Goal: Task Accomplishment & Management: Complete application form

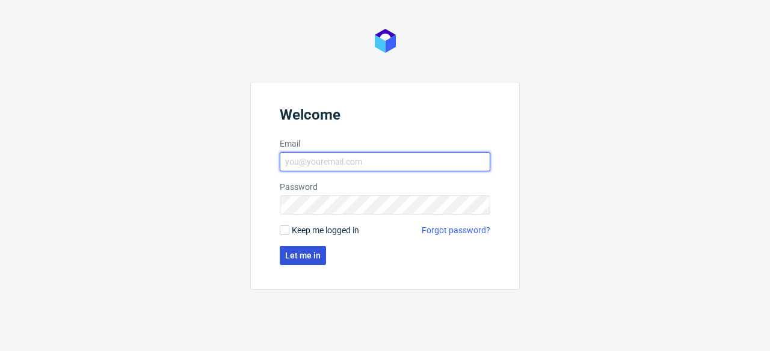
type input "[PERSON_NAME][EMAIL_ADDRESS][PERSON_NAME][DOMAIN_NAME]"
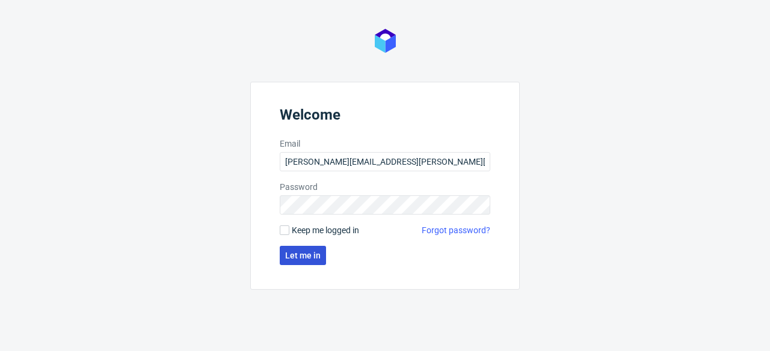
click at [289, 253] on span "Let me in" at bounding box center [302, 255] width 35 height 8
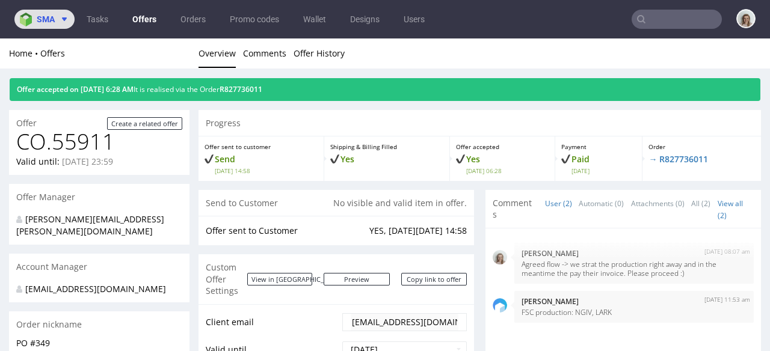
click at [69, 23] on button "sma" at bounding box center [44, 19] width 60 height 19
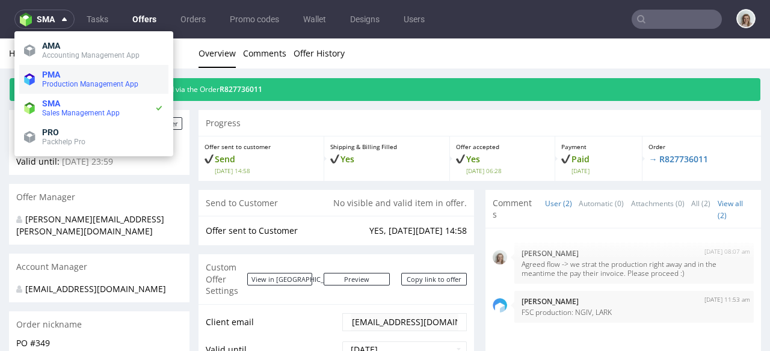
click at [55, 78] on span "PMA" at bounding box center [51, 75] width 18 height 10
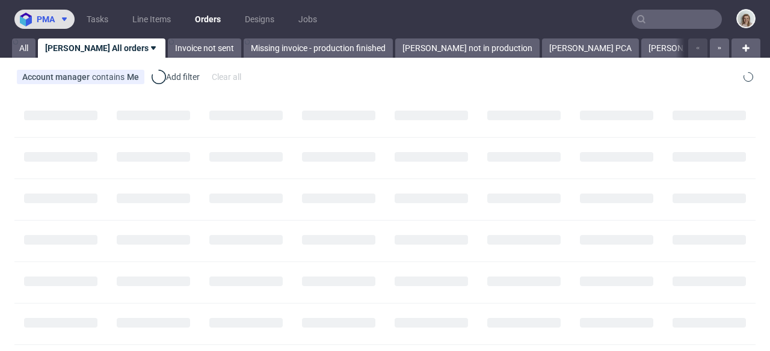
click at [61, 17] on icon at bounding box center [65, 19] width 10 height 10
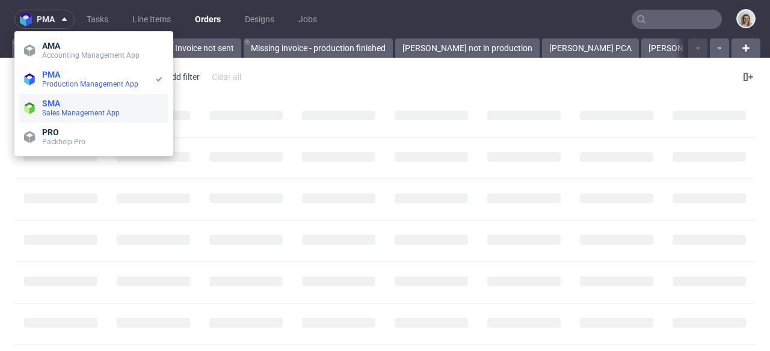
click at [64, 103] on span "SMA" at bounding box center [103, 104] width 122 height 10
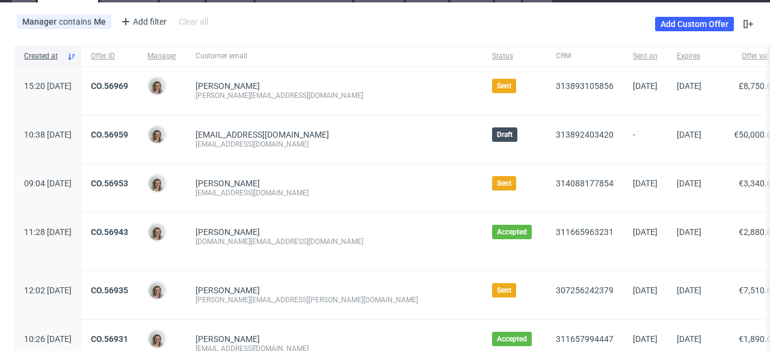
scroll to position [81, 0]
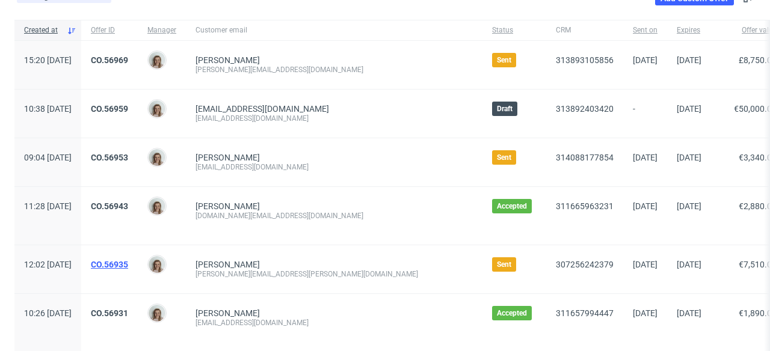
click at [128, 260] on link "CO.56935" at bounding box center [109, 265] width 37 height 10
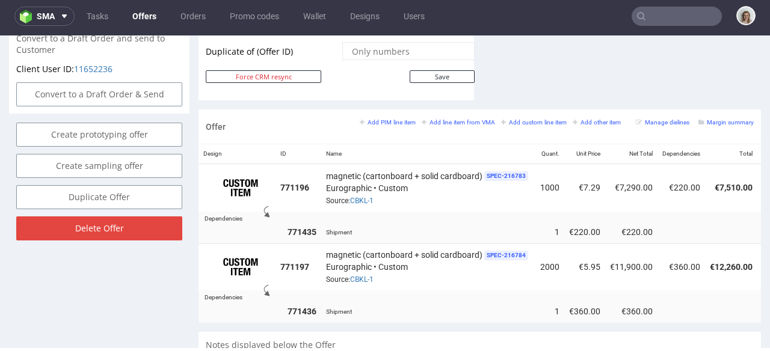
scroll to position [670, 0]
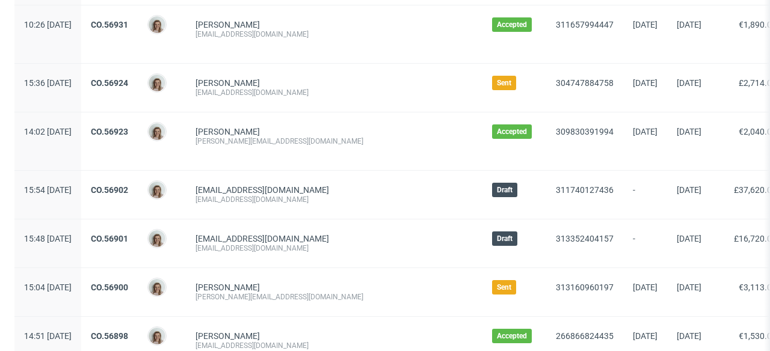
scroll to position [372, 0]
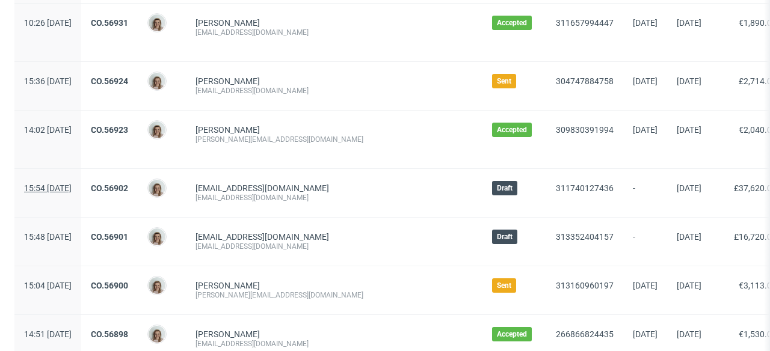
click at [72, 186] on span "15:54 Mon 22.09.2025" at bounding box center [48, 188] width 48 height 10
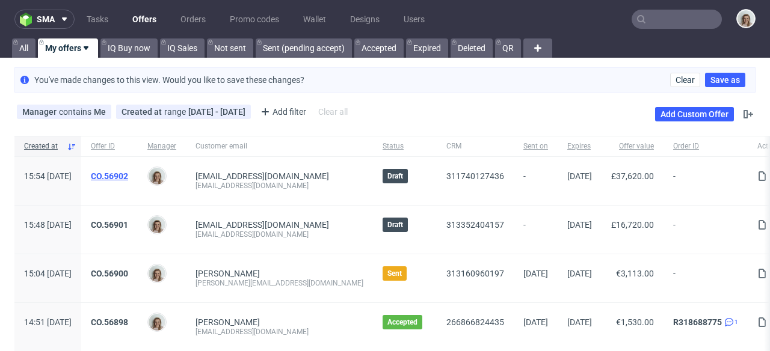
click at [128, 173] on link "CO.56902" at bounding box center [109, 176] width 37 height 10
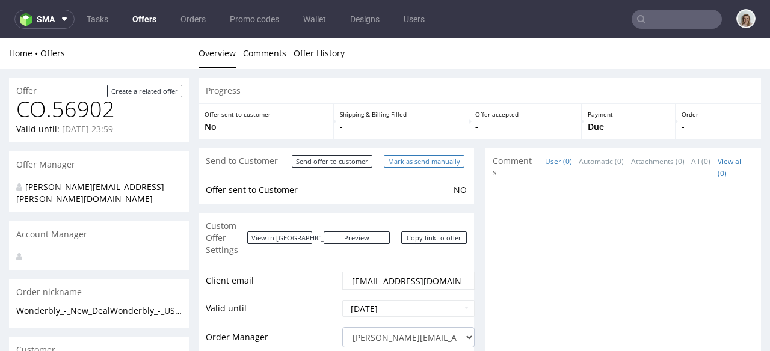
click at [392, 157] on input "Mark as send manually" at bounding box center [424, 161] width 81 height 13
type input "In progress..."
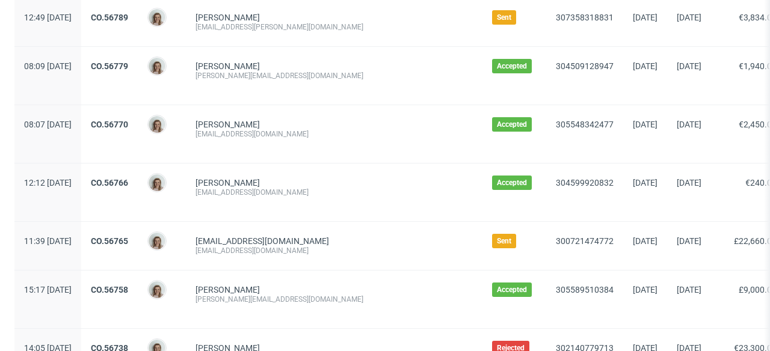
scroll to position [1029, 0]
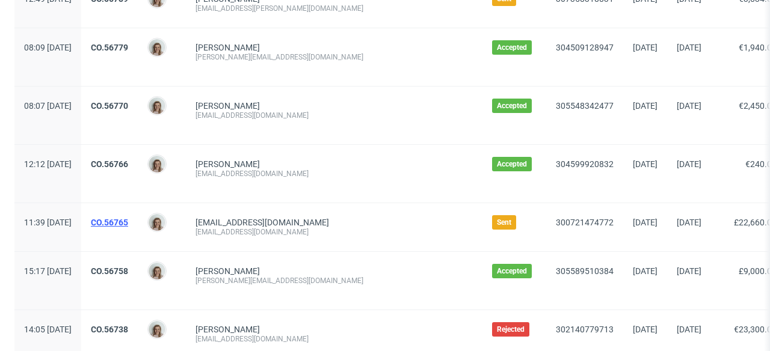
click at [128, 220] on link "CO.56765" at bounding box center [109, 223] width 37 height 10
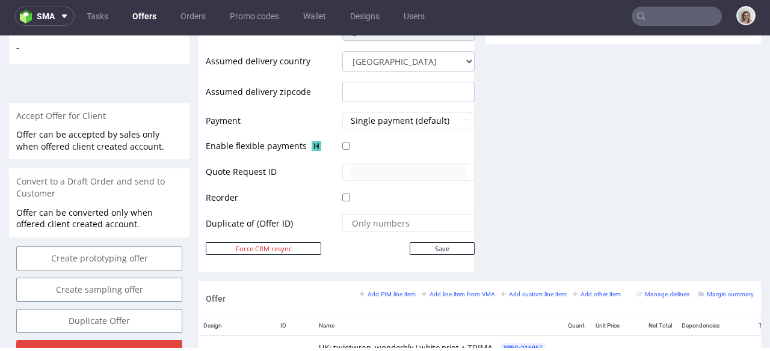
scroll to position [327, 0]
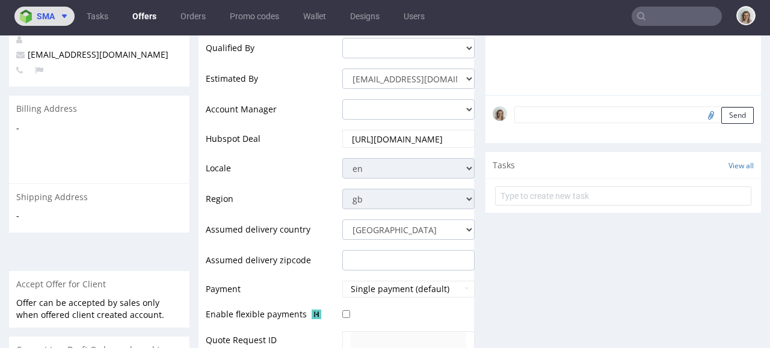
click at [66, 11] on icon at bounding box center [65, 16] width 10 height 10
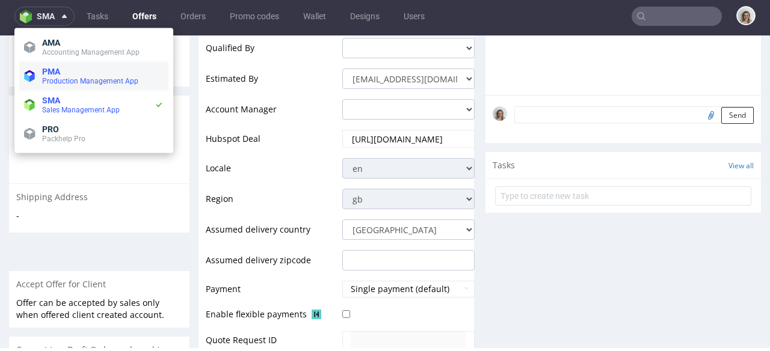
click at [68, 70] on span "PMA" at bounding box center [103, 72] width 122 height 10
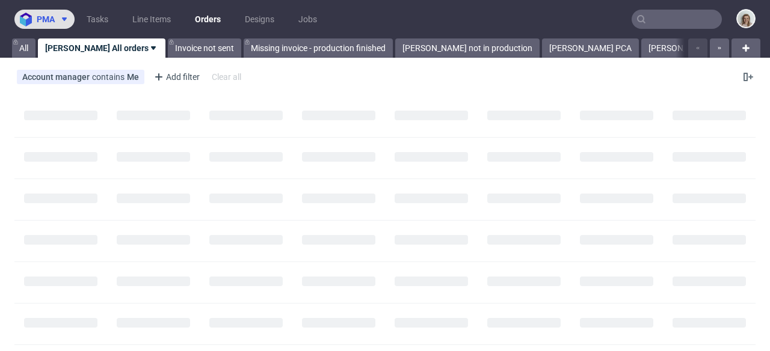
click at [52, 22] on span "pma" at bounding box center [46, 19] width 18 height 8
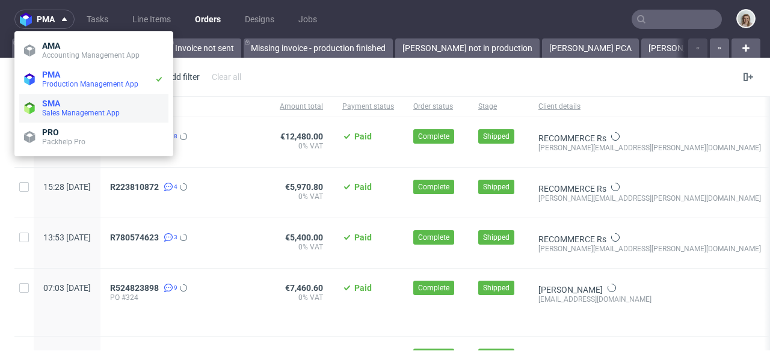
click at [52, 102] on span "SMA" at bounding box center [51, 104] width 18 height 10
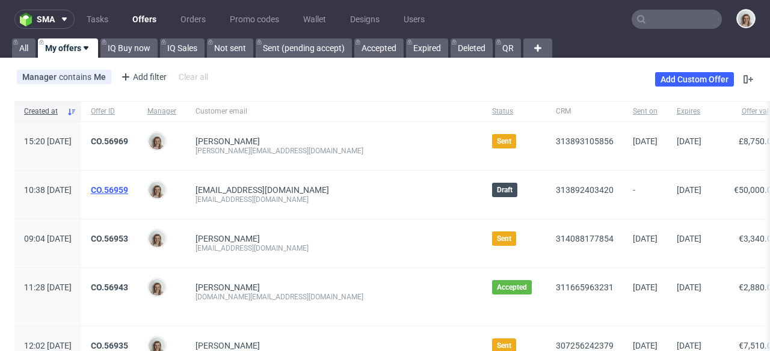
click at [128, 190] on link "CO.56959" at bounding box center [109, 190] width 37 height 10
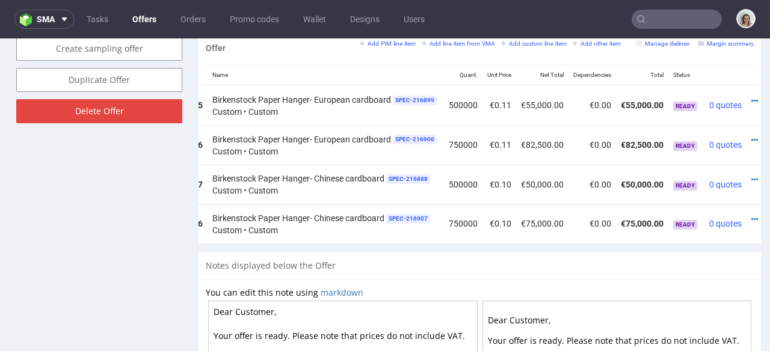
scroll to position [0, 138]
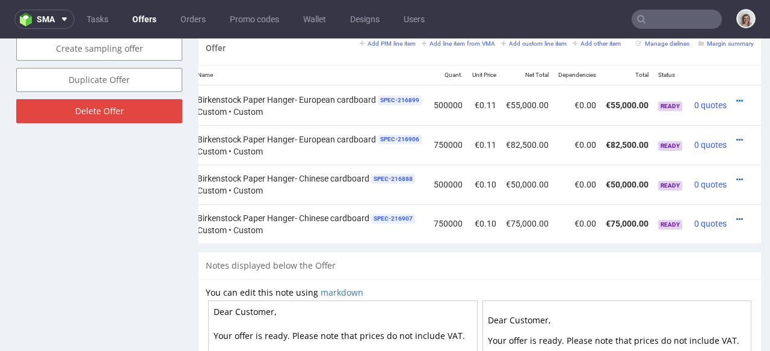
click at [732, 165] on td at bounding box center [746, 185] width 29 height 40
click at [736, 176] on icon at bounding box center [739, 180] width 7 height 8
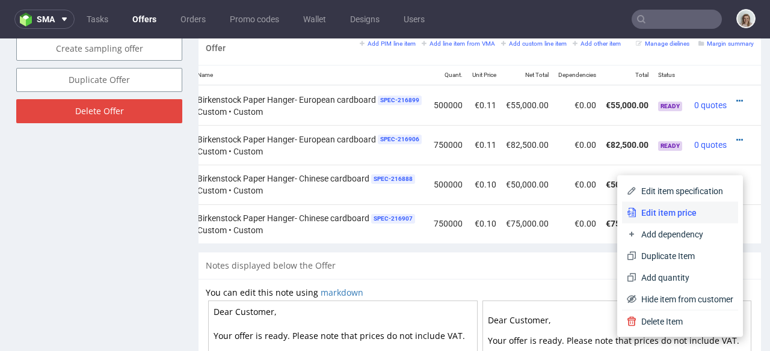
click at [675, 206] on li "Edit item price" at bounding box center [680, 213] width 116 height 22
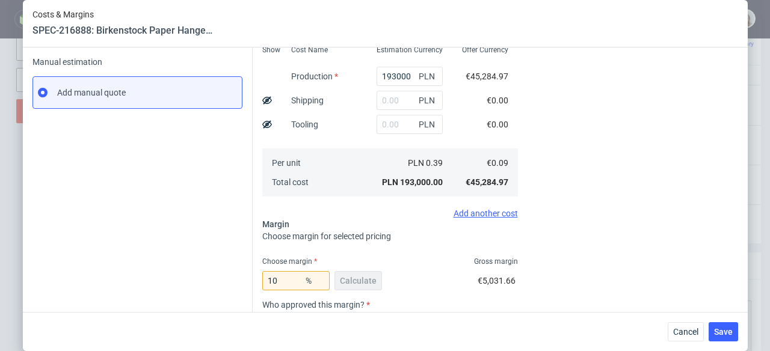
scroll to position [0, 0]
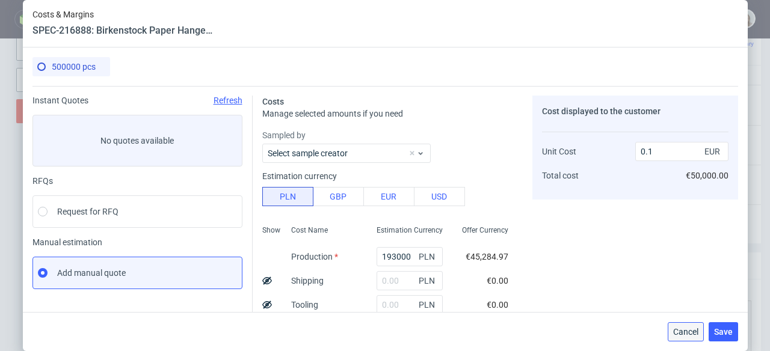
drag, startPoint x: 683, startPoint y: 325, endPoint x: 680, endPoint y: 282, distance: 42.8
click at [683, 325] on button "Cancel" at bounding box center [686, 331] width 36 height 19
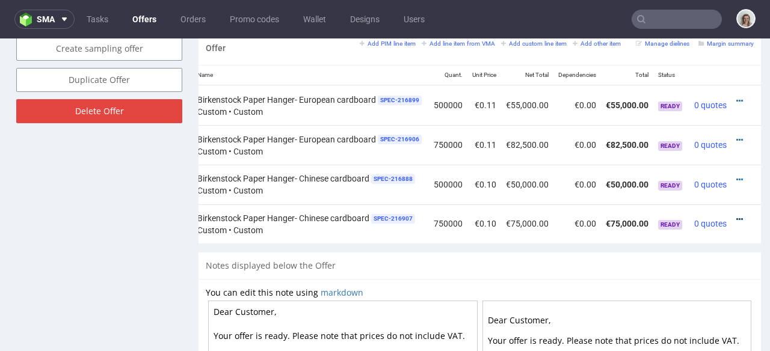
click at [736, 215] on icon at bounding box center [739, 219] width 7 height 8
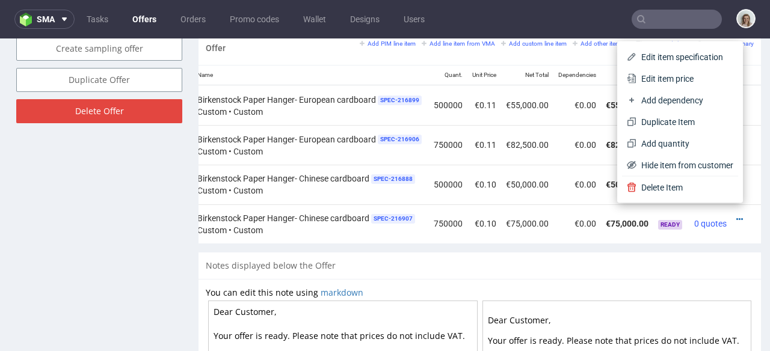
click at [502, 248] on div "Offer Add PIM line item Add line item from VMA Add custom line item Add other i…" at bounding box center [480, 142] width 562 height 222
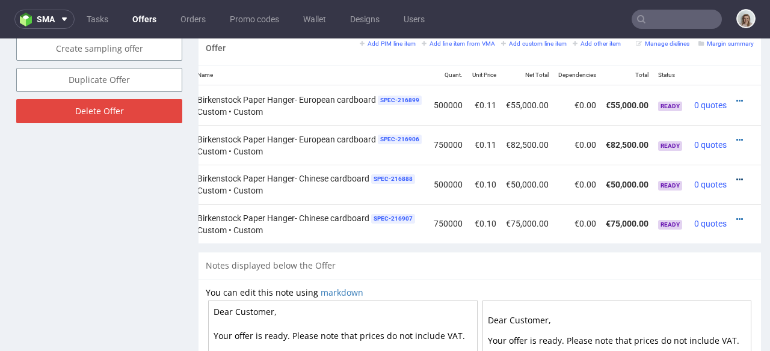
click at [736, 176] on icon at bounding box center [739, 180] width 7 height 8
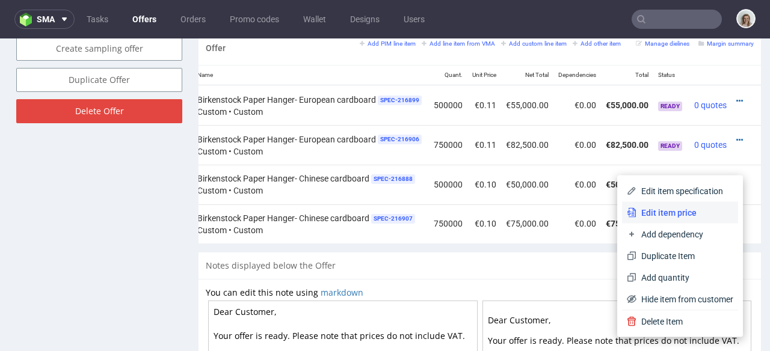
click at [673, 209] on span "Edit item price" at bounding box center [684, 213] width 97 height 12
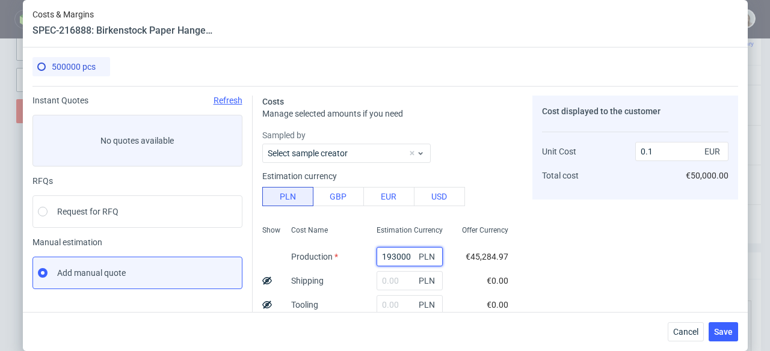
click at [383, 253] on input "193000" at bounding box center [410, 256] width 66 height 19
click at [379, 255] on input "193000" at bounding box center [410, 256] width 66 height 19
type input "13000"
type input "0.01"
type input "183000"
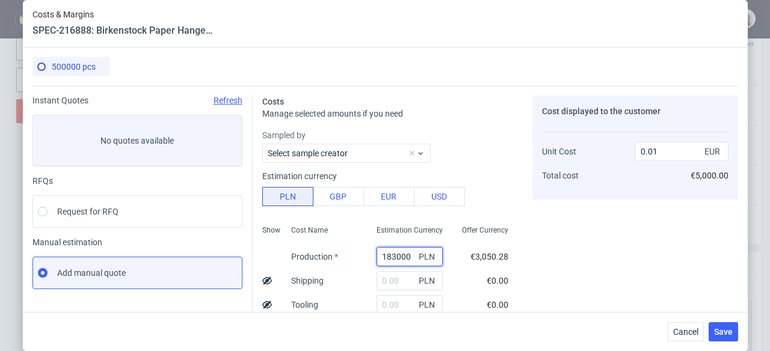
type input "0.1"
type input "13000"
type input "0.01"
type input "173000"
type input "0.09"
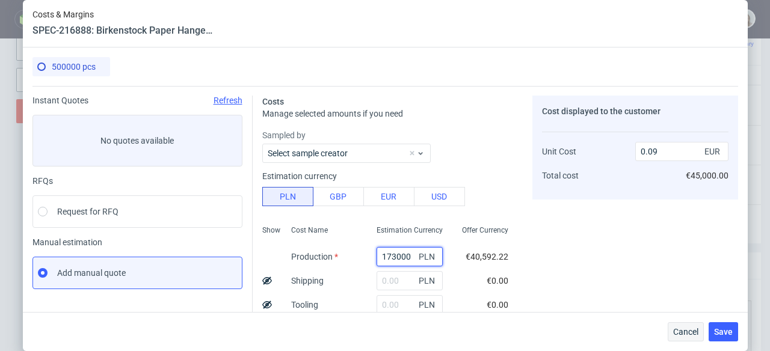
type input "173000"
click at [703, 328] on button "Cancel" at bounding box center [686, 331] width 36 height 19
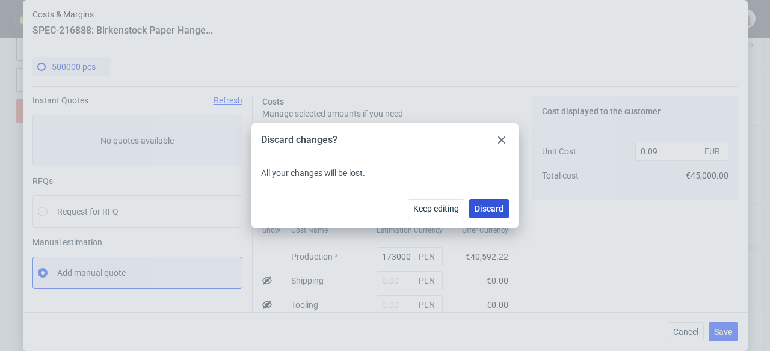
click at [485, 208] on span "Discard" at bounding box center [489, 209] width 29 height 8
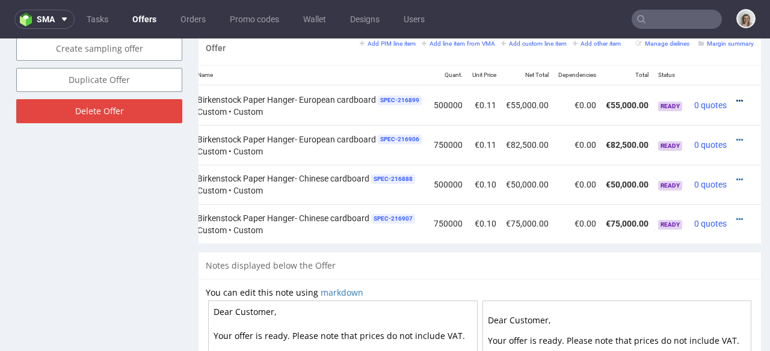
click at [736, 97] on icon at bounding box center [739, 101] width 7 height 8
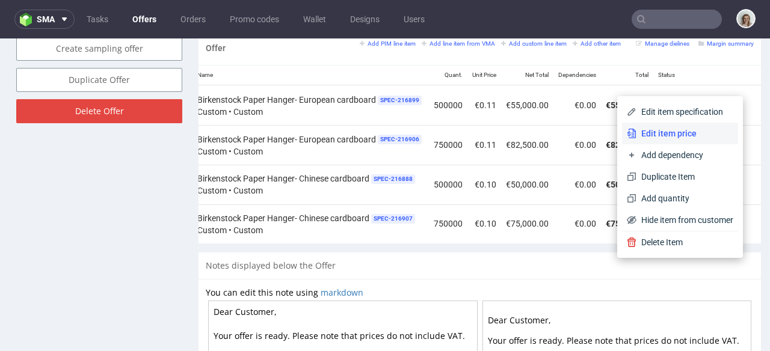
click at [686, 134] on span "Edit item price" at bounding box center [684, 134] width 97 height 12
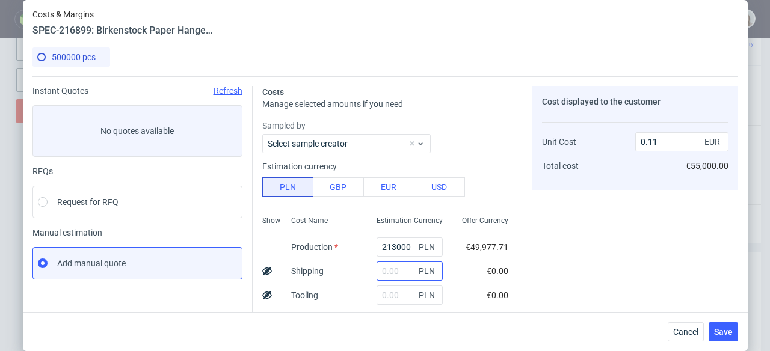
scroll to position [20, 0]
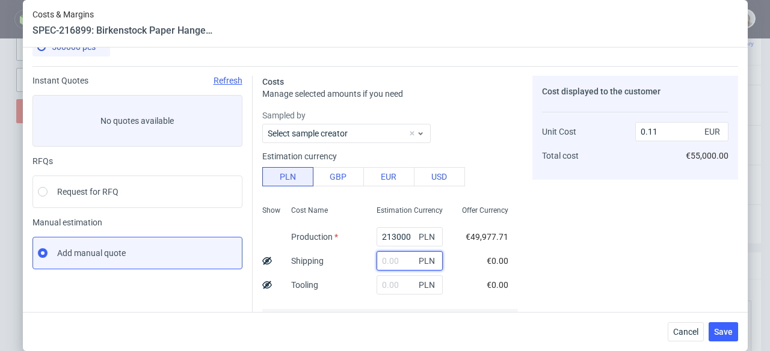
click at [387, 257] on input "text" at bounding box center [410, 260] width 66 height 19
paste input "8108,25"
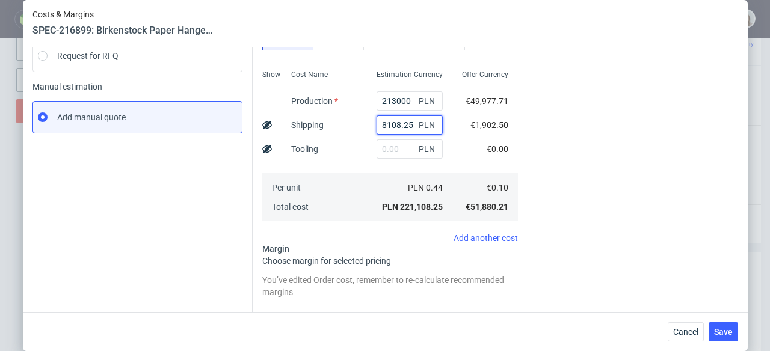
scroll to position [58, 0]
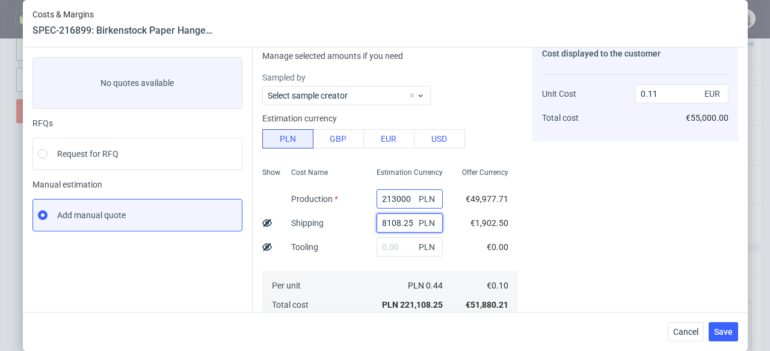
type input "8108.25"
click at [378, 193] on input "213000" at bounding box center [410, 198] width 66 height 19
click at [380, 196] on input "213000" at bounding box center [410, 198] width 66 height 19
type input "23000"
type input "0.01"
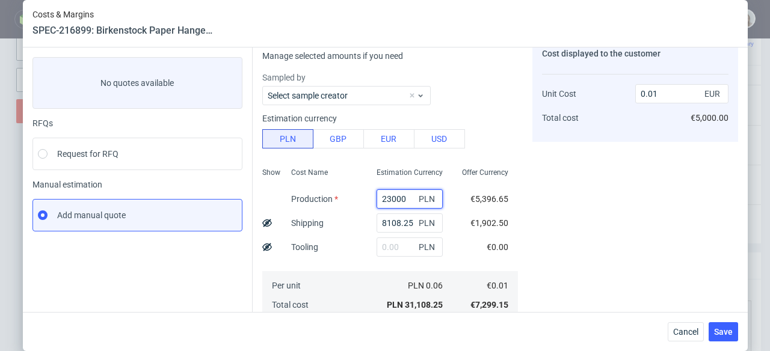
type input "203000"
type input "0.11"
type input "000"
type input "0"
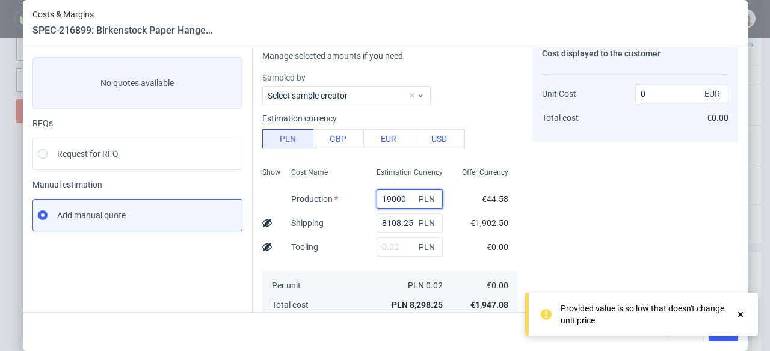
type input "190000"
type input "0.1"
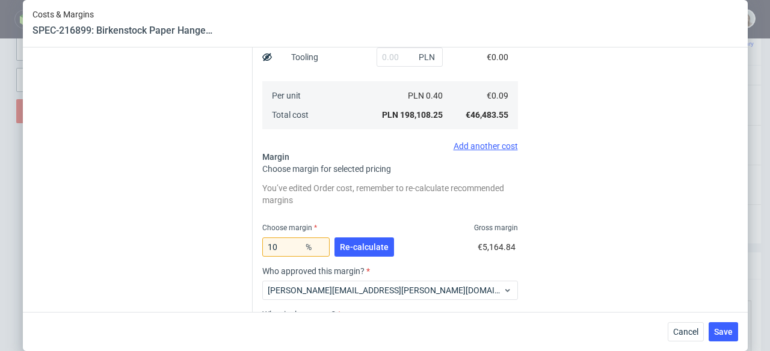
scroll to position [354, 0]
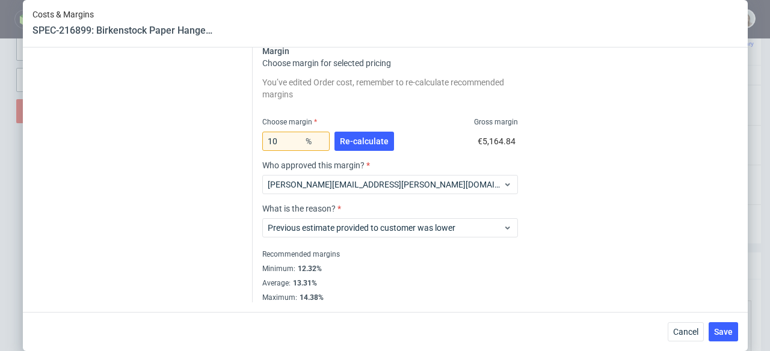
type input "190000"
drag, startPoint x: 272, startPoint y: 140, endPoint x: 257, endPoint y: 140, distance: 15.0
click at [257, 140] on div "Costs Manage selected amounts if you need Sampled by Select sample creator Esti…" at bounding box center [495, 17] width 485 height 570
type input "8"
click at [427, 135] on div "8 % Re-calculate €4,042.05" at bounding box center [390, 144] width 256 height 34
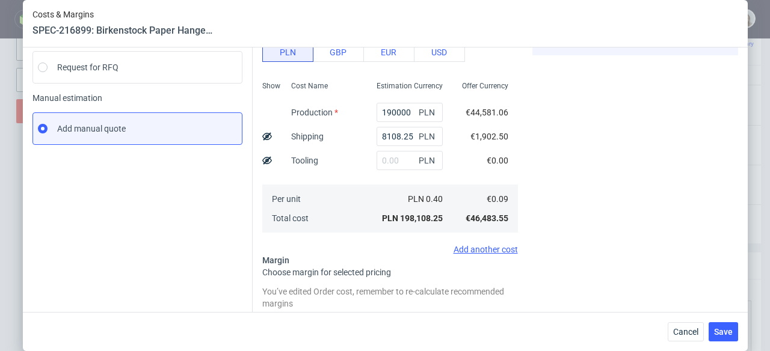
scroll to position [0, 0]
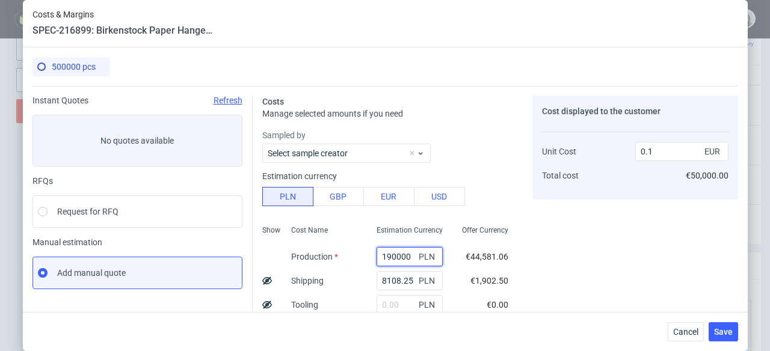
click at [377, 254] on input "190000" at bounding box center [410, 256] width 66 height 19
type input "10000"
type input "0.01"
type input "180000"
type input "0.09"
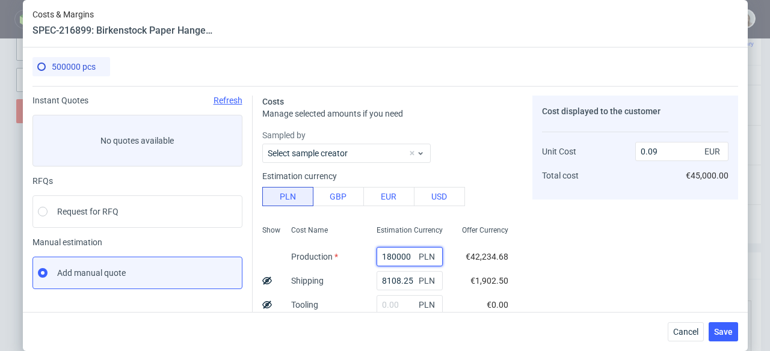
type input "180000"
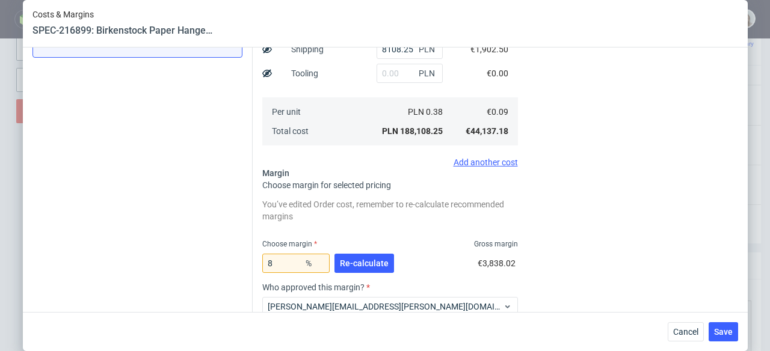
scroll to position [354, 0]
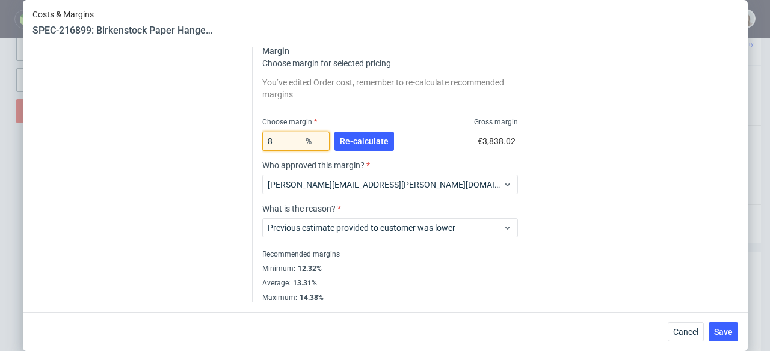
click at [269, 139] on input "8" at bounding box center [295, 141] width 67 height 19
type input "0"
type input "0.08"
type input "9"
type input "0.09"
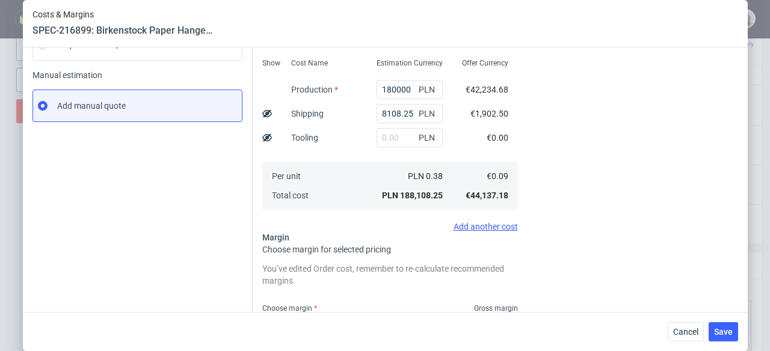
scroll to position [255, 0]
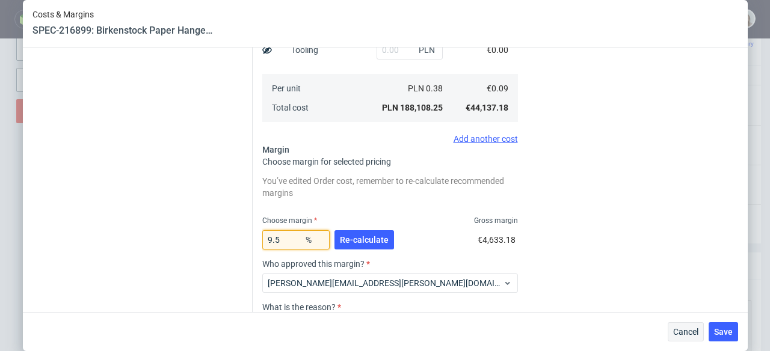
type input "9.5"
click at [673, 327] on button "Cancel" at bounding box center [686, 331] width 36 height 19
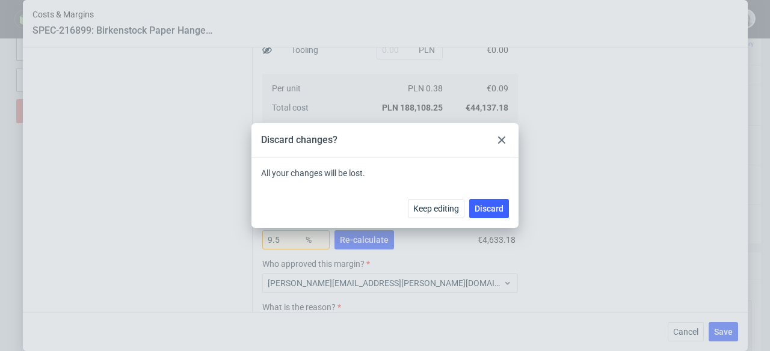
click at [510, 209] on div "Keep editing Discard" at bounding box center [384, 208] width 267 height 39
click at [507, 210] on button "Discard" at bounding box center [489, 208] width 40 height 19
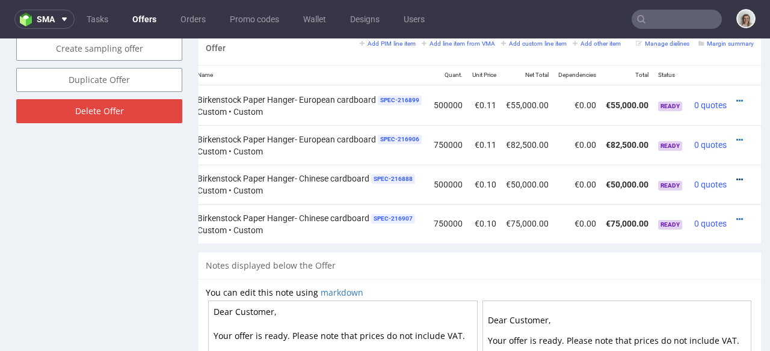
click at [736, 176] on icon at bounding box center [739, 180] width 7 height 8
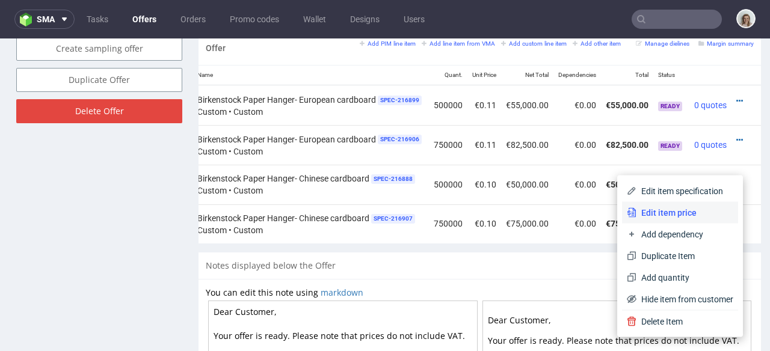
click at [668, 211] on span "Edit item price" at bounding box center [684, 213] width 97 height 12
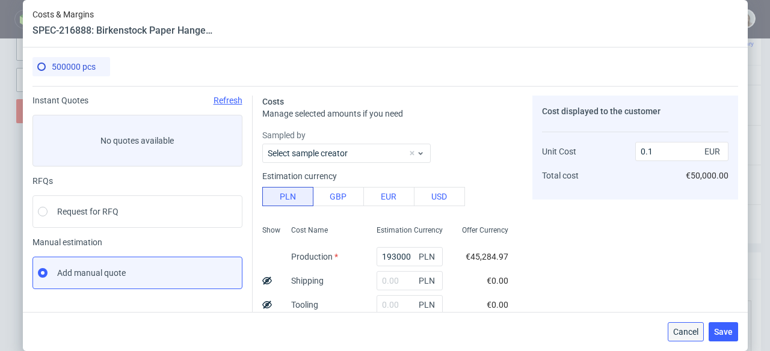
click at [685, 329] on span "Cancel" at bounding box center [685, 332] width 25 height 8
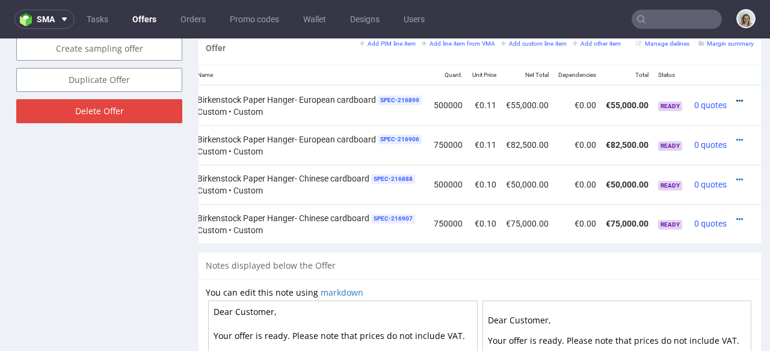
click at [736, 97] on icon at bounding box center [739, 101] width 7 height 8
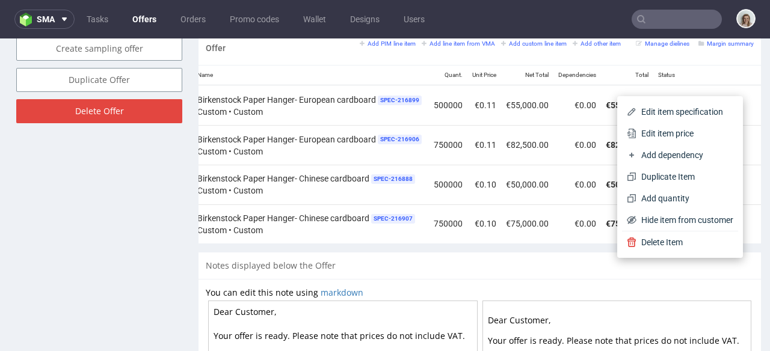
drag, startPoint x: 693, startPoint y: 136, endPoint x: 645, endPoint y: 141, distance: 47.8
click at [692, 136] on span "Edit item price" at bounding box center [684, 134] width 97 height 12
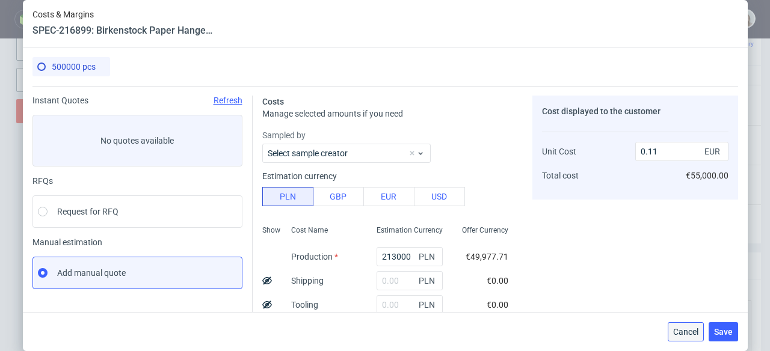
drag, startPoint x: 704, startPoint y: 330, endPoint x: 703, endPoint y: 289, distance: 40.3
click at [704, 330] on button "Cancel" at bounding box center [686, 331] width 36 height 19
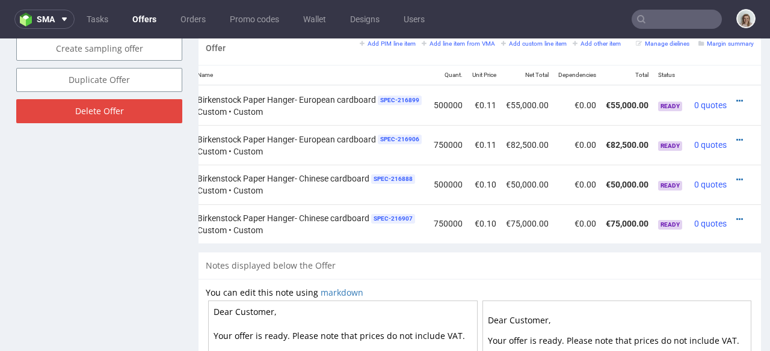
drag, startPoint x: 722, startPoint y: 165, endPoint x: 716, endPoint y: 171, distance: 8.6
click at [736, 176] on icon at bounding box center [739, 180] width 7 height 8
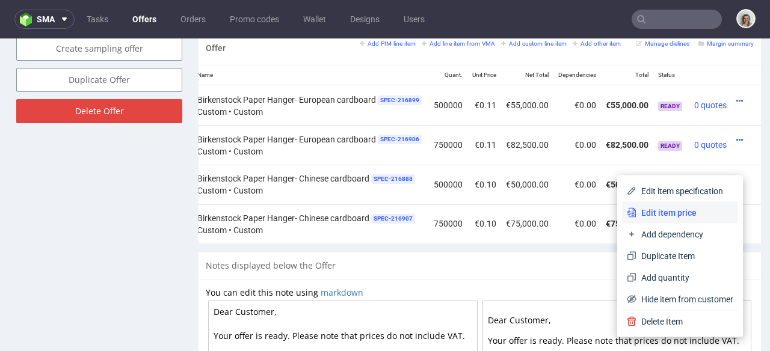
click at [692, 208] on span "Edit item price" at bounding box center [684, 213] width 97 height 12
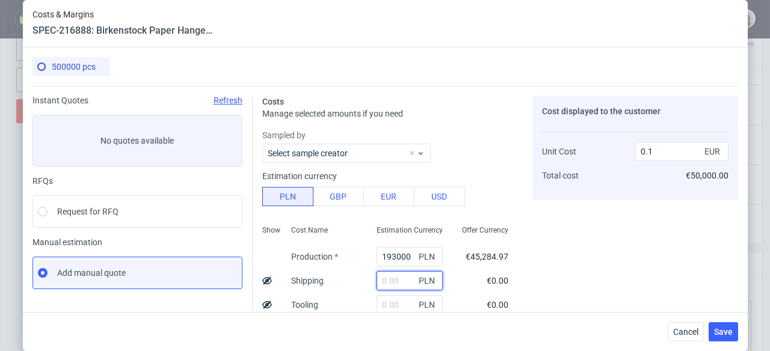
click at [392, 282] on input "text" at bounding box center [410, 280] width 66 height 19
paste input "8108,25"
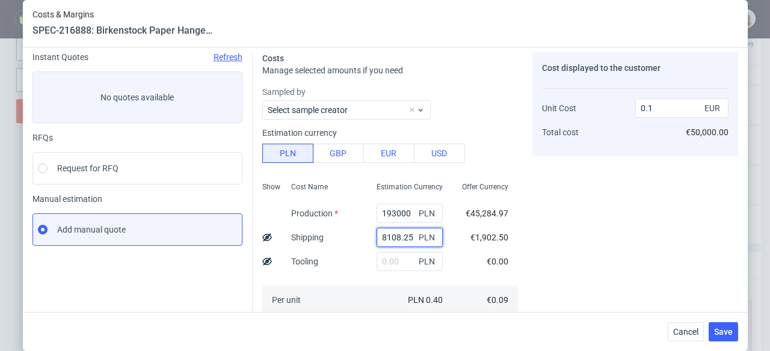
scroll to position [300, 0]
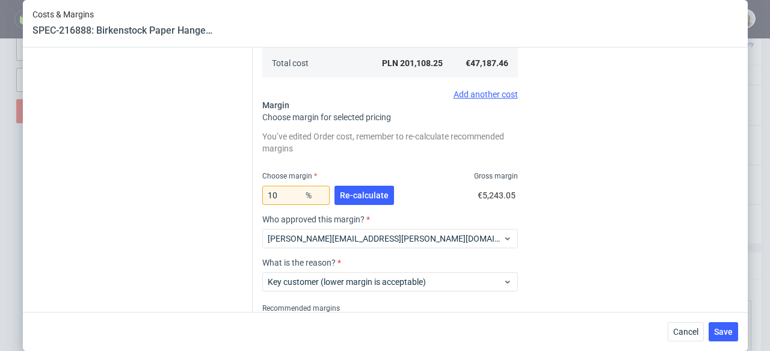
type input "8108.25"
click at [276, 197] on input "10" at bounding box center [295, 195] width 67 height 19
type input "1"
type input "0"
type input "0.09"
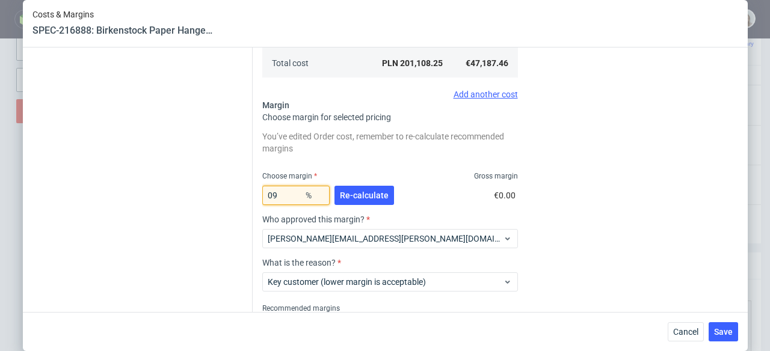
type input "9"
type input "0.1"
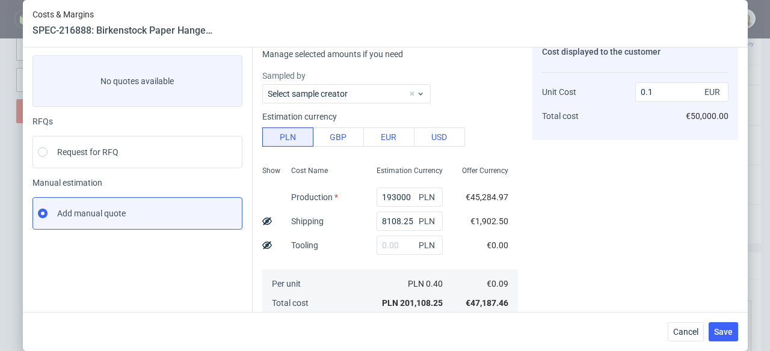
scroll to position [0, 0]
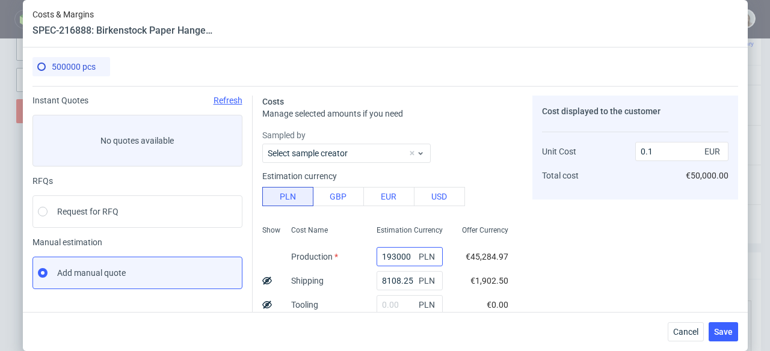
type input "9"
click at [379, 256] on input "193000" at bounding box center [410, 256] width 66 height 19
type input "13000"
type input "0.01"
type input "183000"
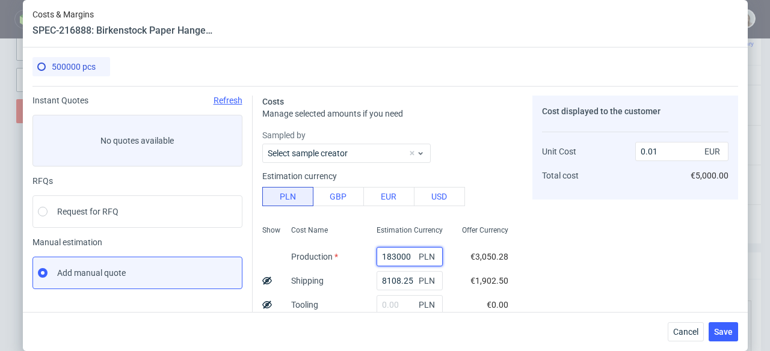
type input "0.09"
type input "183000"
click at [698, 340] on button "Cancel" at bounding box center [686, 331] width 36 height 19
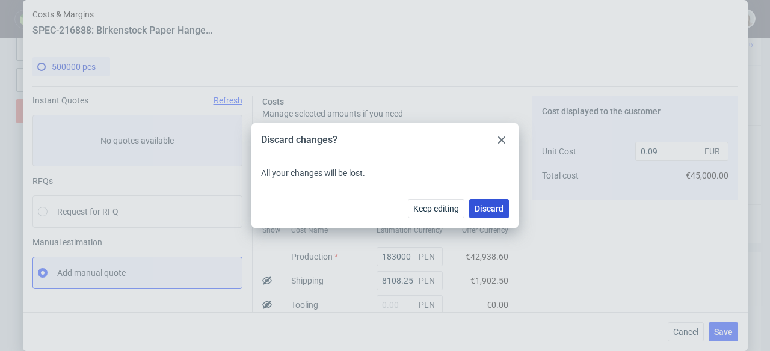
drag, startPoint x: 477, startPoint y: 210, endPoint x: 478, endPoint y: 171, distance: 38.5
click at [477, 210] on span "Discard" at bounding box center [489, 209] width 29 height 8
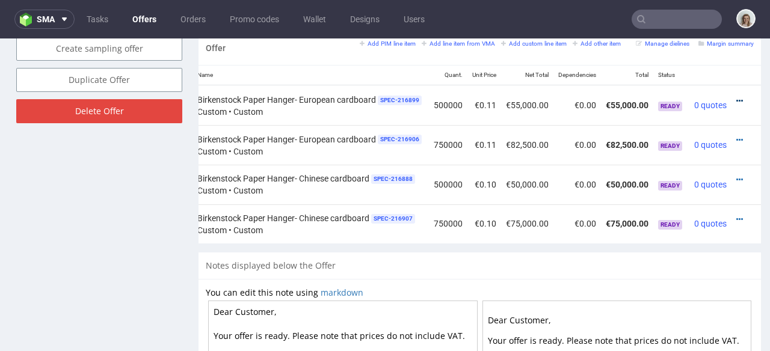
click at [736, 97] on icon at bounding box center [739, 101] width 7 height 8
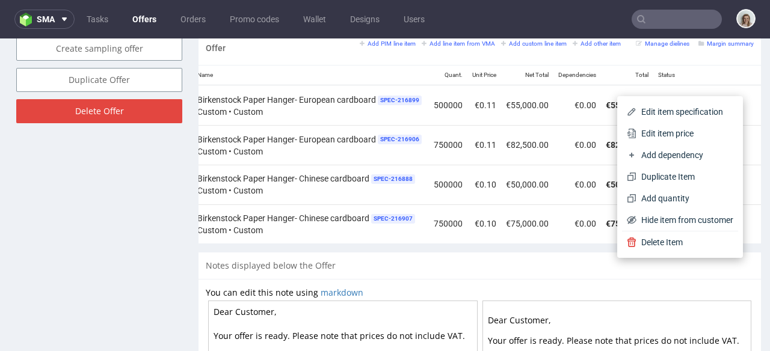
click at [699, 133] on span "Edit item price" at bounding box center [684, 134] width 97 height 12
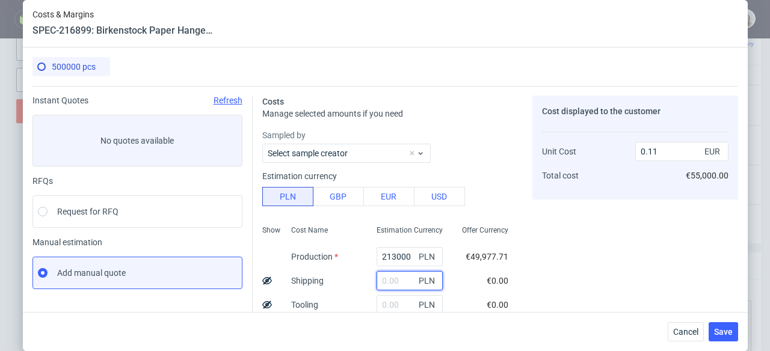
click at [382, 279] on input "text" at bounding box center [410, 280] width 66 height 19
paste input "8108,25"
type input "8108.25"
click at [383, 251] on input "213000" at bounding box center [410, 256] width 66 height 19
type input "20000"
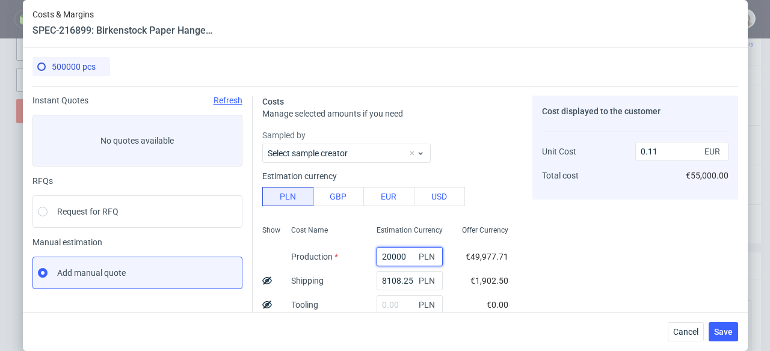
type input "0"
type input "200000"
type input "0.1"
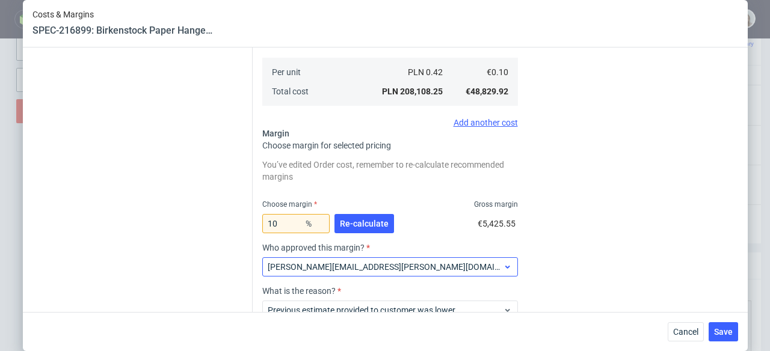
scroll to position [285, 0]
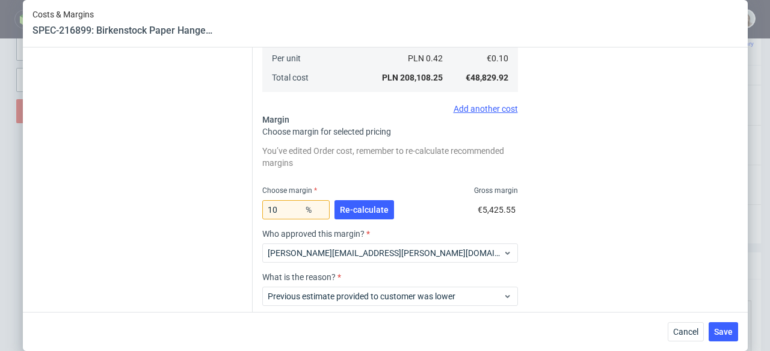
type input "200000"
drag, startPoint x: 276, startPoint y: 213, endPoint x: 258, endPoint y: 209, distance: 18.4
click at [262, 209] on input "10" at bounding box center [295, 209] width 67 height 19
type input "9"
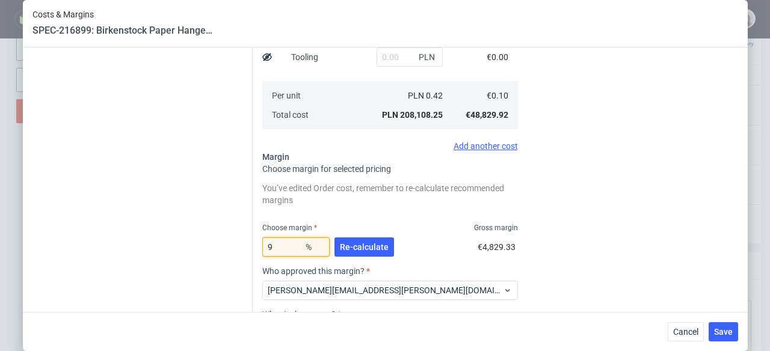
scroll to position [315, 0]
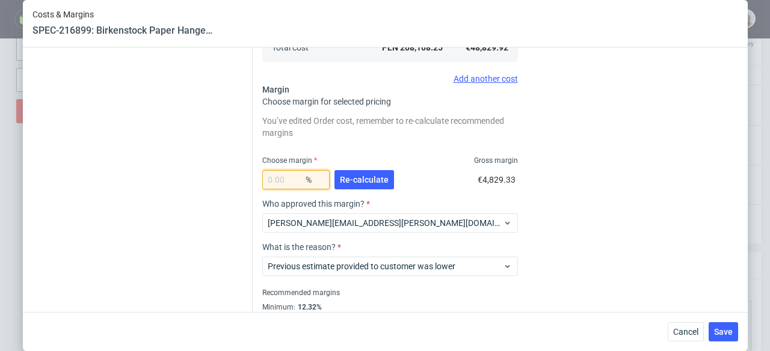
type input "0"
type input "0.09"
type input "8"
type input "0.1"
type input "85"
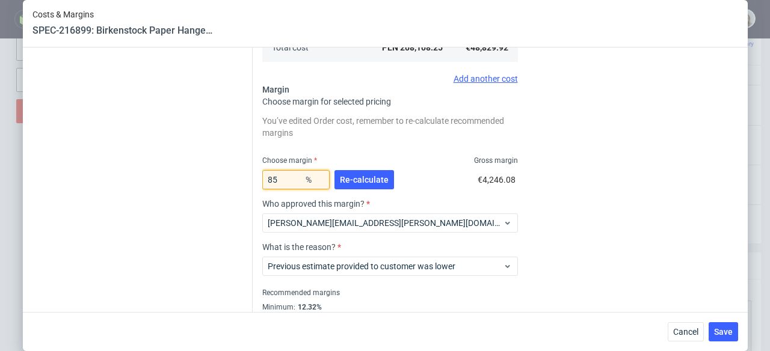
type input "0.65"
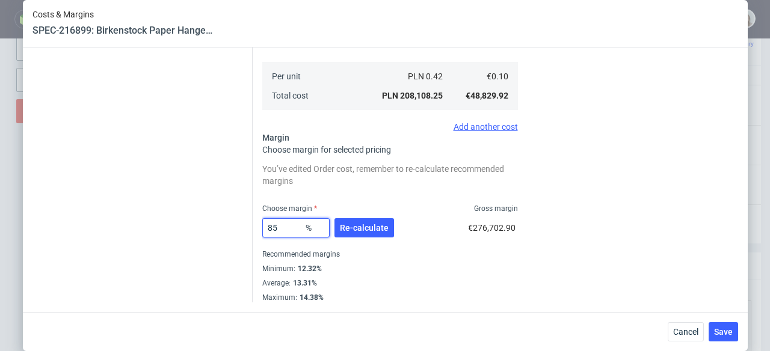
scroll to position [267, 0]
type input "8"
type input "0.1"
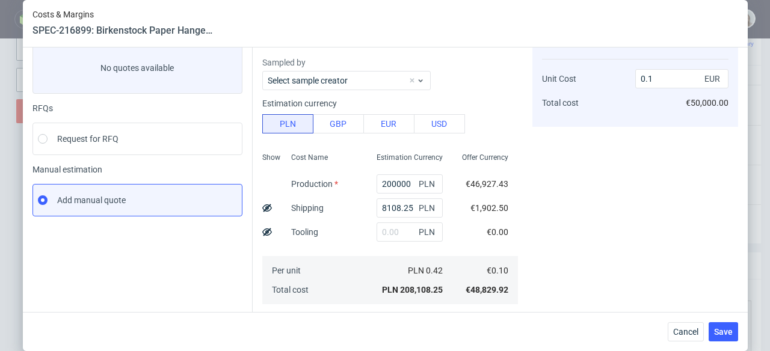
scroll to position [190, 0]
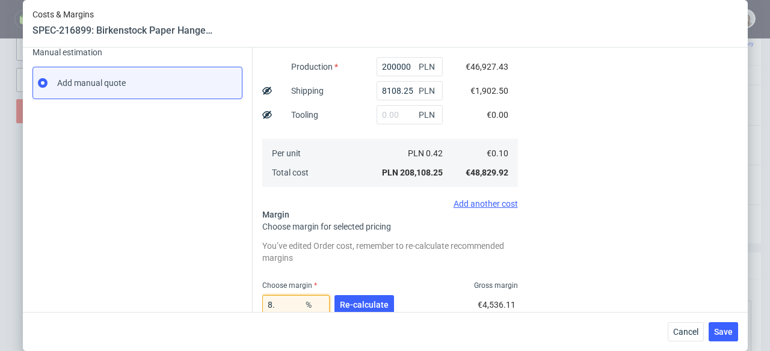
type input "8"
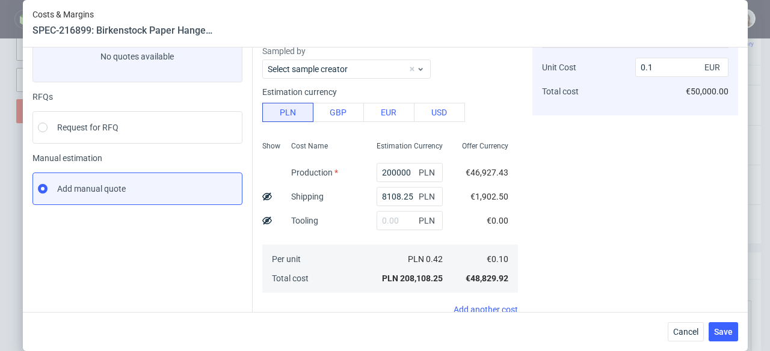
scroll to position [345, 0]
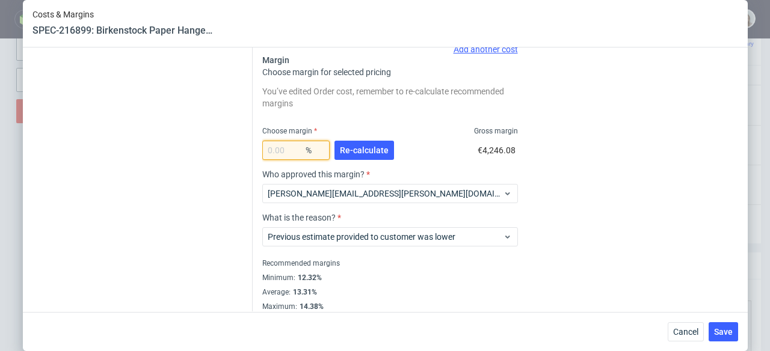
type input "0"
type input "0.09"
type input "7"
type input "0.1"
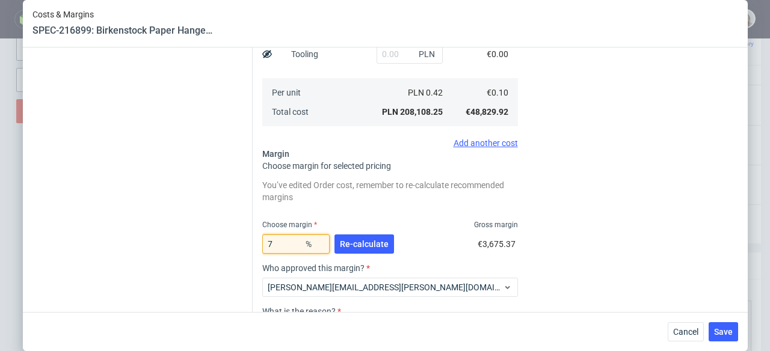
scroll to position [321, 0]
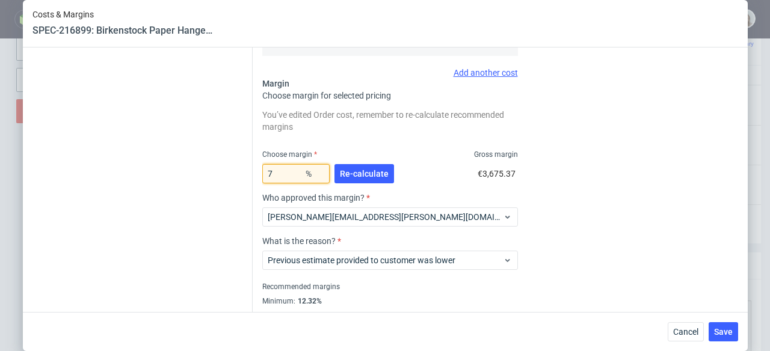
type input "7"
type input "0"
type input "0.09"
type input "6"
type input "0.1"
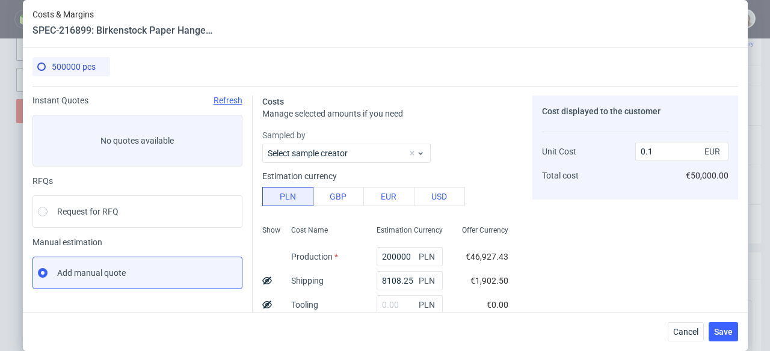
scroll to position [257, 0]
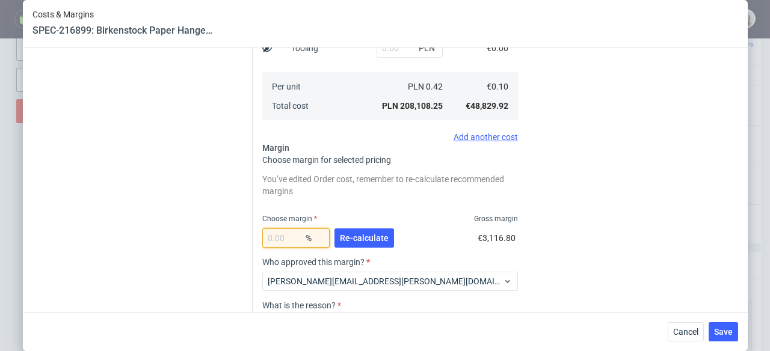
type input "0"
type input "0.09"
type input "5"
type input "0.1"
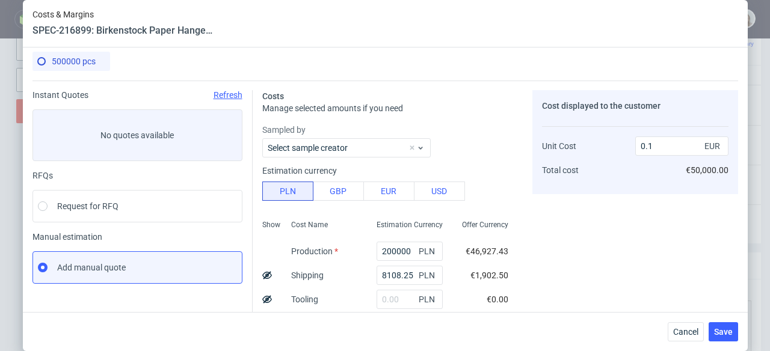
scroll to position [254, 0]
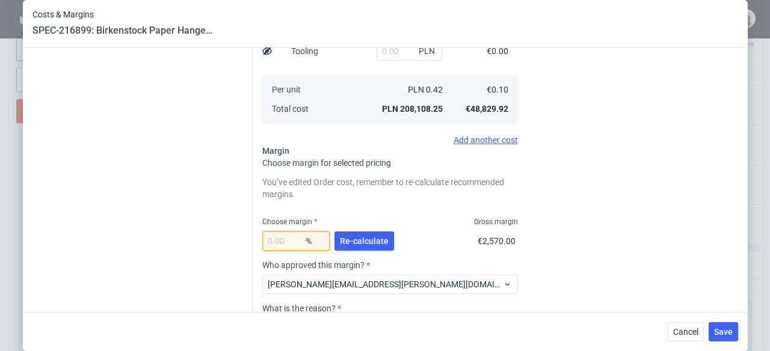
type input "0"
type input "0.09"
type input "4"
type input "0.1"
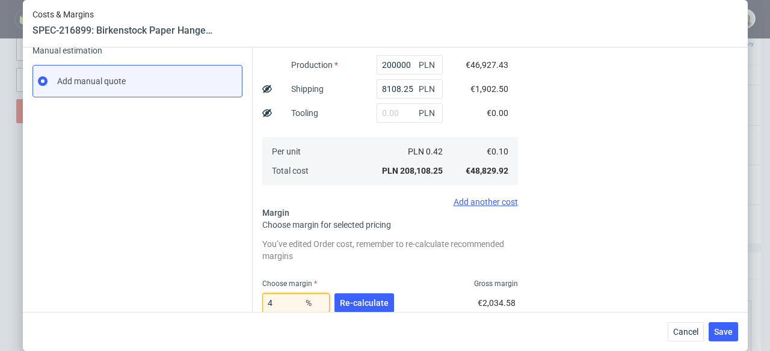
scroll to position [194, 0]
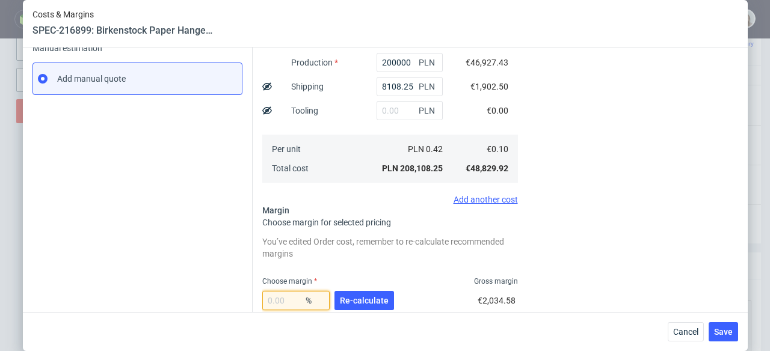
type input "0"
type input "0.09"
type input "4"
type input "0.1"
type input "0"
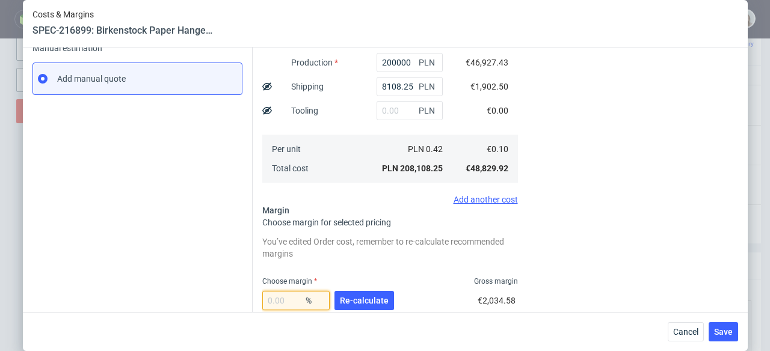
type input "0.09"
type input "3"
type input "0.1"
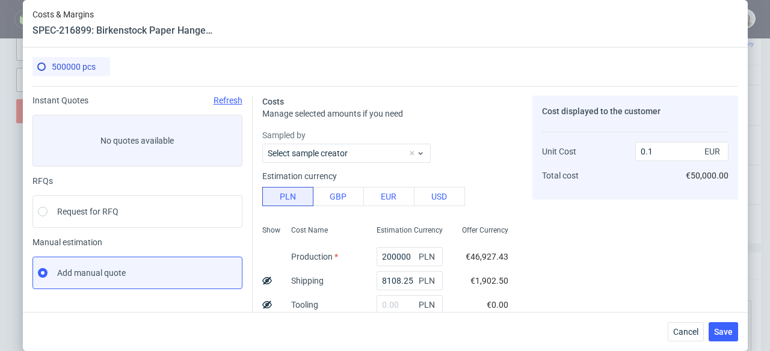
scroll to position [227, 0]
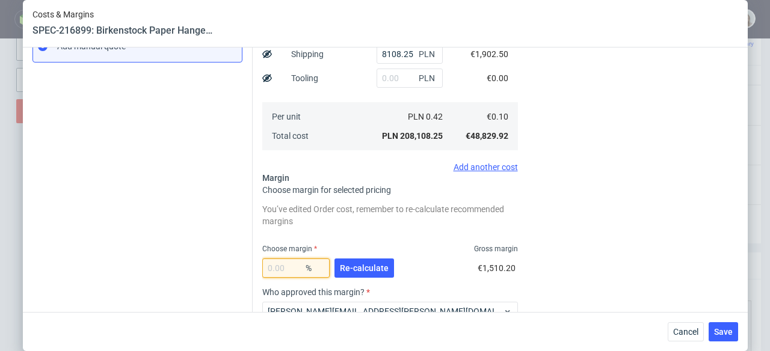
type input "0"
type input "0.09"
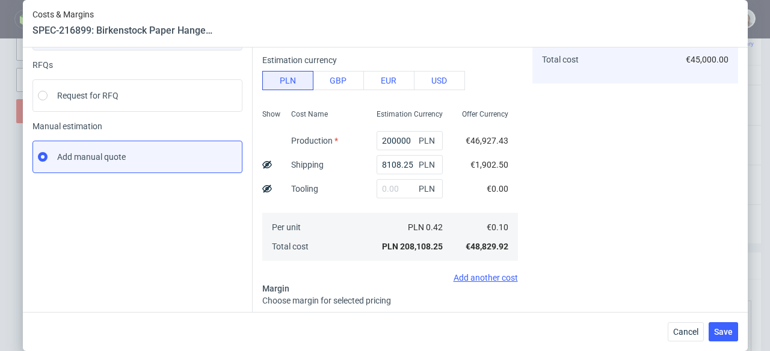
scroll to position [0, 0]
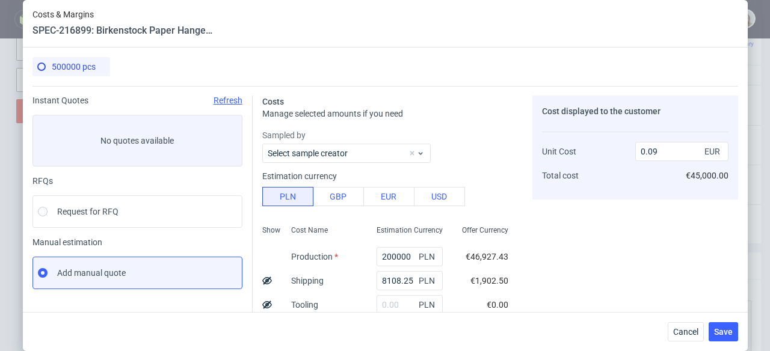
type input "0"
click at [694, 330] on span "Cancel" at bounding box center [685, 332] width 25 height 8
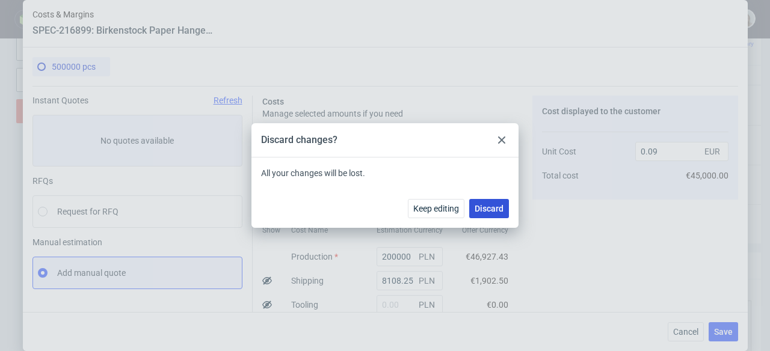
click at [497, 209] on span "Discard" at bounding box center [489, 209] width 29 height 8
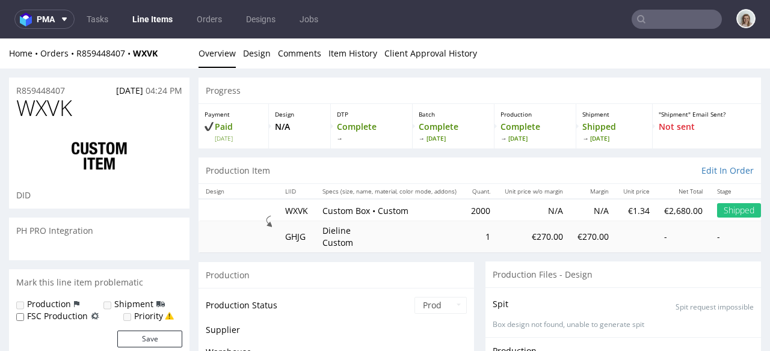
scroll to position [266, 0]
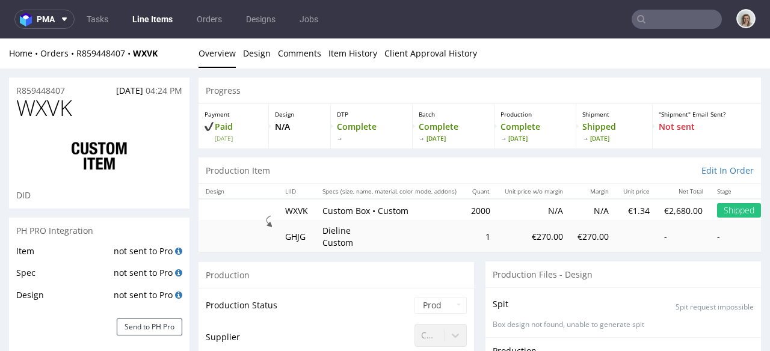
select select "done"
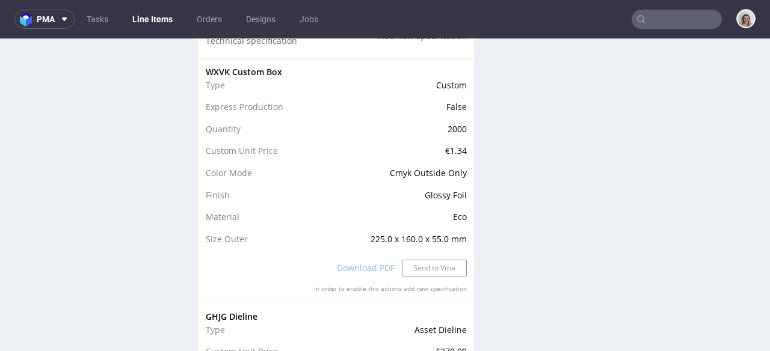
scroll to position [1232, 0]
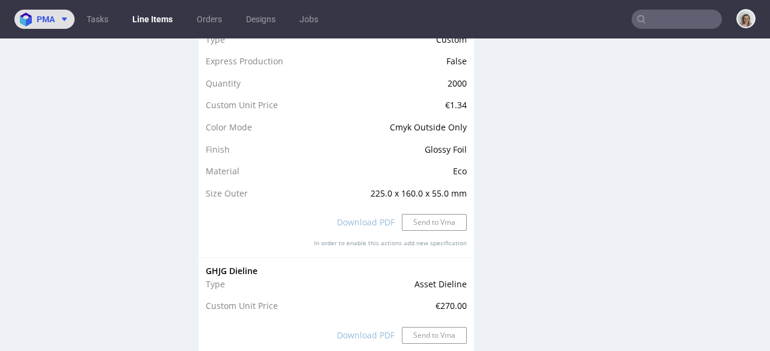
click at [50, 22] on span "pma" at bounding box center [46, 19] width 18 height 8
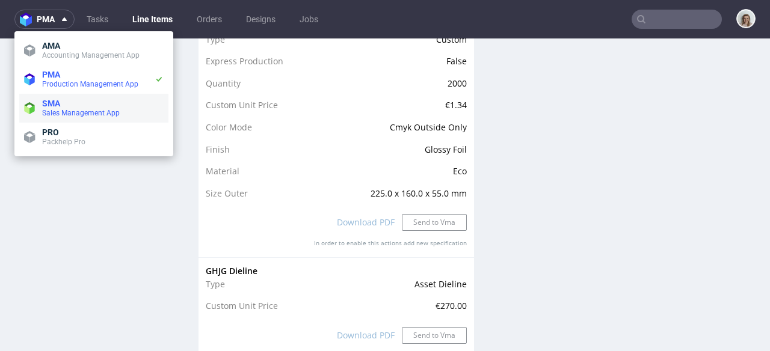
click at [59, 103] on span "SMA" at bounding box center [51, 104] width 18 height 10
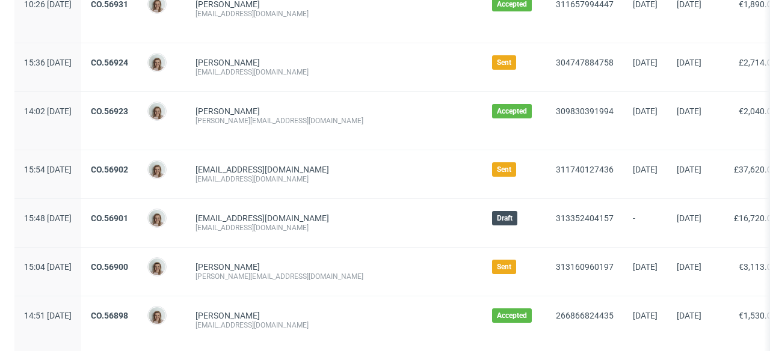
scroll to position [414, 0]
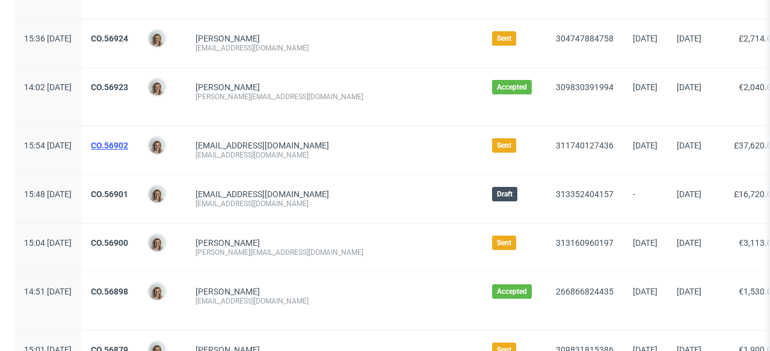
click at [128, 143] on link "CO.56902" at bounding box center [109, 146] width 37 height 10
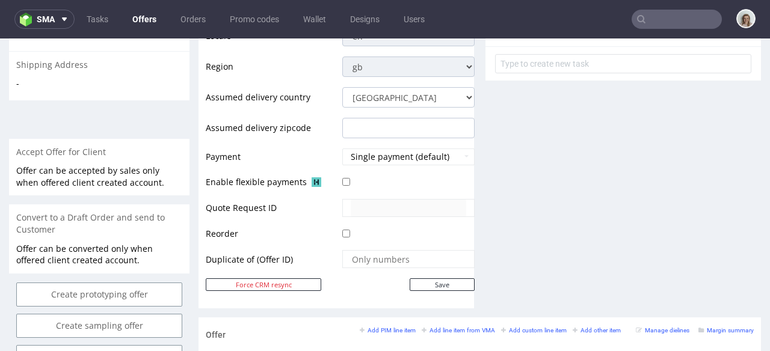
scroll to position [586, 0]
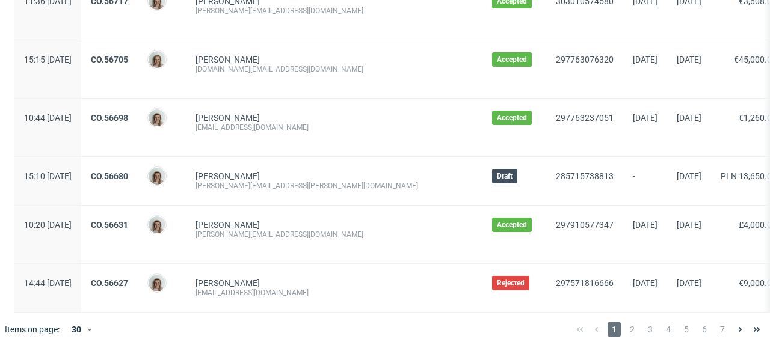
scroll to position [1415, 0]
click at [626, 328] on span "2" at bounding box center [632, 329] width 13 height 14
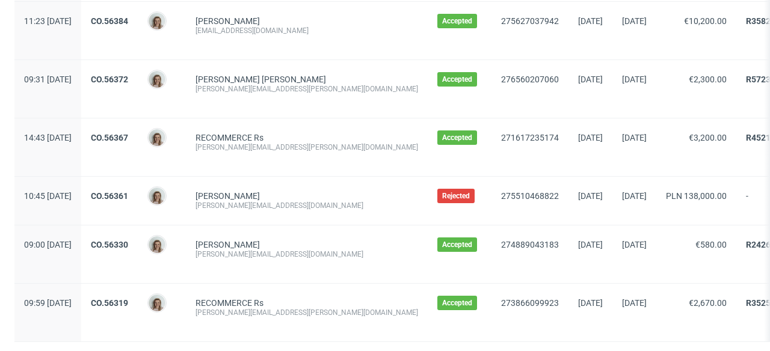
scroll to position [1521, 0]
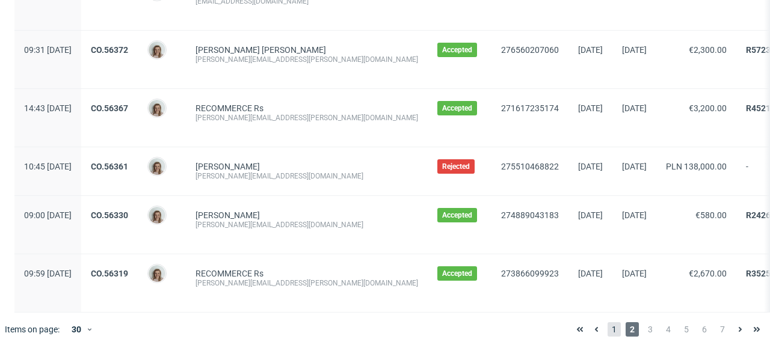
click at [611, 331] on span "1" at bounding box center [614, 329] width 13 height 14
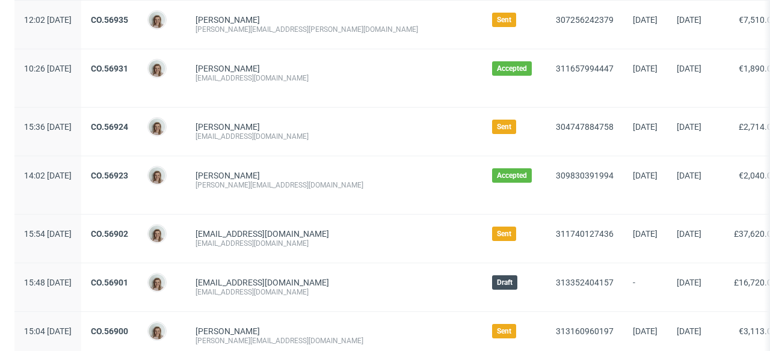
scroll to position [342, 0]
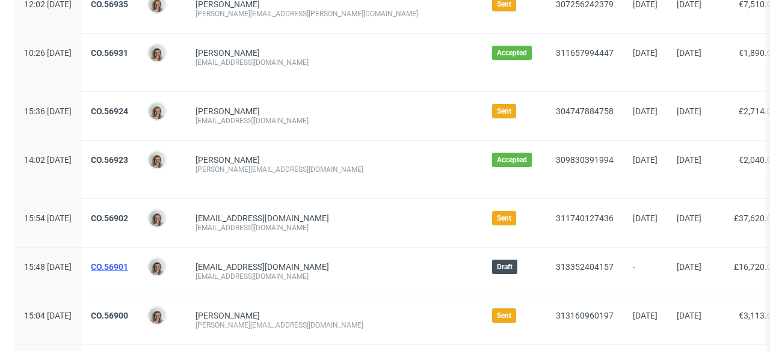
click at [128, 268] on link "CO.56901" at bounding box center [109, 267] width 37 height 10
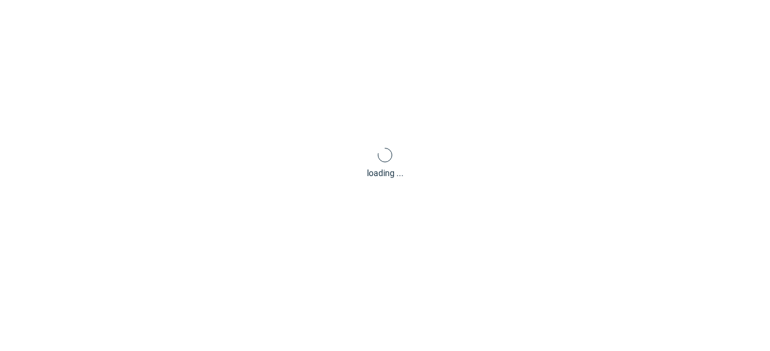
scroll to position [3, 0]
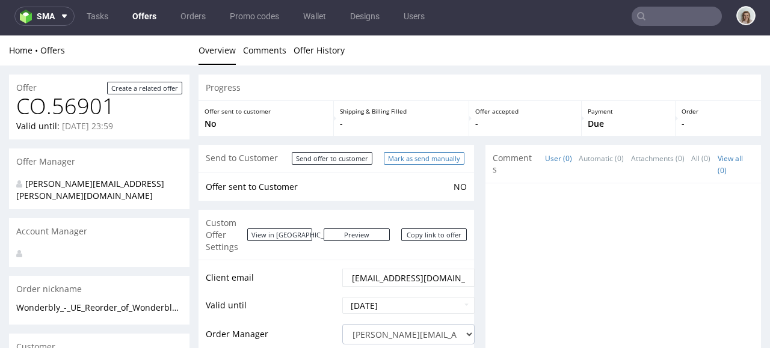
click at [434, 155] on input "Mark as send manually" at bounding box center [424, 158] width 81 height 13
type input "In progress..."
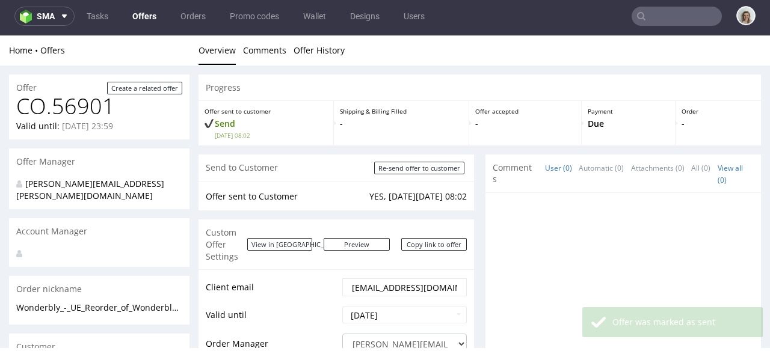
scroll to position [0, 0]
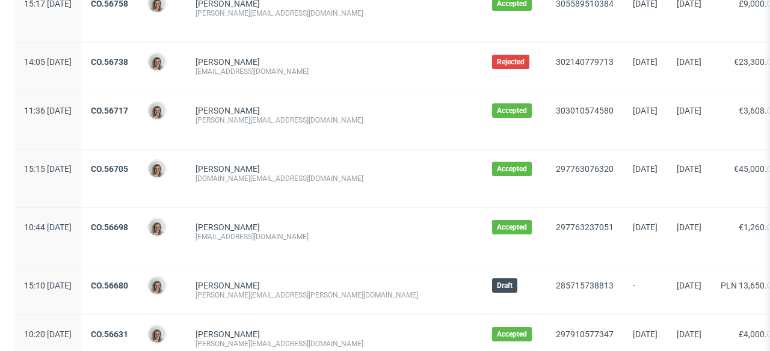
scroll to position [1415, 0]
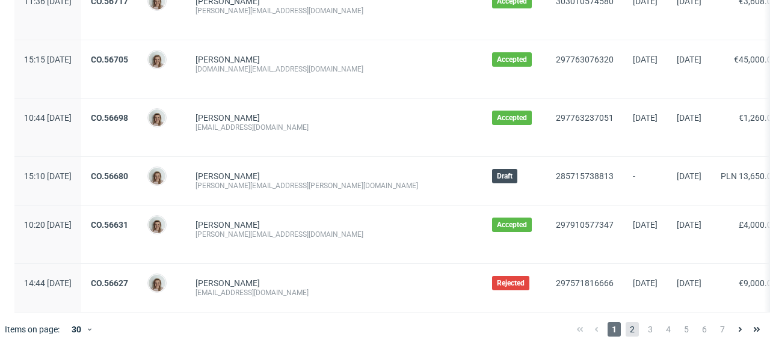
click at [626, 331] on span "2" at bounding box center [632, 329] width 13 height 14
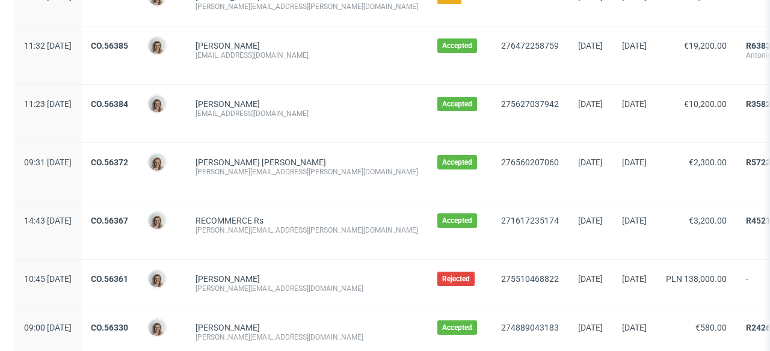
scroll to position [1521, 0]
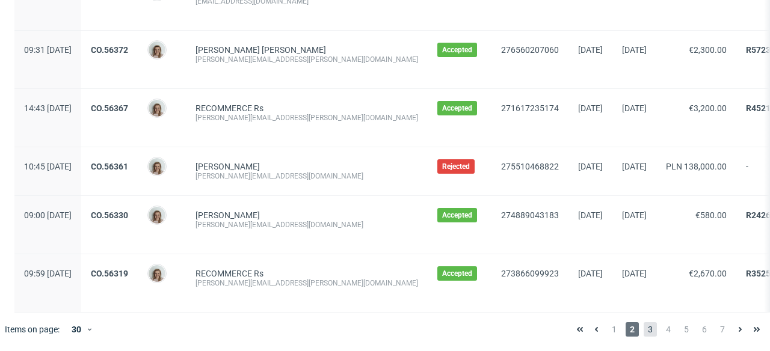
click at [644, 326] on span "3" at bounding box center [650, 329] width 13 height 14
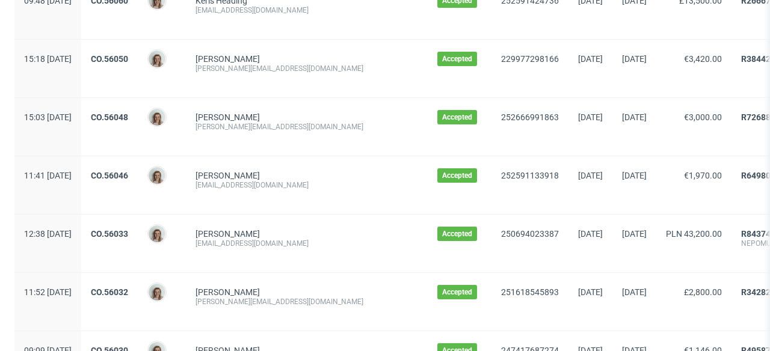
scroll to position [1502, 0]
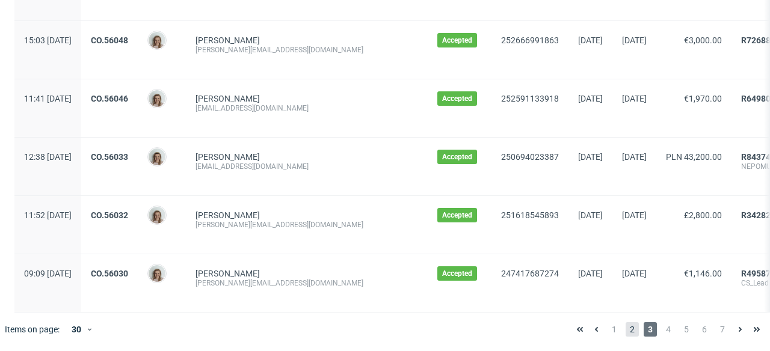
click at [626, 333] on span "2" at bounding box center [632, 329] width 13 height 14
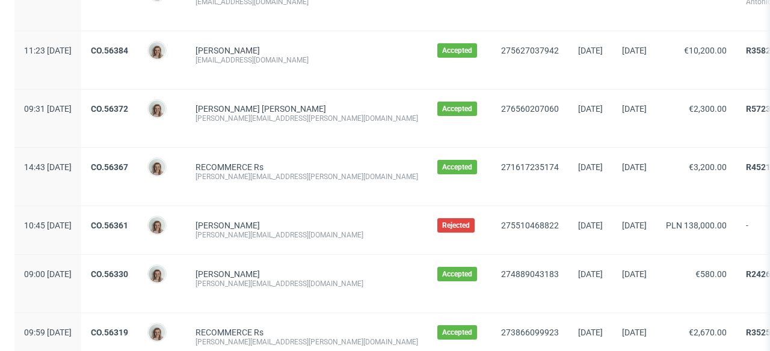
scroll to position [1521, 0]
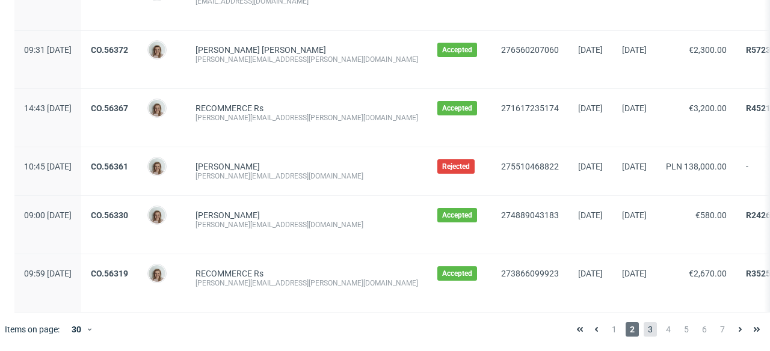
click at [644, 323] on span "3" at bounding box center [650, 329] width 13 height 14
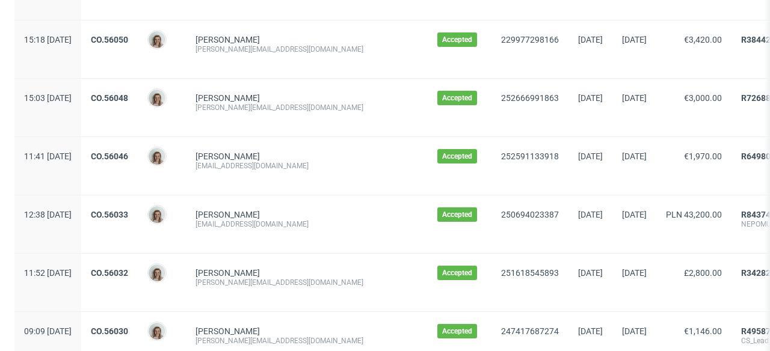
scroll to position [1502, 0]
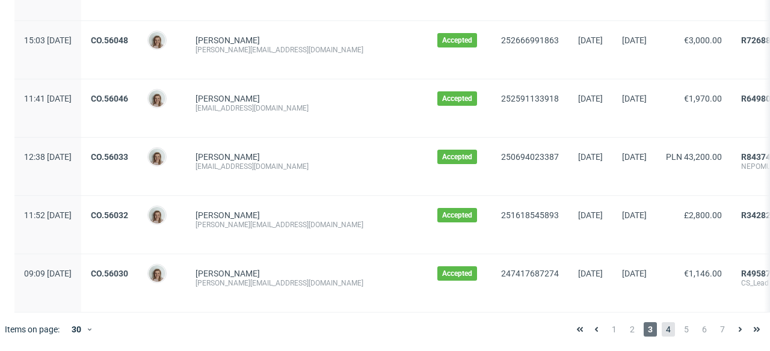
click at [662, 328] on span "4" at bounding box center [668, 329] width 13 height 14
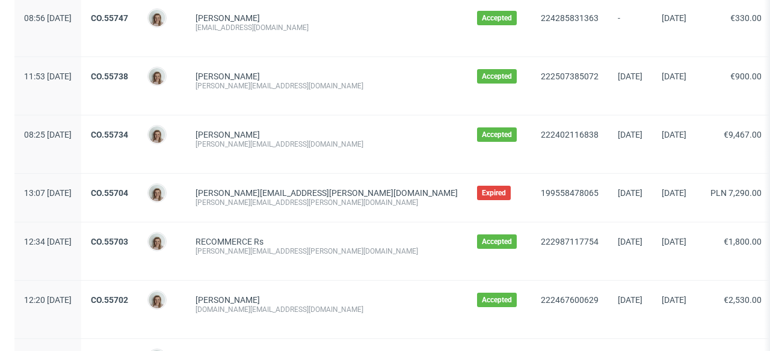
scroll to position [1463, 0]
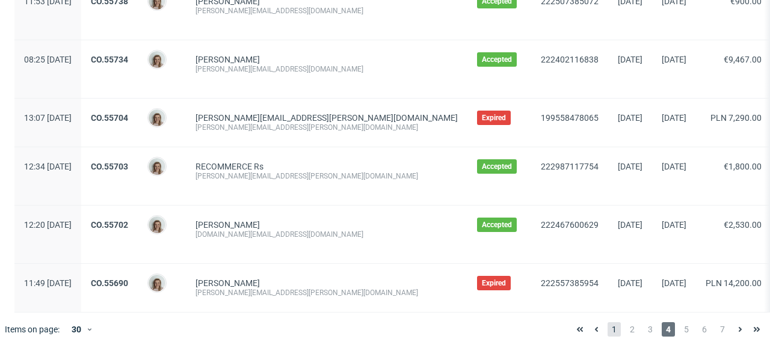
click at [608, 327] on span "1" at bounding box center [614, 329] width 13 height 14
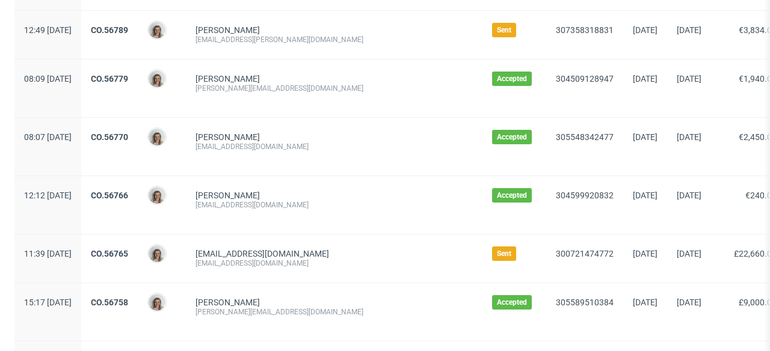
scroll to position [1022, 0]
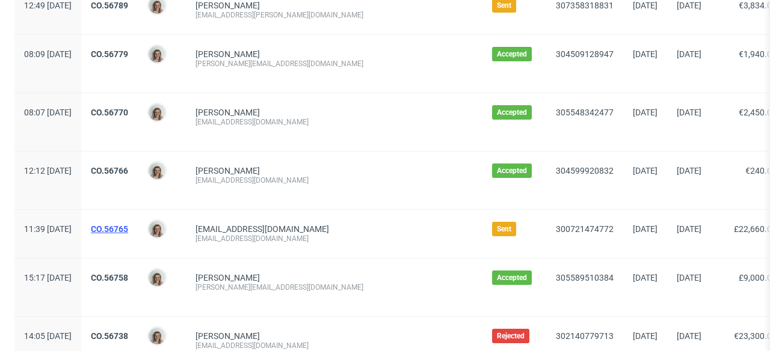
click at [128, 227] on link "CO.56765" at bounding box center [109, 229] width 37 height 10
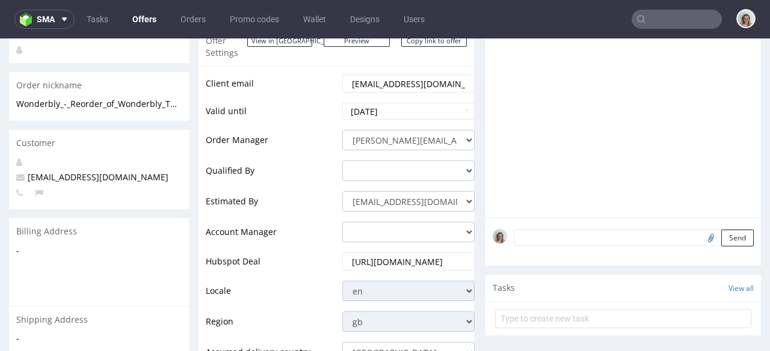
scroll to position [181, 0]
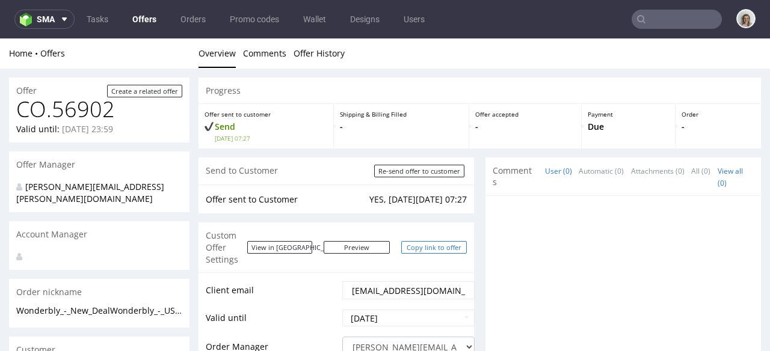
click at [428, 241] on link "Copy link to offer" at bounding box center [434, 247] width 66 height 13
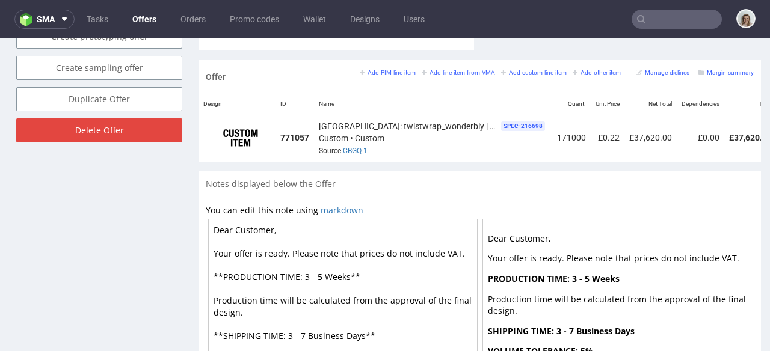
scroll to position [700, 0]
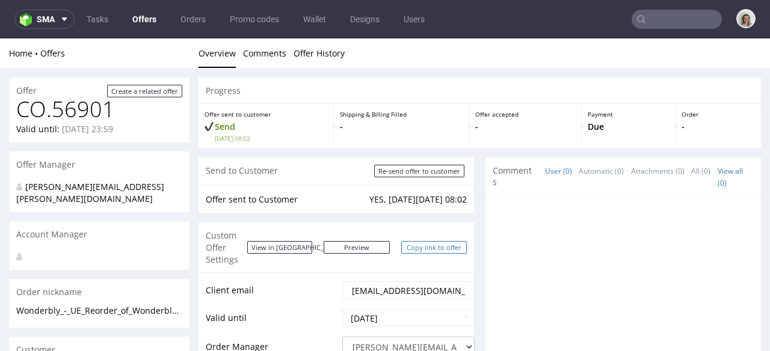
click at [418, 242] on link "Copy link to offer" at bounding box center [434, 247] width 66 height 13
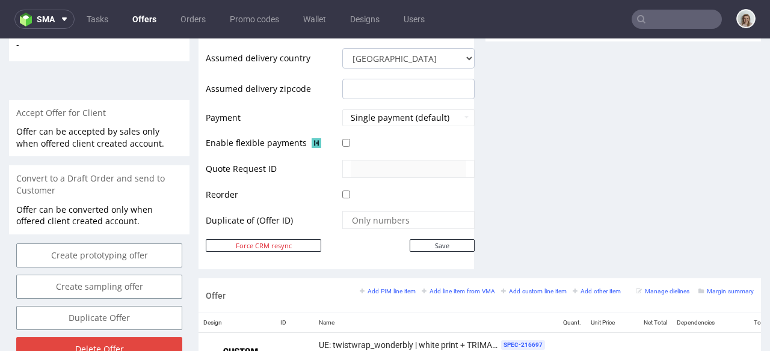
scroll to position [530, 0]
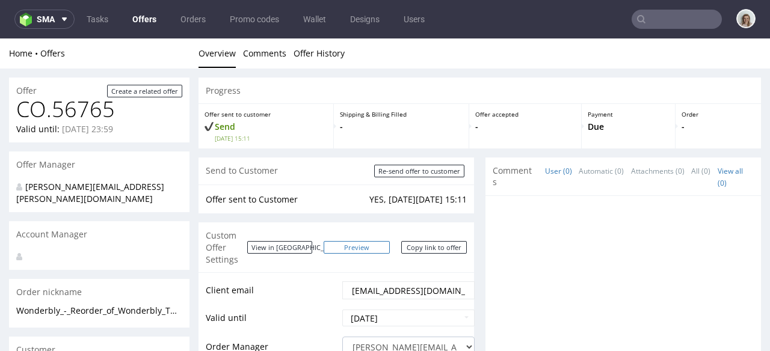
click at [369, 246] on link "Preview" at bounding box center [357, 247] width 66 height 13
click at [420, 243] on link "Copy link to offer" at bounding box center [434, 247] width 66 height 13
drag, startPoint x: 40, startPoint y: 29, endPoint x: 46, endPoint y: 34, distance: 7.7
click at [40, 29] on nav "sma Tasks Offers Orders Promo codes Wallet Designs Users" at bounding box center [385, 19] width 770 height 39
click at [43, 21] on span "sma" at bounding box center [46, 19] width 18 height 8
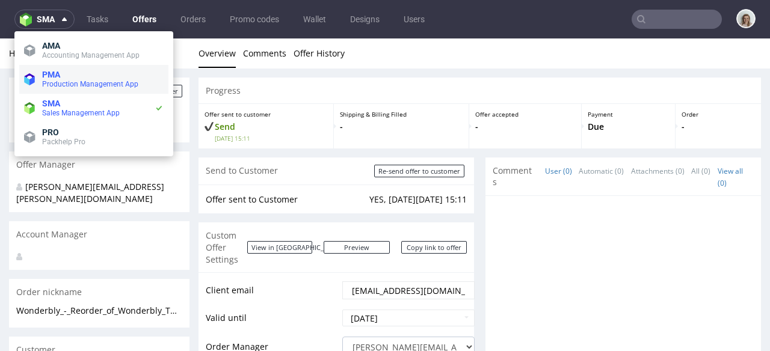
click at [64, 79] on span "PMA" at bounding box center [103, 75] width 122 height 10
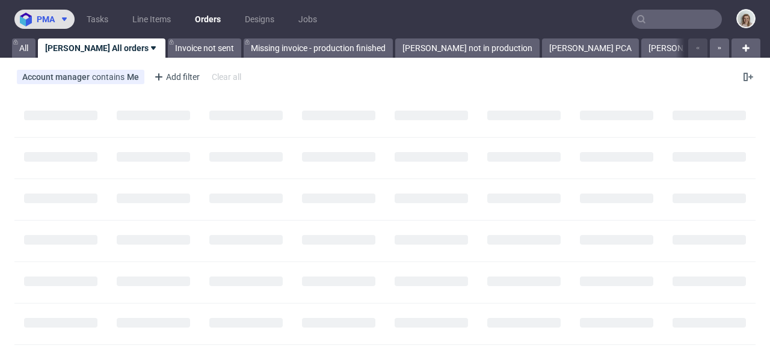
click at [46, 17] on span "pma" at bounding box center [46, 19] width 18 height 8
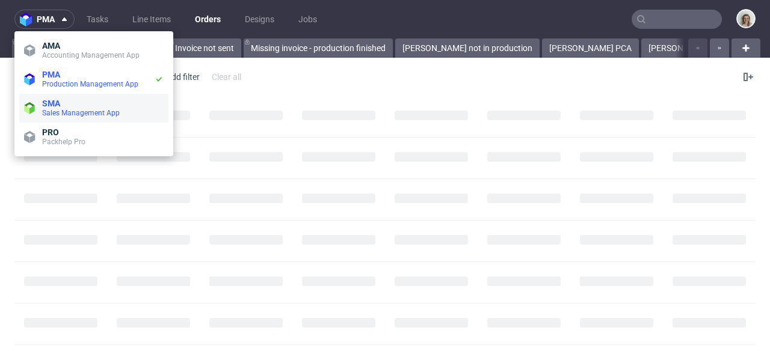
click at [67, 111] on span "Sales Management App" at bounding box center [81, 113] width 78 height 8
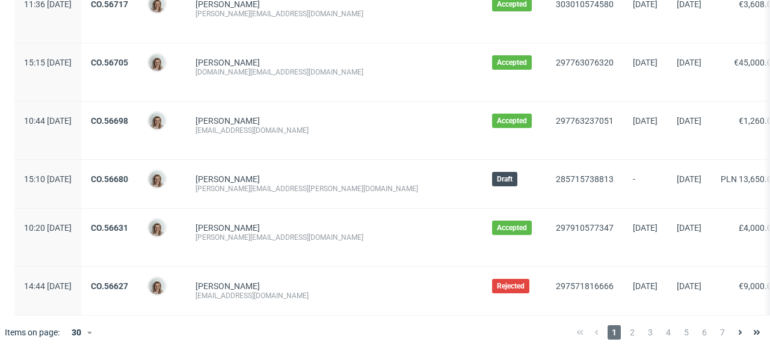
scroll to position [1415, 0]
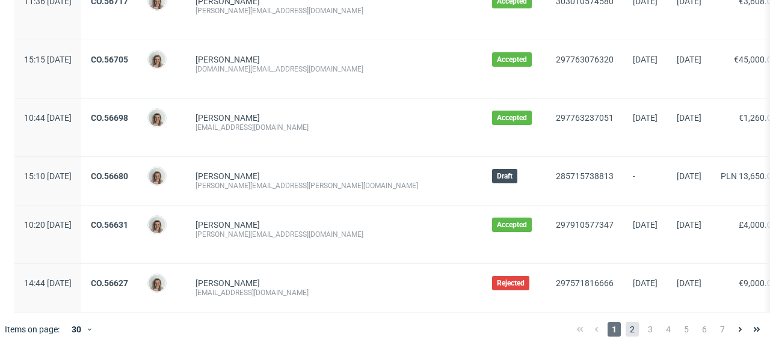
click at [628, 328] on span "2" at bounding box center [632, 329] width 13 height 14
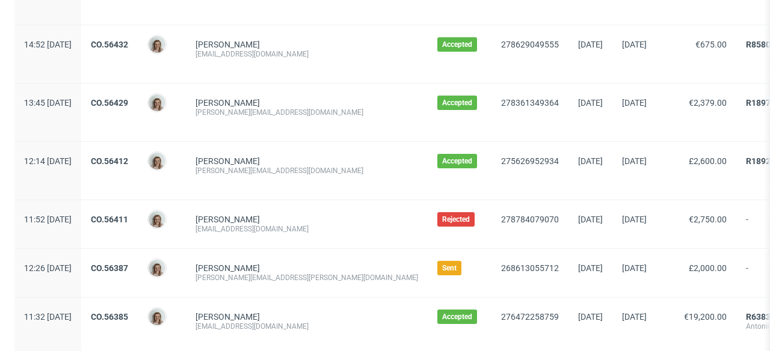
scroll to position [1186, 0]
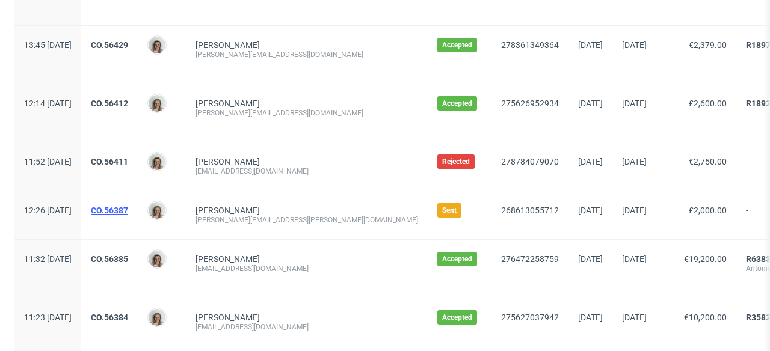
click at [128, 208] on link "CO.56387" at bounding box center [109, 211] width 37 height 10
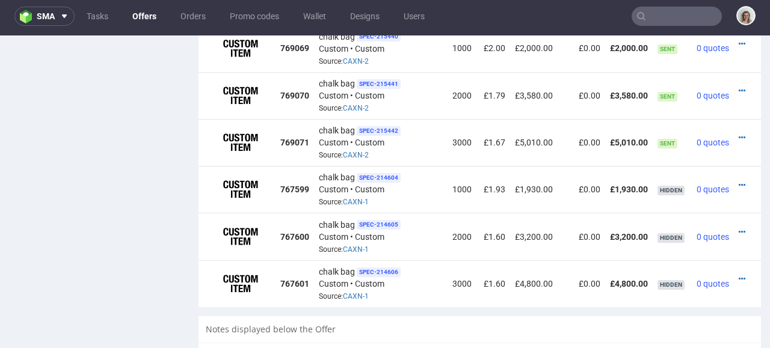
scroll to position [0, 21]
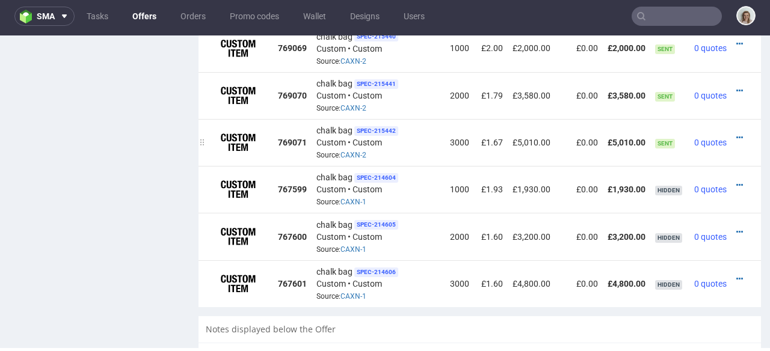
click at [732, 119] on td at bounding box center [746, 142] width 29 height 47
click at [736, 134] on icon at bounding box center [739, 138] width 7 height 8
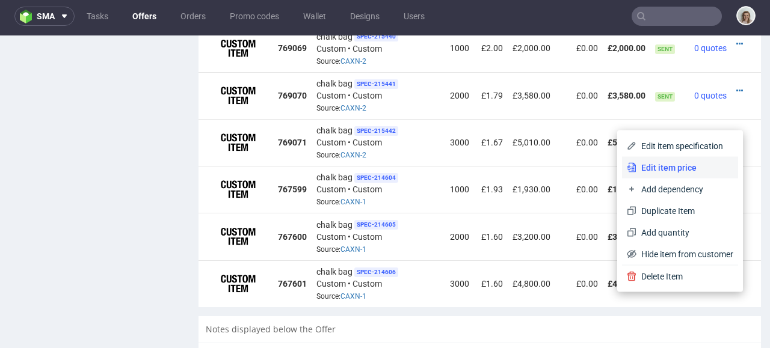
click at [661, 164] on span "Edit item price" at bounding box center [684, 168] width 97 height 12
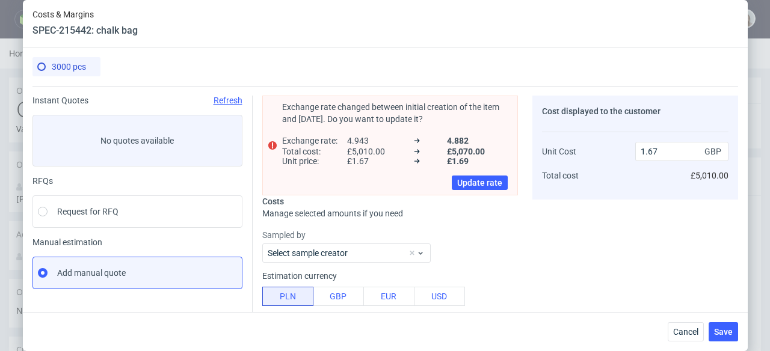
scroll to position [246, 0]
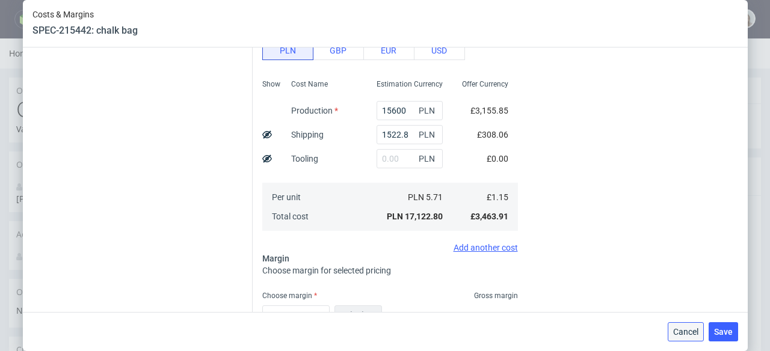
drag, startPoint x: 686, startPoint y: 333, endPoint x: 617, endPoint y: 247, distance: 110.4
click at [686, 333] on span "Cancel" at bounding box center [685, 332] width 25 height 8
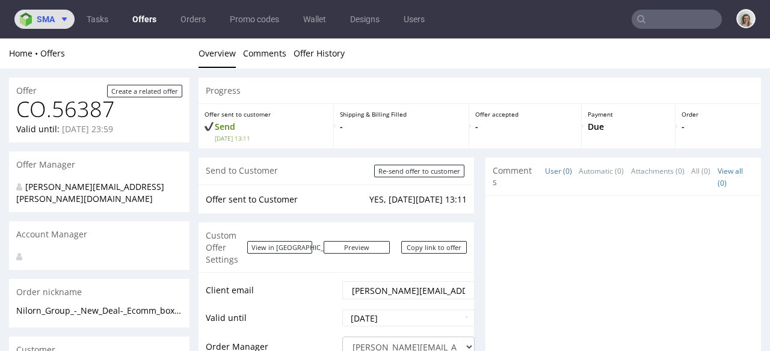
click at [55, 15] on span at bounding box center [62, 19] width 14 height 10
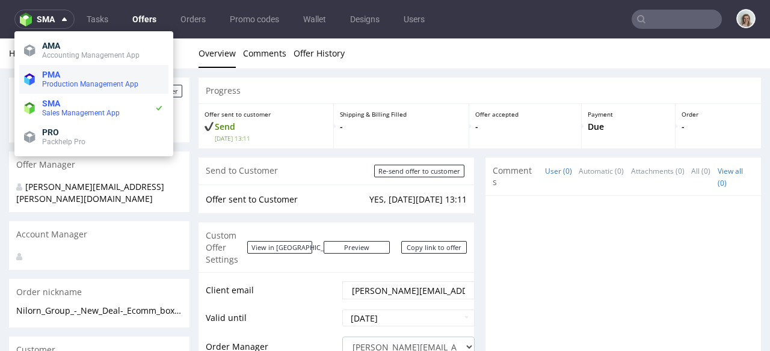
click at [73, 85] on span "Production Management App" at bounding box center [90, 84] width 96 height 8
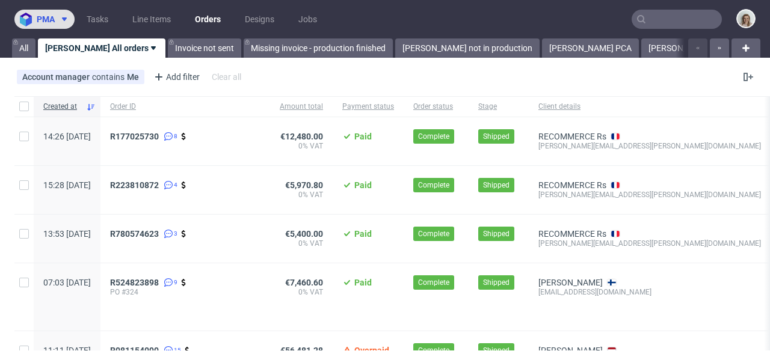
click at [61, 17] on icon at bounding box center [65, 19] width 10 height 10
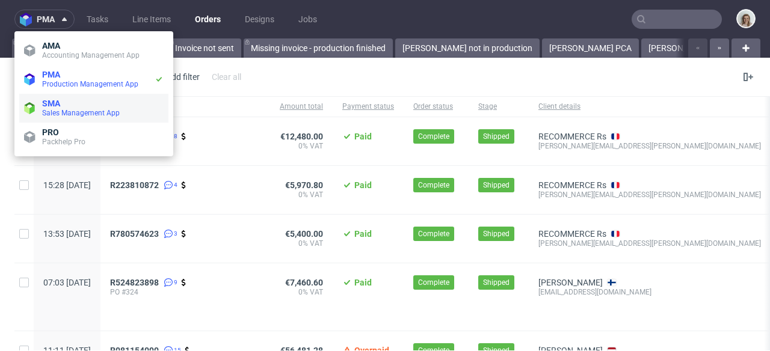
click at [73, 114] on span "Sales Management App" at bounding box center [81, 113] width 78 height 8
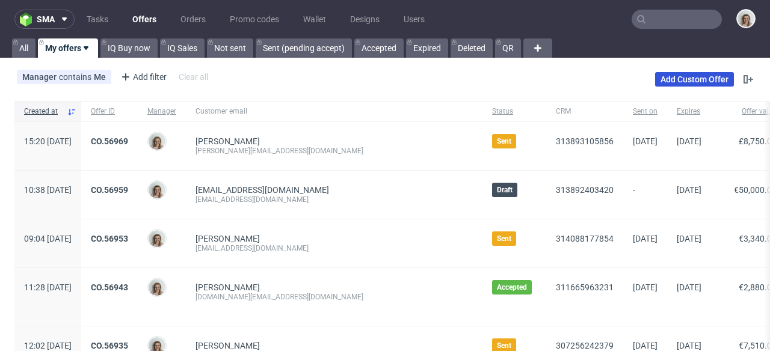
click at [679, 79] on link "Add Custom Offer" at bounding box center [694, 79] width 79 height 14
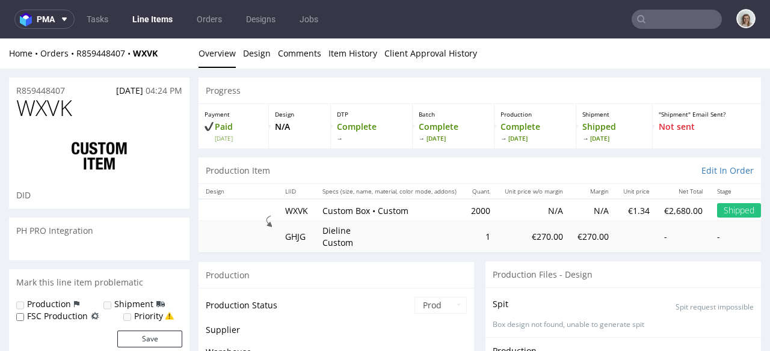
scroll to position [266, 0]
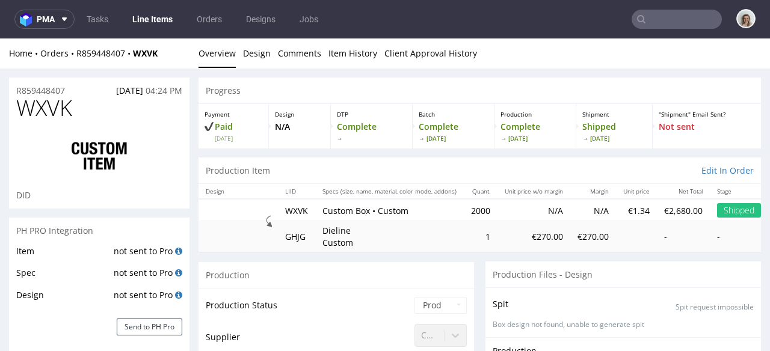
select select "done"
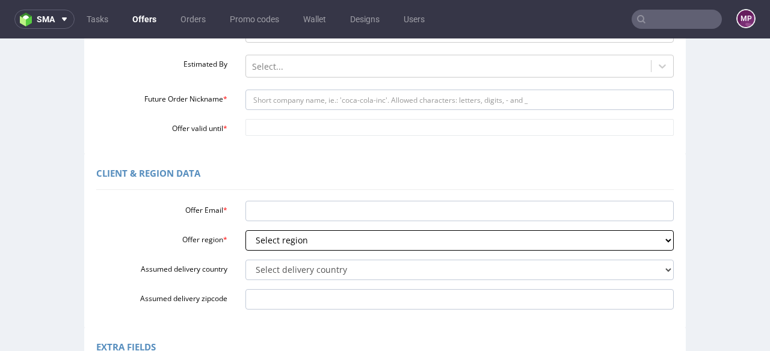
scroll to position [303, 0]
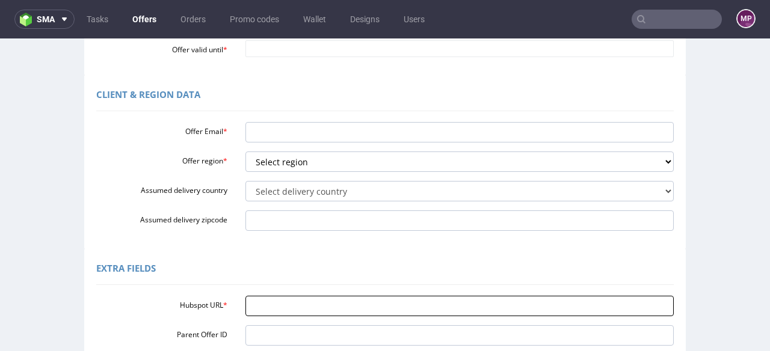
click at [263, 302] on input "Hubspot URL *" at bounding box center [459, 306] width 429 height 20
paste input "[URL][DOMAIN_NAME]"
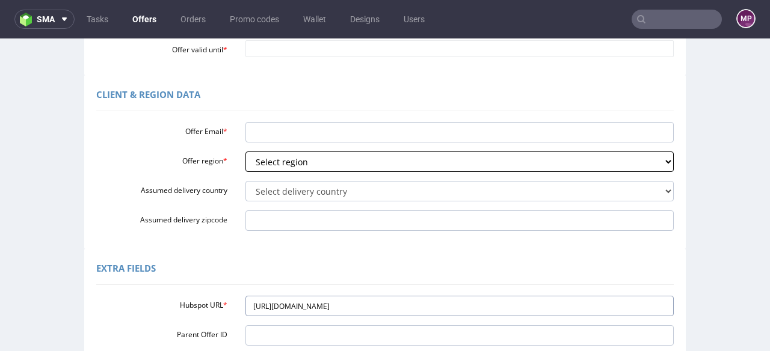
type input "[URL][DOMAIN_NAME]"
click at [297, 165] on select "Select region eu gb de pl fr it es" at bounding box center [459, 162] width 429 height 20
select select "eu"
click at [245, 152] on select "Select region eu gb de pl fr it es" at bounding box center [459, 162] width 429 height 20
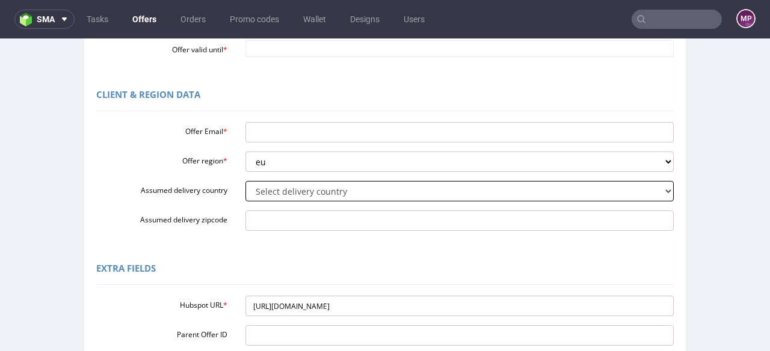
click at [289, 189] on select "Select delivery country [GEOGRAPHIC_DATA] [GEOGRAPHIC_DATA] [GEOGRAPHIC_DATA] […" at bounding box center [459, 191] width 429 height 20
select select "166"
click at [245, 181] on select "Select delivery country [GEOGRAPHIC_DATA] [GEOGRAPHIC_DATA] [GEOGRAPHIC_DATA] […" at bounding box center [459, 191] width 429 height 20
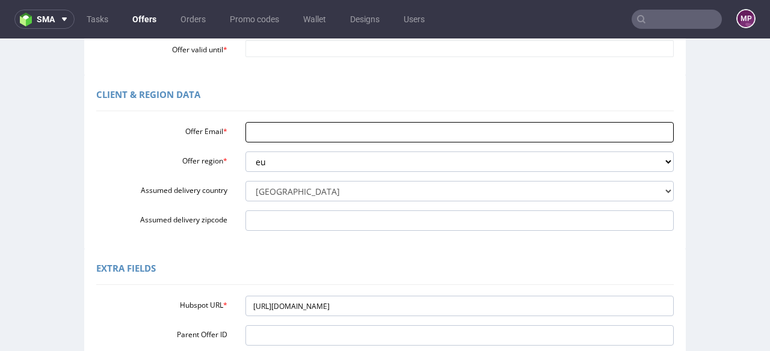
click at [263, 132] on input "Offer Email *" at bounding box center [459, 132] width 429 height 20
paste input "[EMAIL_ADDRESS][DOMAIN_NAME]"
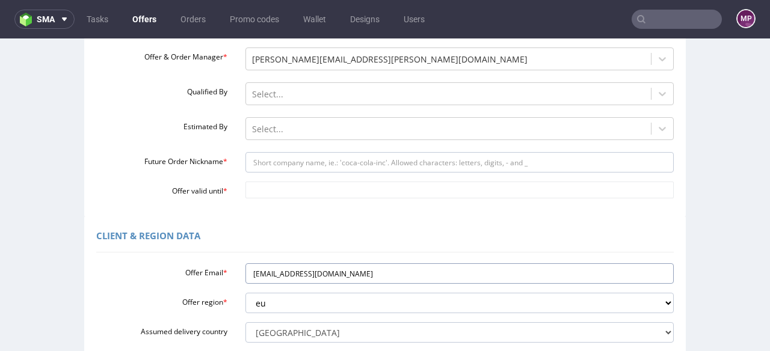
scroll to position [134, 0]
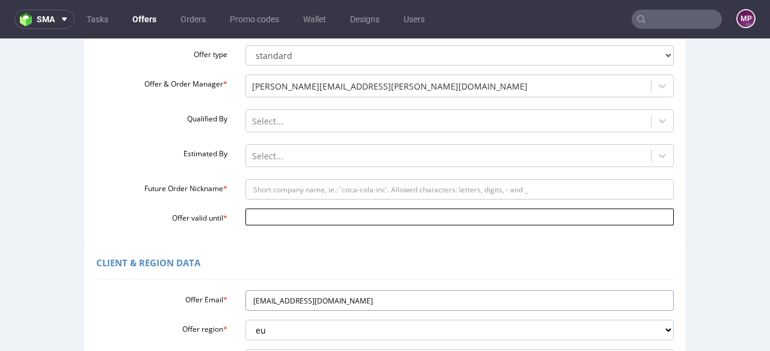
type input "[EMAIL_ADDRESS][DOMAIN_NAME]"
click at [256, 214] on input "Offer valid until *" at bounding box center [459, 217] width 429 height 17
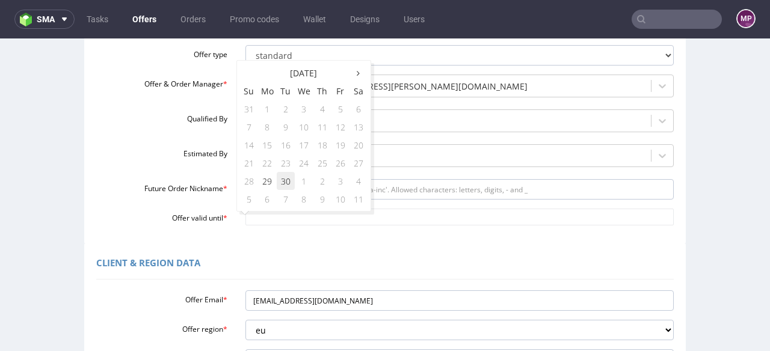
click at [289, 187] on td "30" at bounding box center [286, 181] width 18 height 18
type input "[DATE]"
click at [253, 119] on div at bounding box center [448, 121] width 393 height 14
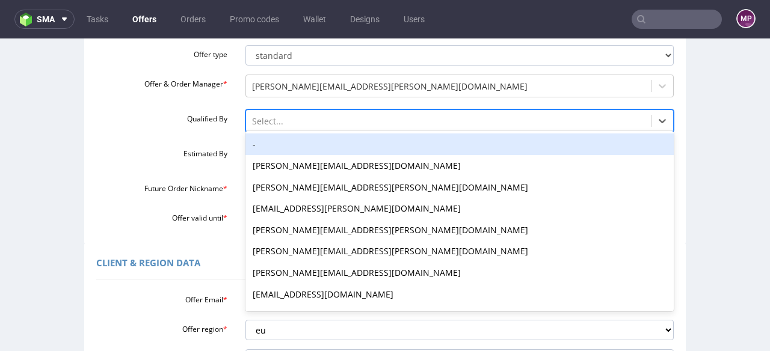
click at [255, 141] on div "-" at bounding box center [459, 145] width 429 height 22
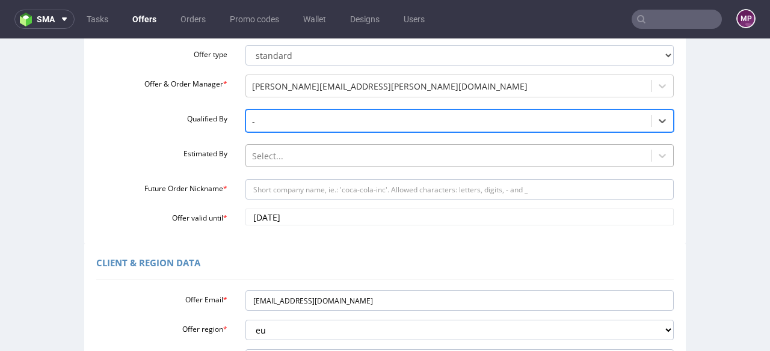
click at [255, 155] on div at bounding box center [448, 156] width 393 height 14
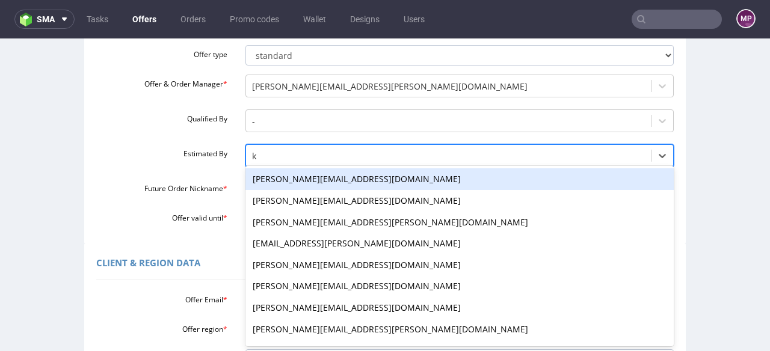
type input "kl"
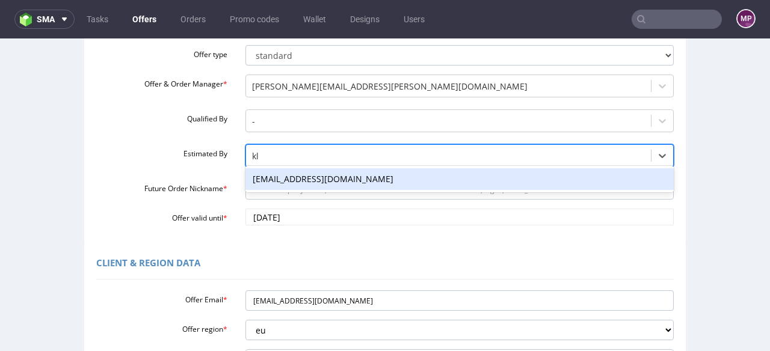
click at [266, 176] on div "[EMAIL_ADDRESS][DOMAIN_NAME]" at bounding box center [459, 179] width 429 height 22
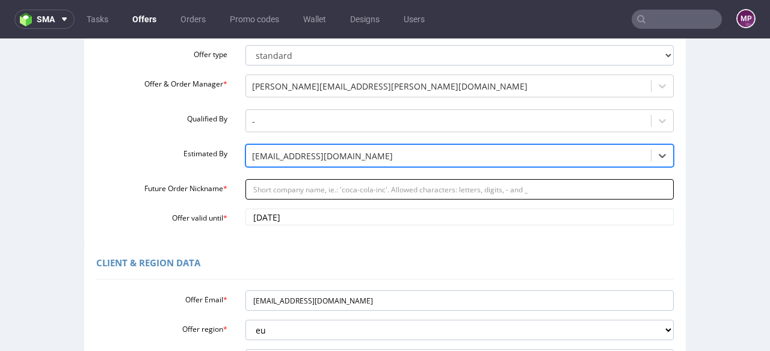
click at [264, 190] on input "Future Order Nickname *" at bounding box center [459, 189] width 429 height 20
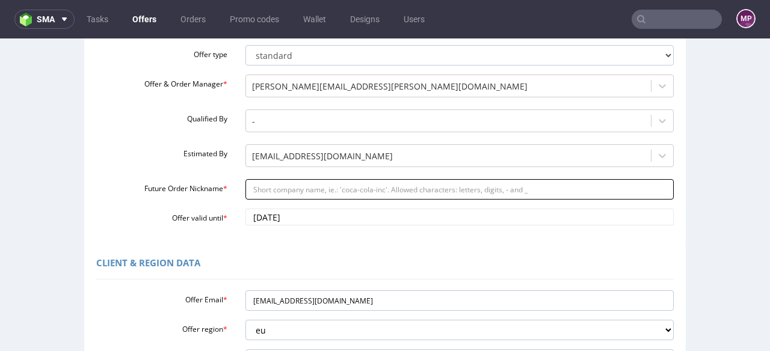
paste input "motocoffee_-_Reorder_of_mailer_boxes"
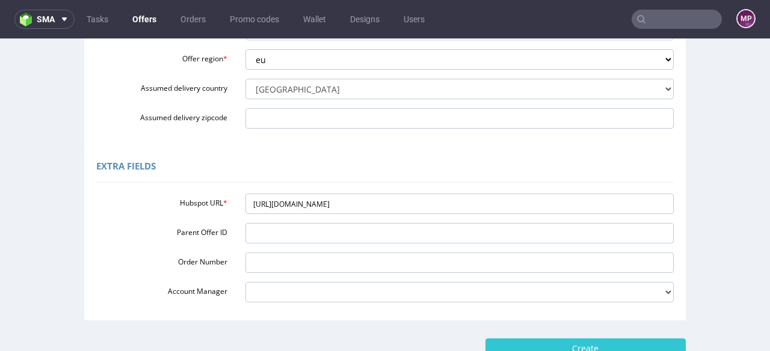
scroll to position [491, 0]
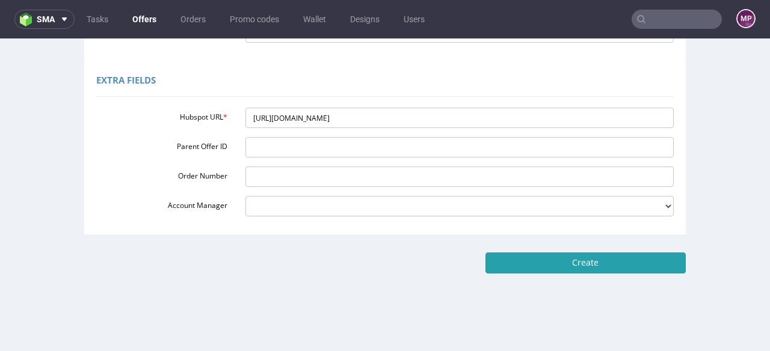
type input "motocoffee_-_Reorder_of_mailer_boxes"
click at [553, 254] on input "Create" at bounding box center [585, 263] width 200 height 20
type input "Please wait..."
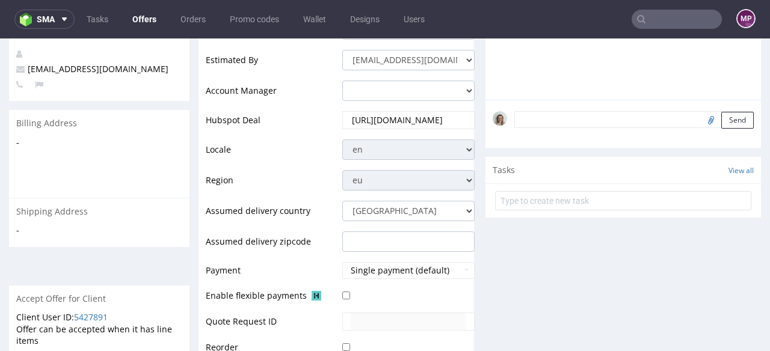
scroll to position [511, 0]
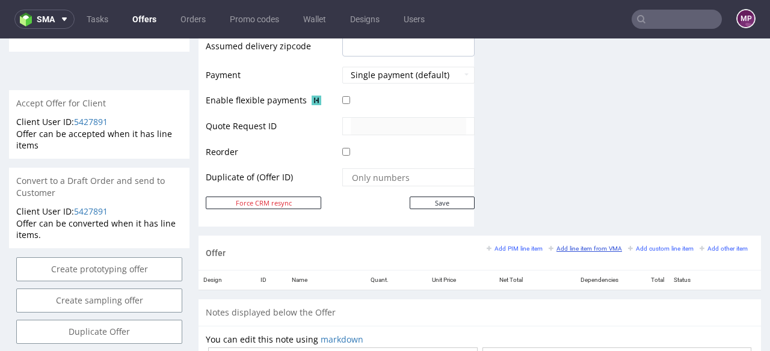
click at [575, 250] on small "Add line item from VMA" at bounding box center [585, 248] width 73 height 7
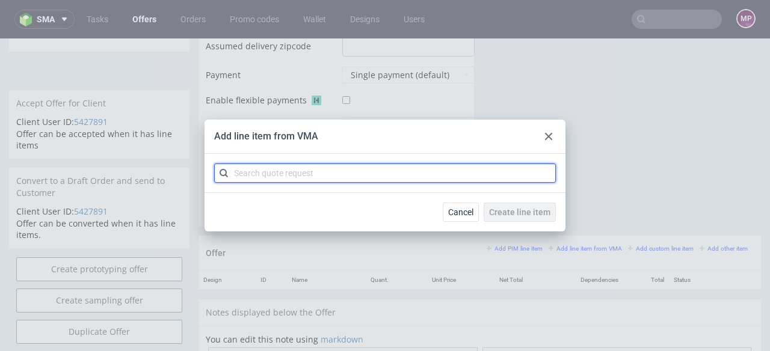
click at [401, 180] on input "text" at bounding box center [385, 173] width 342 height 19
paste input "CBOJ-1"
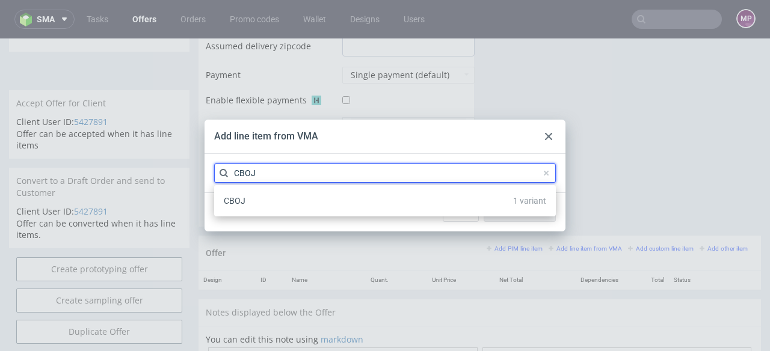
type input "CBOJ"
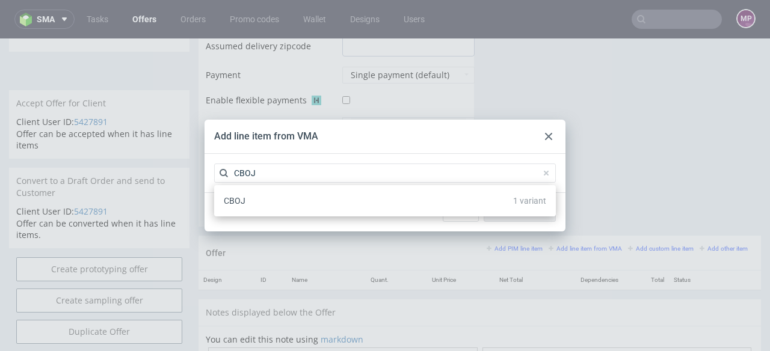
click at [373, 198] on div "CBOJ 1 variant" at bounding box center [385, 201] width 332 height 22
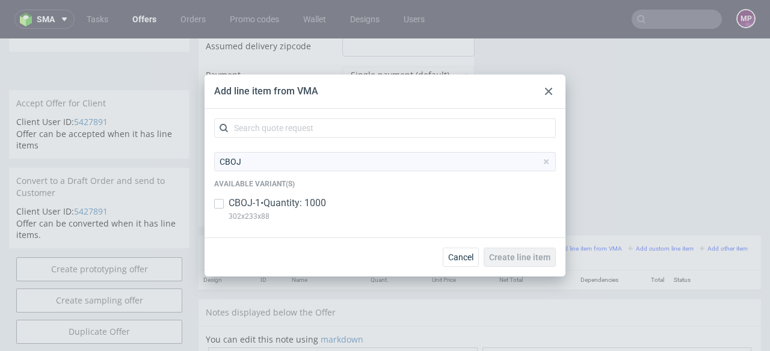
click at [316, 200] on p "CBOJ-1 • Quantity: 1000" at bounding box center [277, 203] width 97 height 13
checkbox input "true"
click at [533, 256] on span "Create line item" at bounding box center [519, 257] width 61 height 8
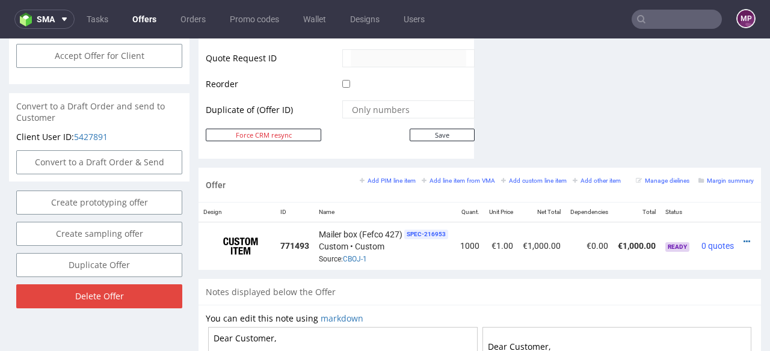
scroll to position [0, 26]
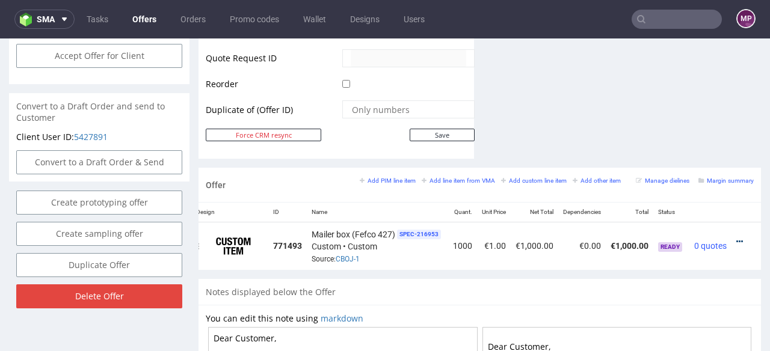
click at [736, 238] on icon at bounding box center [739, 242] width 7 height 8
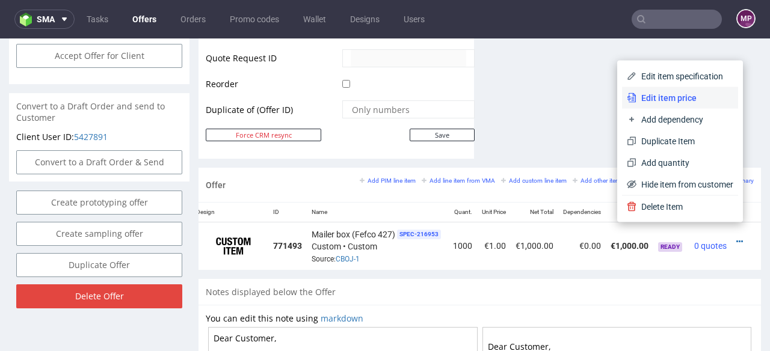
click at [653, 91] on li "Edit item price" at bounding box center [680, 98] width 116 height 22
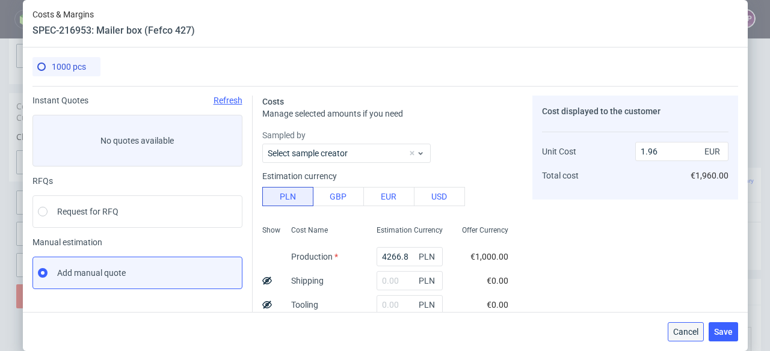
click at [692, 336] on span "Cancel" at bounding box center [685, 332] width 25 height 8
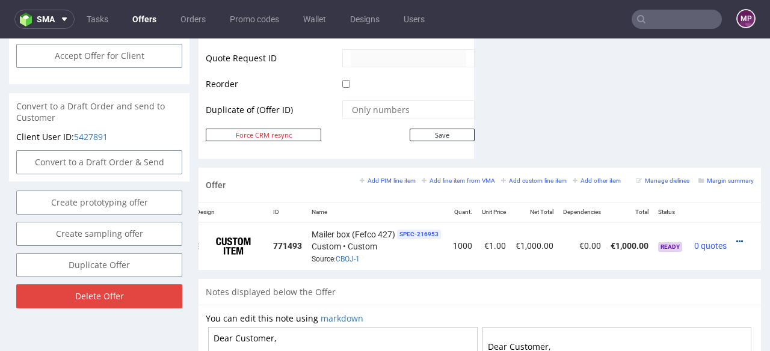
click at [736, 238] on icon at bounding box center [739, 242] width 7 height 8
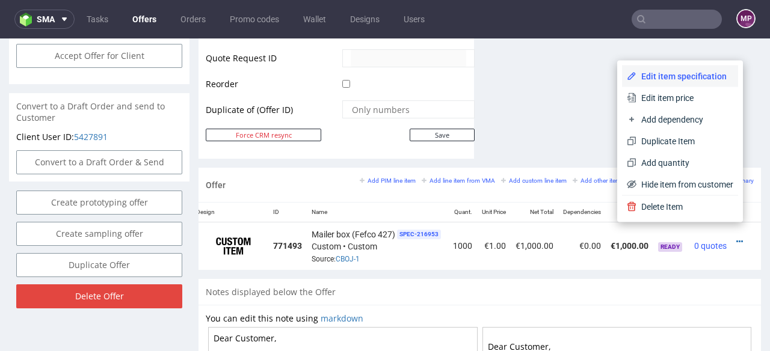
click at [683, 78] on span "Edit item specification" at bounding box center [684, 76] width 97 height 12
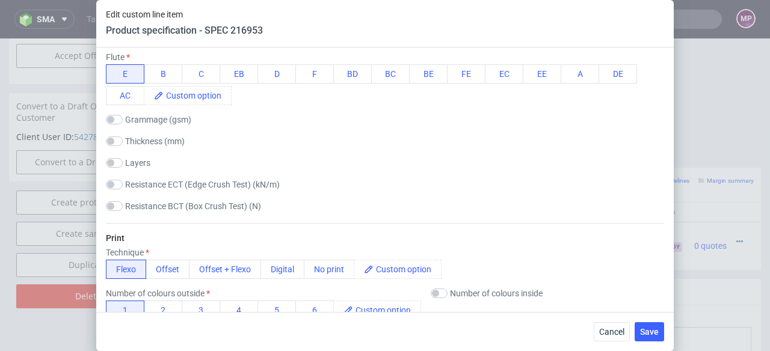
scroll to position [1931, 0]
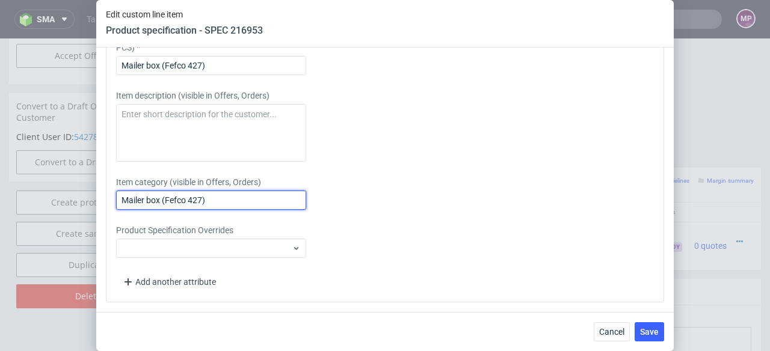
drag, startPoint x: 234, startPoint y: 202, endPoint x: 88, endPoint y: 200, distance: 145.6
click at [88, 200] on div "Edit custom line item Product specification - SPEC 216953 Supplier JANBOX Techn…" at bounding box center [385, 175] width 770 height 351
paste input "302 x 233 x 88 cm •"
type input "Mailer box 302 x 233 x 88 cm"
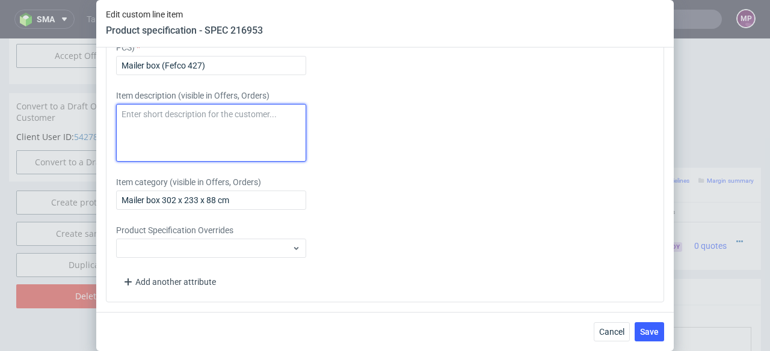
click at [152, 134] on textarea at bounding box center [211, 133] width 190 height 58
paste textarea "Mailer box 302 x 233 x 88 cm •"
type textarea "Mailer box 302 x 233 x 88 cm"
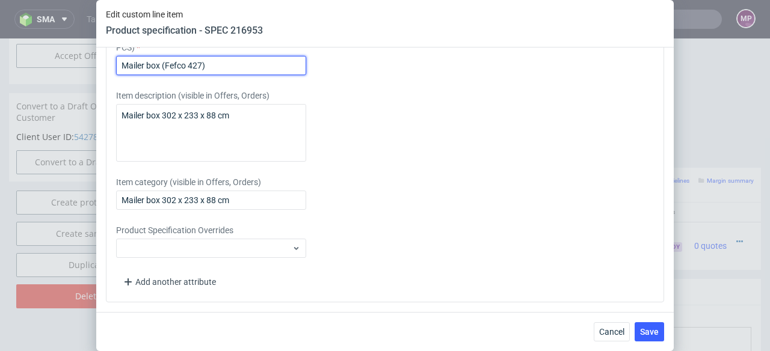
drag, startPoint x: 222, startPoint y: 61, endPoint x: 57, endPoint y: 61, distance: 164.8
click at [57, 61] on div "Edit custom line item Product specification - SPEC 216953 Supplier JANBOX Techn…" at bounding box center [385, 175] width 770 height 351
paste input "302 x 233 x 88 cm •"
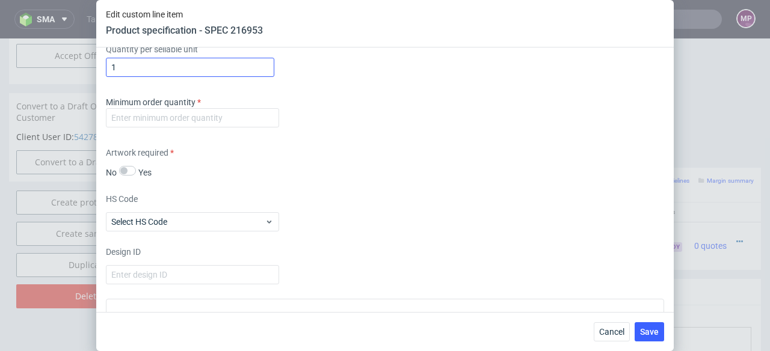
scroll to position [1537, 0]
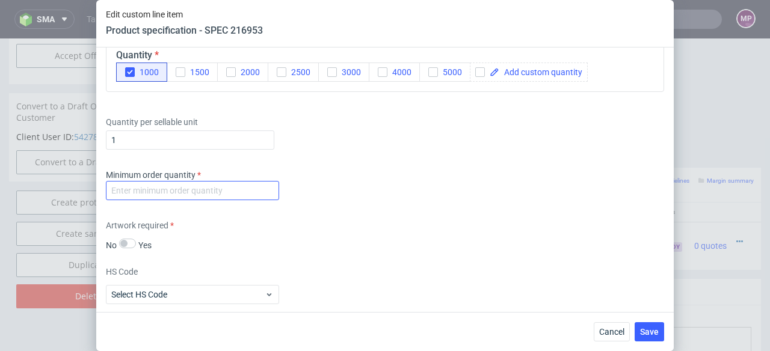
type input "Mailer box 302 x 233 x 88 cm"
click at [211, 187] on input "number" at bounding box center [192, 190] width 173 height 19
type input "1"
click at [649, 331] on span "Save" at bounding box center [649, 332] width 19 height 8
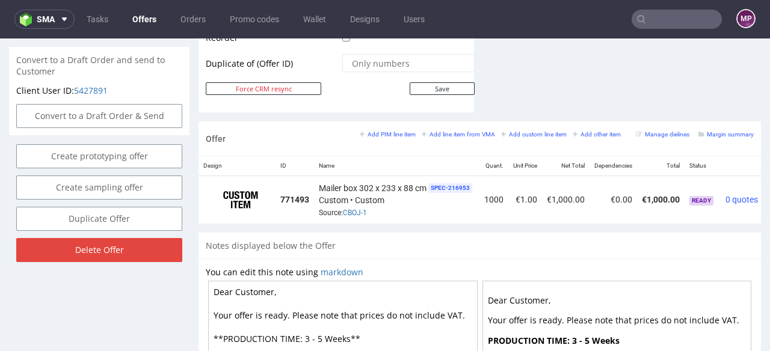
scroll to position [0, 51]
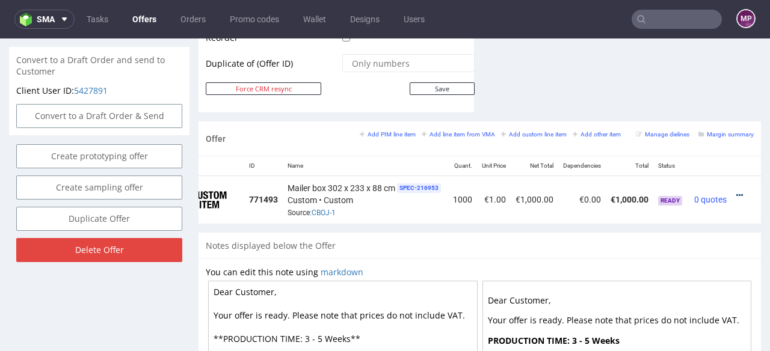
click at [736, 191] on icon at bounding box center [739, 195] width 7 height 8
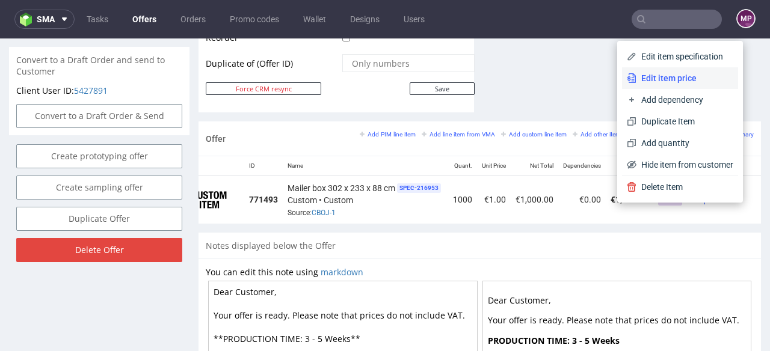
click at [668, 82] on span "Edit item price" at bounding box center [684, 78] width 97 height 12
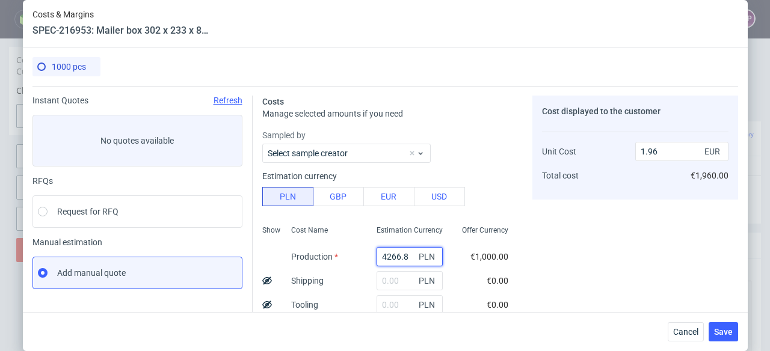
drag, startPoint x: 384, startPoint y: 254, endPoint x: 357, endPoint y: 255, distance: 27.1
click at [367, 255] on div "4266.8 PLN" at bounding box center [409, 257] width 85 height 24
paste input "1600"
type input "1600"
type input "0.74"
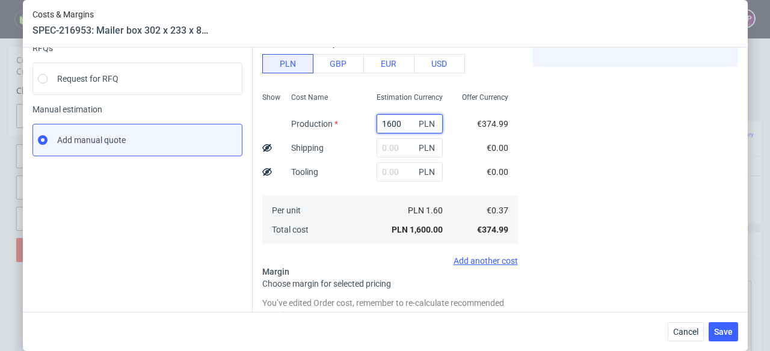
scroll to position [189, 0]
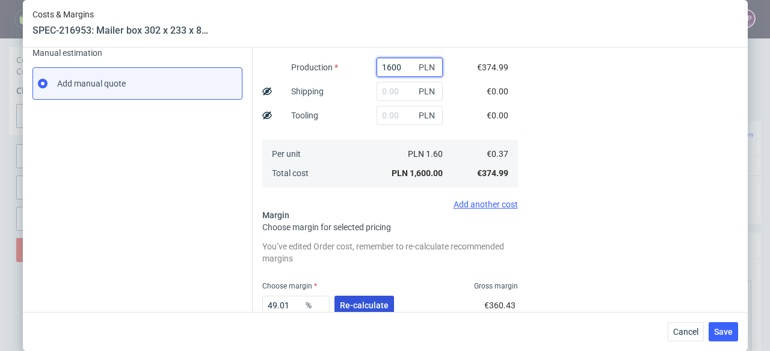
type input "1600"
click at [384, 303] on button "Re-calculate" at bounding box center [364, 305] width 60 height 19
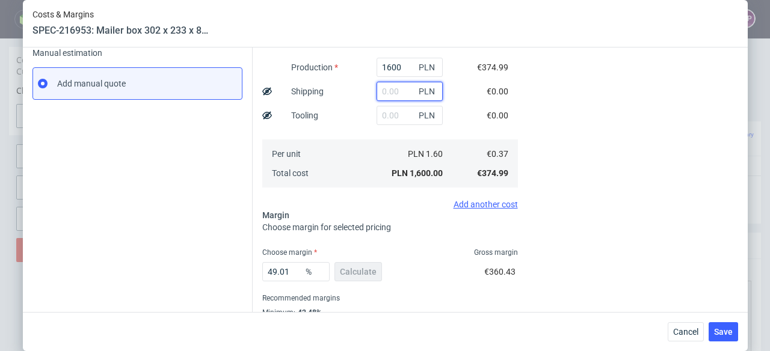
click at [377, 90] on input "text" at bounding box center [410, 91] width 66 height 19
paste input "686,58"
type input "686.58"
type input "1.05"
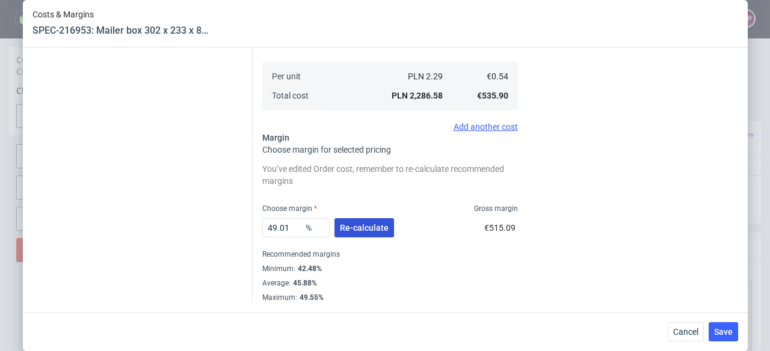
type input "686.58"
click at [375, 224] on span "Re-calculate" at bounding box center [364, 228] width 49 height 8
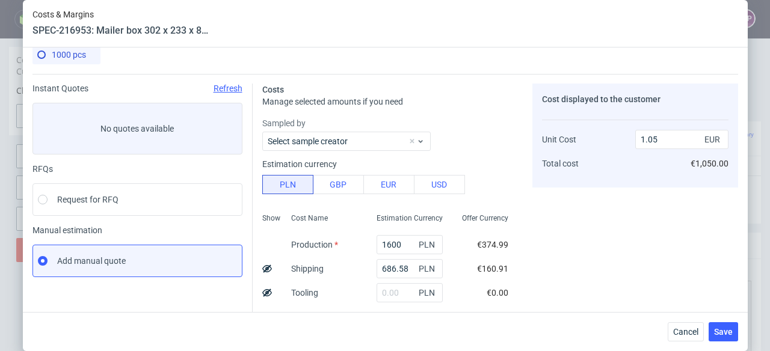
scroll to position [75, 0]
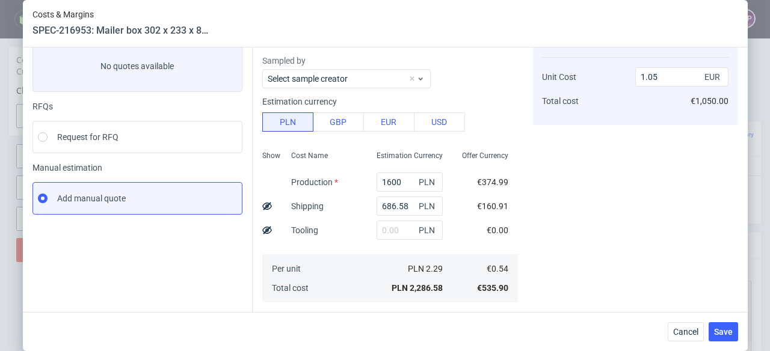
click at [262, 204] on icon at bounding box center [267, 207] width 10 height 10
type input "0.89"
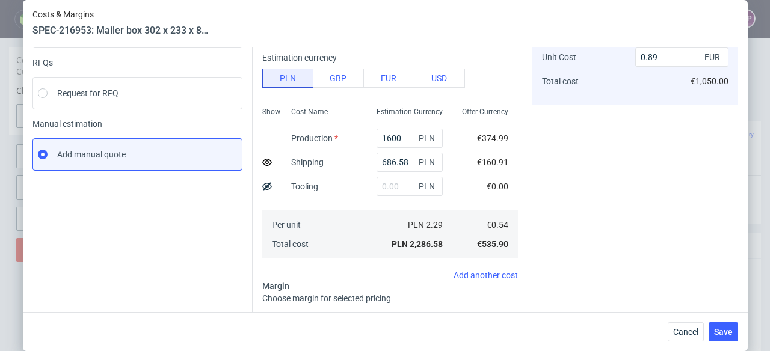
scroll to position [181, 0]
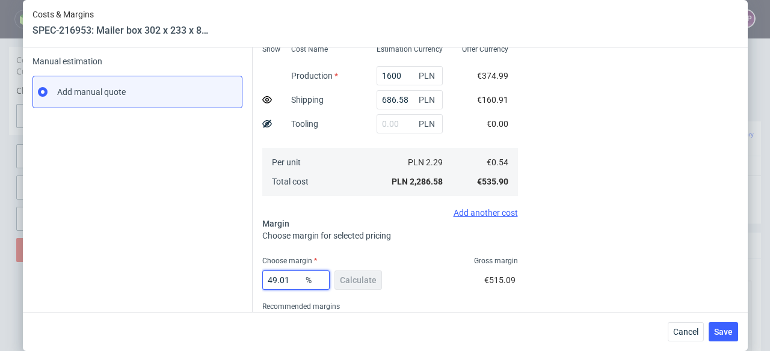
drag, startPoint x: 266, startPoint y: 280, endPoint x: 289, endPoint y: 280, distance: 22.9
click at [289, 280] on input "49.01" at bounding box center [295, 280] width 67 height 19
type input "43"
type input "0.78"
type input "43"
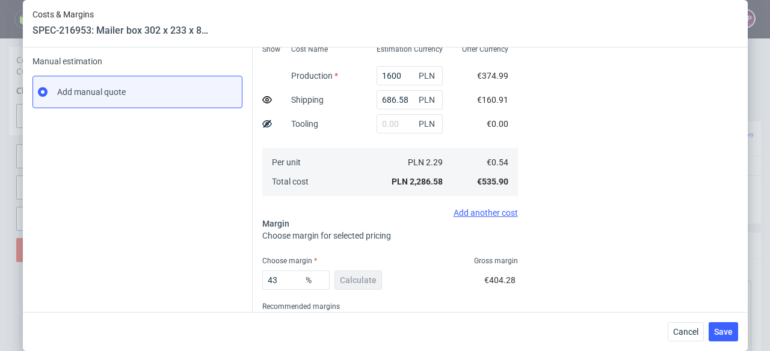
click at [393, 250] on fieldset "Costs Manage selected amounts if you need Sampled by Select sample creator Esti…" at bounding box center [390, 135] width 256 height 440
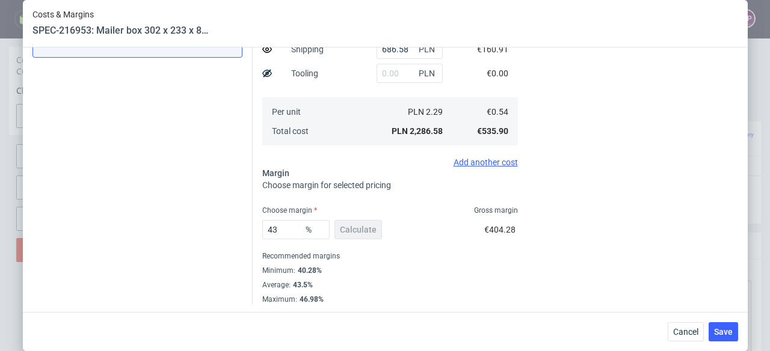
scroll to position [233, 0]
click at [729, 331] on span "Save" at bounding box center [723, 332] width 19 height 8
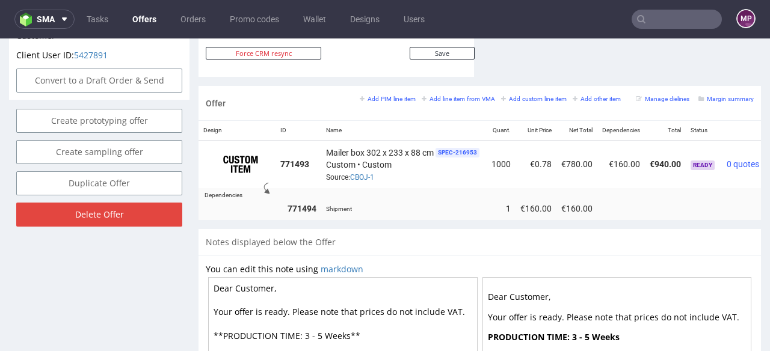
scroll to position [0, 50]
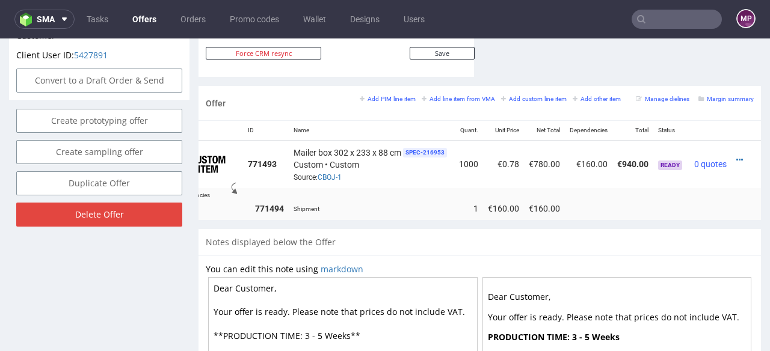
click at [736, 154] on div at bounding box center [742, 160] width 13 height 12
click at [736, 156] on icon at bounding box center [739, 160] width 7 height 8
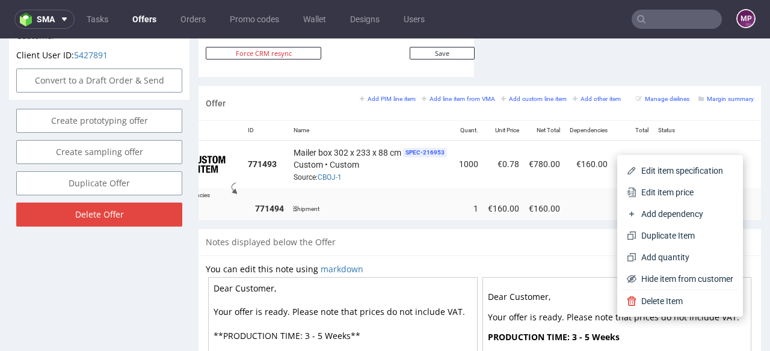
click at [671, 196] on span "Edit item price" at bounding box center [684, 192] width 97 height 12
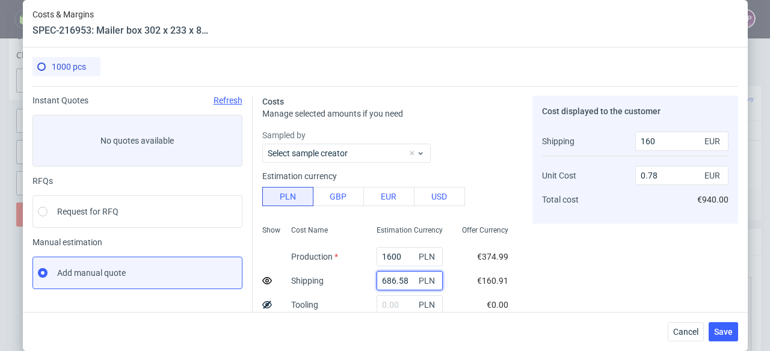
drag, startPoint x: 399, startPoint y: 281, endPoint x: 352, endPoint y: 280, distance: 47.5
click at [352, 280] on div "Show Cost Name Production Shipping Tooling Per unit Total cost Estimation Curre…" at bounding box center [390, 300] width 256 height 159
paste input "2,32"
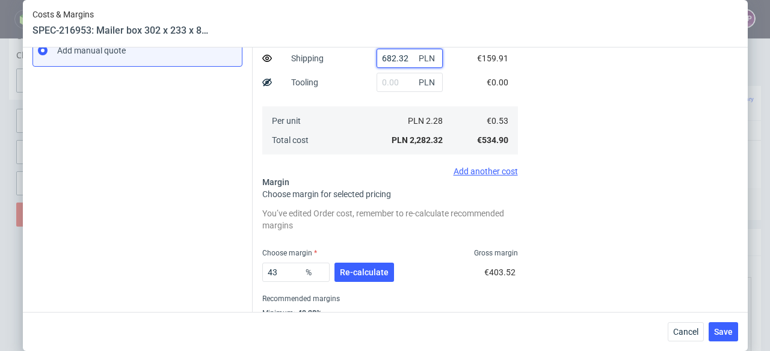
scroll to position [225, 0]
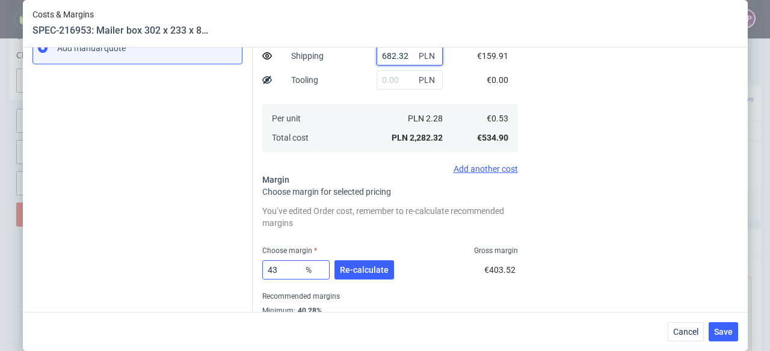
type input "682.32"
click at [288, 270] on input "43" at bounding box center [295, 269] width 67 height 19
type input "44"
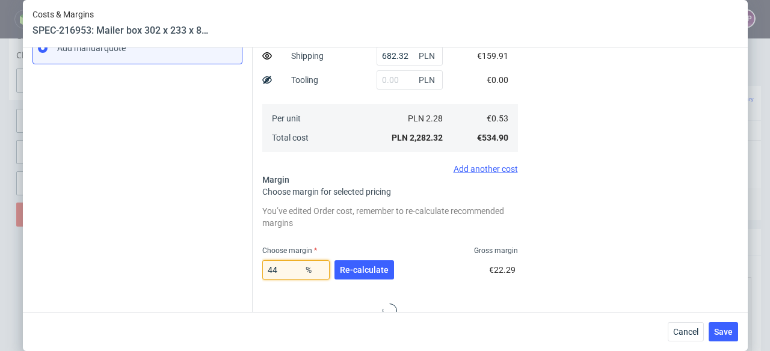
type input "0.8"
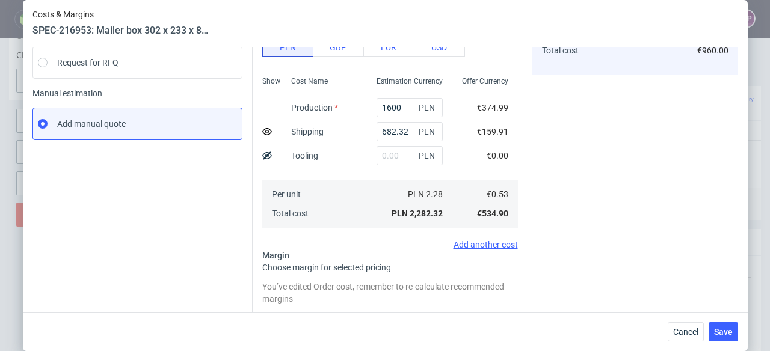
scroll to position [267, 0]
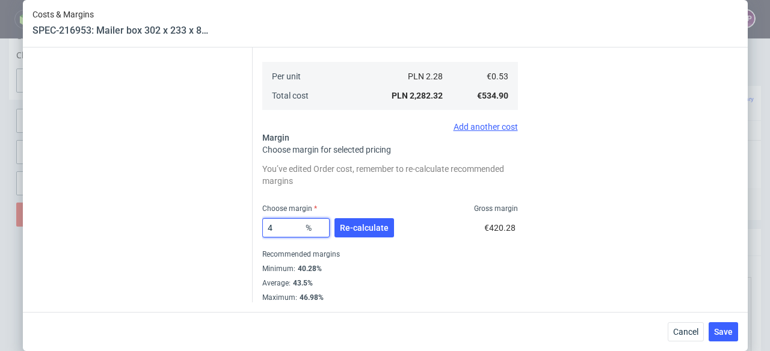
type input "43"
type input "0.4"
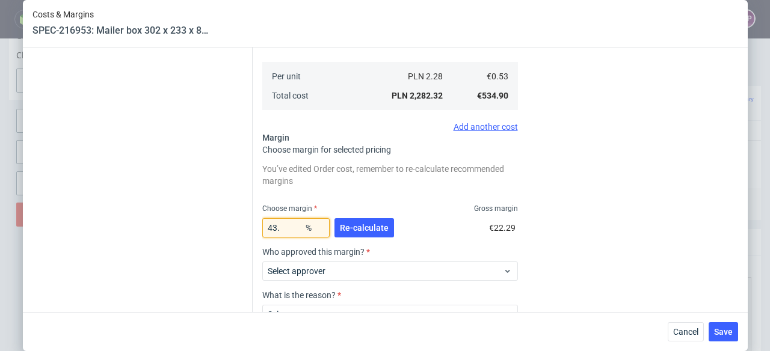
type input "43"
type input "0.78"
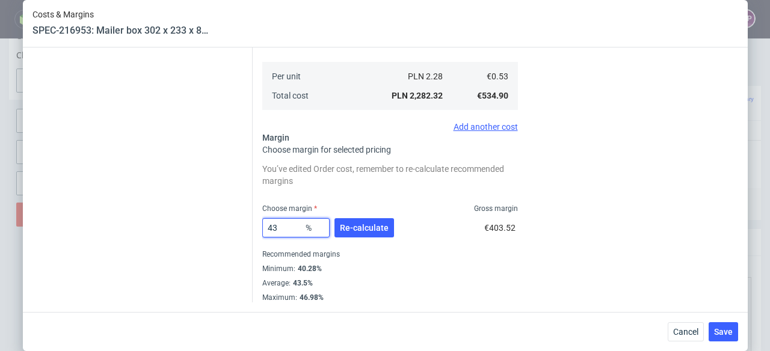
type input "435"
type input "-0.32"
type input "43"
type input "0.78"
type input "43.5"
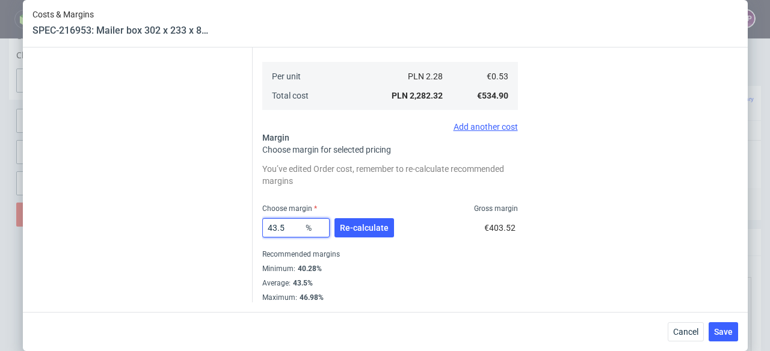
type input "0.79"
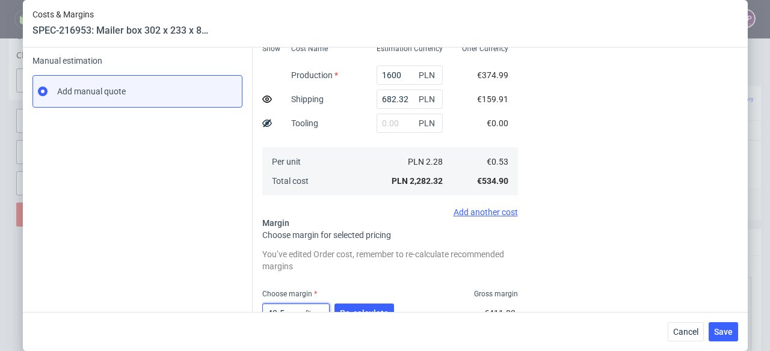
scroll to position [210, 0]
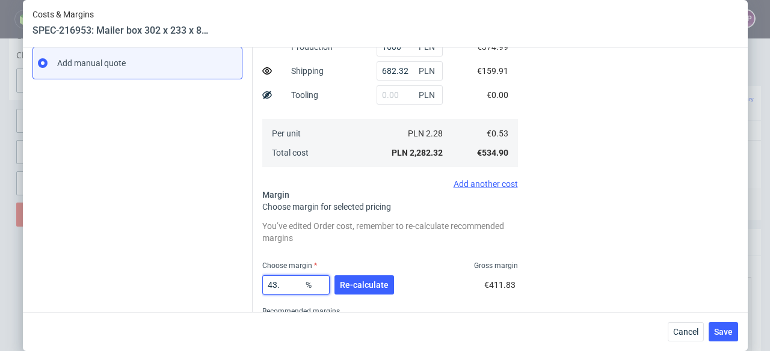
type input "43"
type input "0.78"
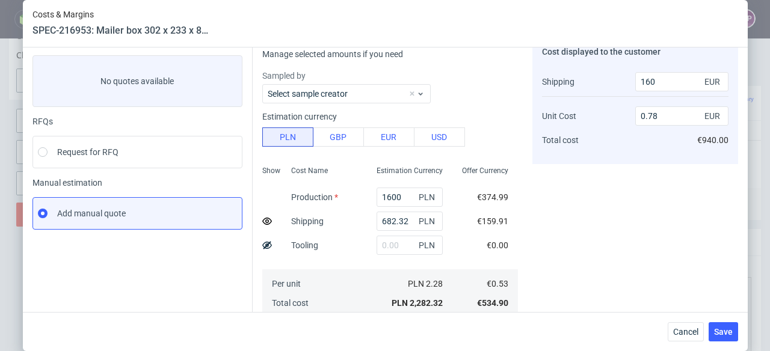
scroll to position [0, 0]
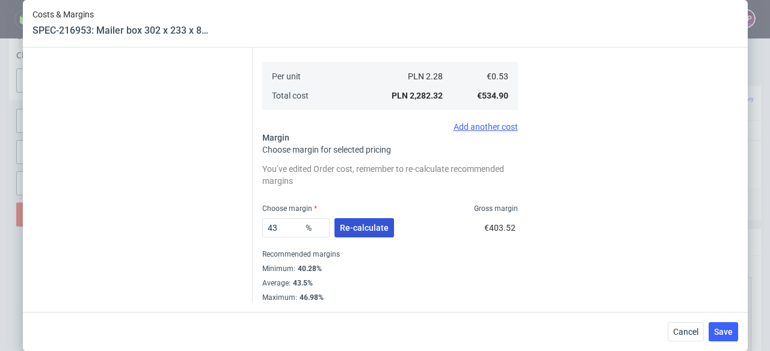
click at [371, 227] on span "Re-calculate" at bounding box center [364, 228] width 49 height 8
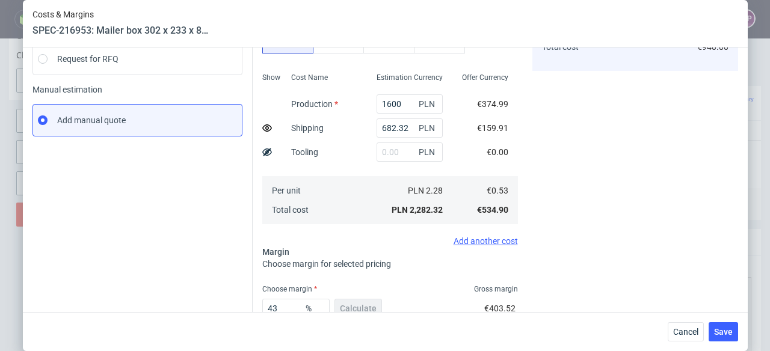
scroll to position [23, 0]
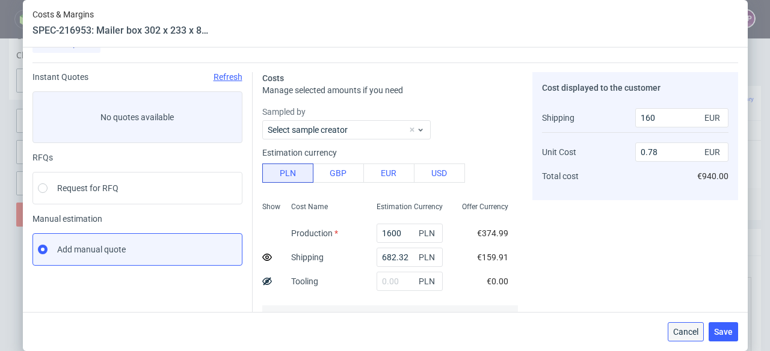
click at [692, 330] on span "Cancel" at bounding box center [685, 332] width 25 height 8
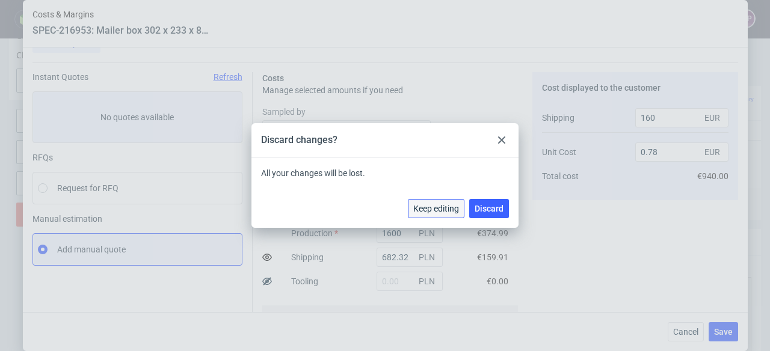
click at [455, 212] on span "Keep editing" at bounding box center [436, 209] width 46 height 8
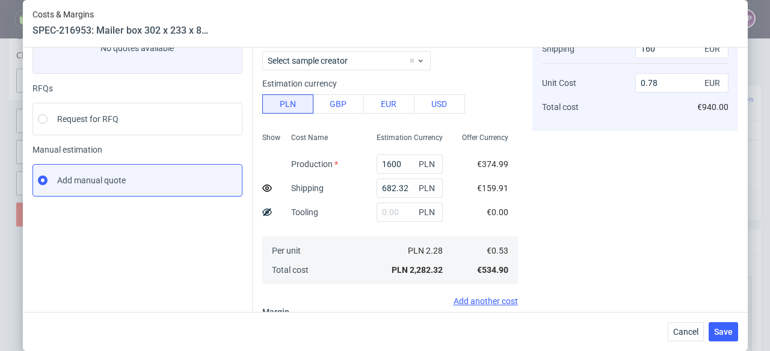
scroll to position [233, 0]
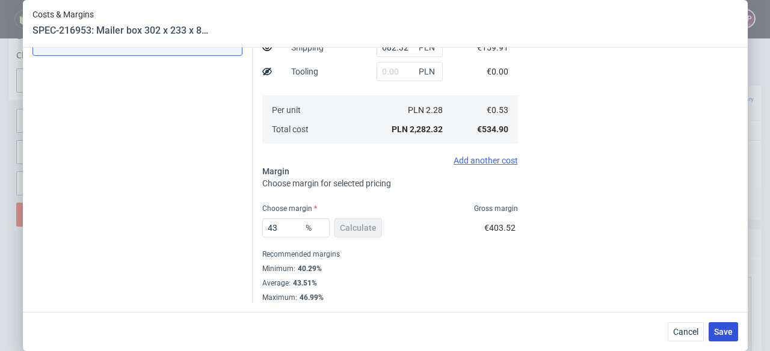
click at [724, 329] on span "Save" at bounding box center [723, 332] width 19 height 8
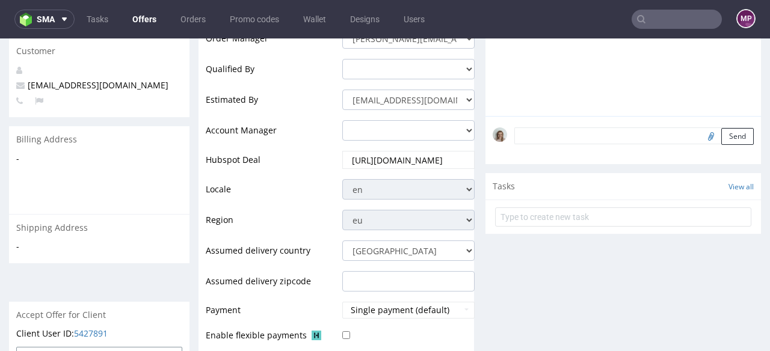
scroll to position [694, 0]
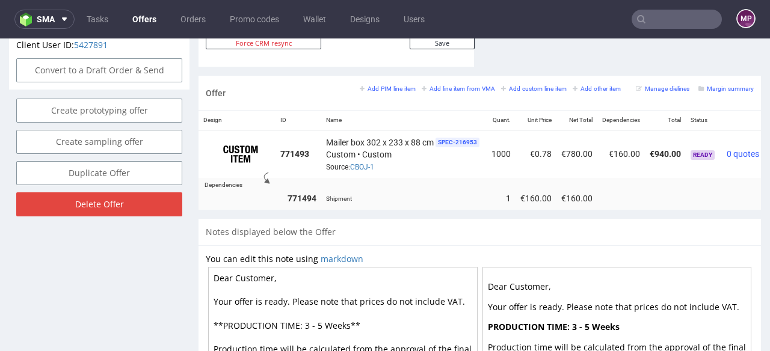
drag, startPoint x: 235, startPoint y: 274, endPoint x: 288, endPoint y: 274, distance: 53.5
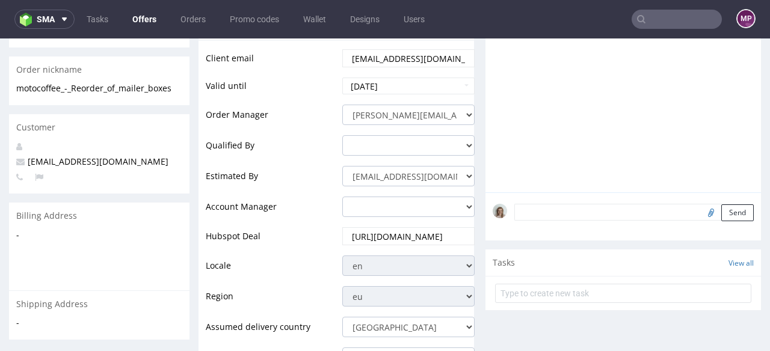
scroll to position [78, 0]
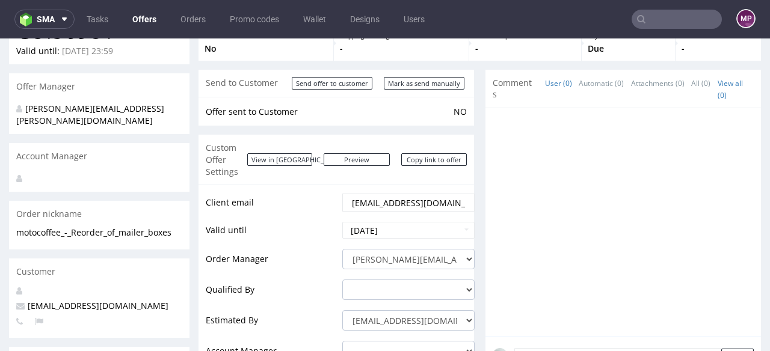
type textarea "Dear Willem, Your offer is ready. Please note that prices do not include VAT. *…"
drag, startPoint x: 428, startPoint y: 189, endPoint x: 319, endPoint y: 189, distance: 108.9
click at [319, 193] on tr "Client email willem@motocoffee.nl" at bounding box center [340, 207] width 269 height 28
paste input "marloes"
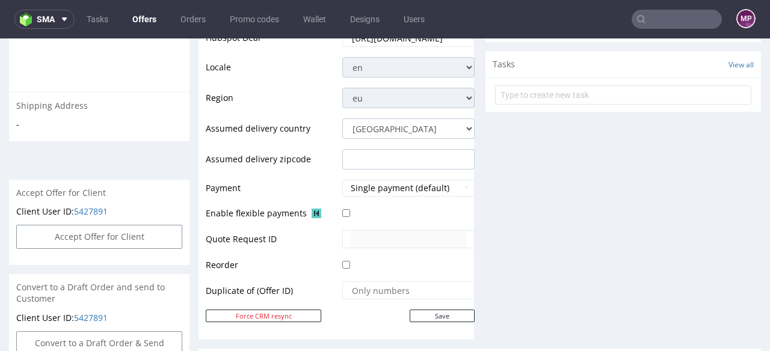
scroll to position [519, 0]
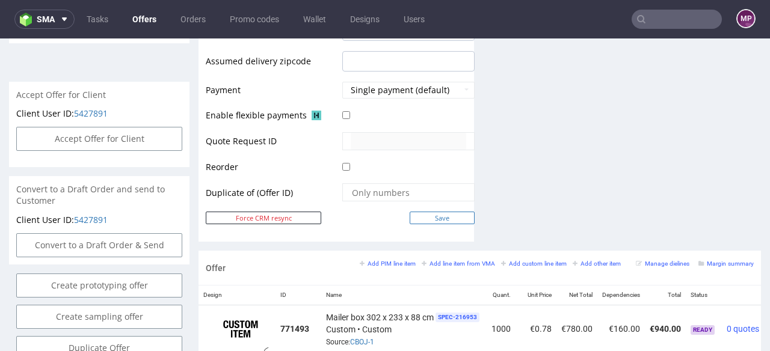
type input "marloes@motocoffee.nl"
click at [434, 212] on input "Save" at bounding box center [442, 218] width 65 height 13
type input "In progress..."
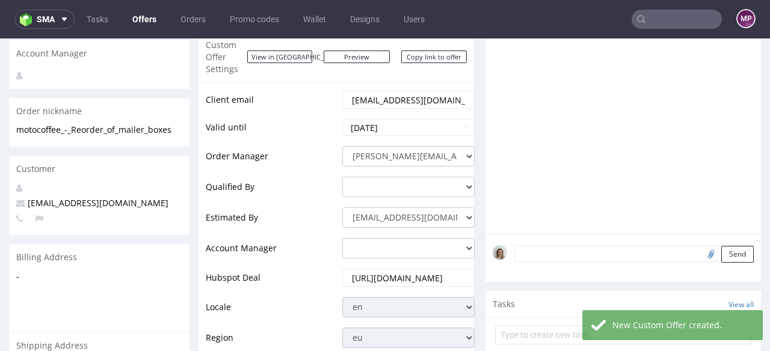
scroll to position [0, 0]
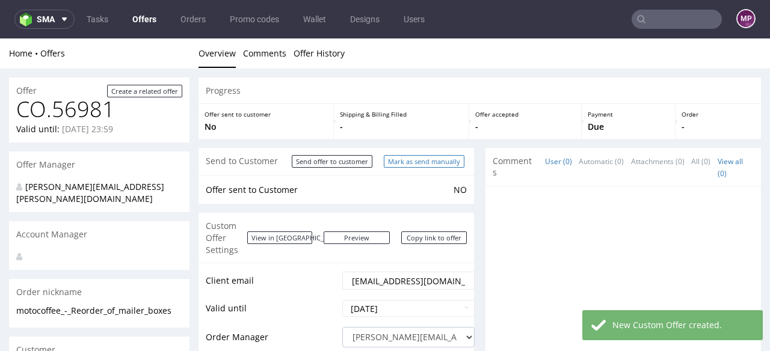
click at [416, 163] on input "Mark as send manually" at bounding box center [424, 161] width 81 height 13
type input "In progress..."
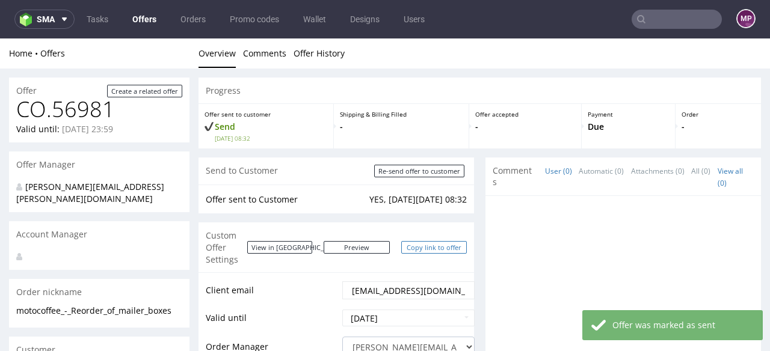
click at [428, 242] on link "Copy link to offer" at bounding box center [434, 247] width 66 height 13
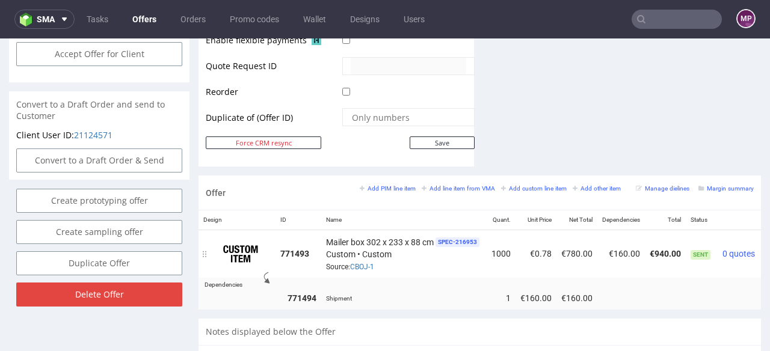
scroll to position [605, 0]
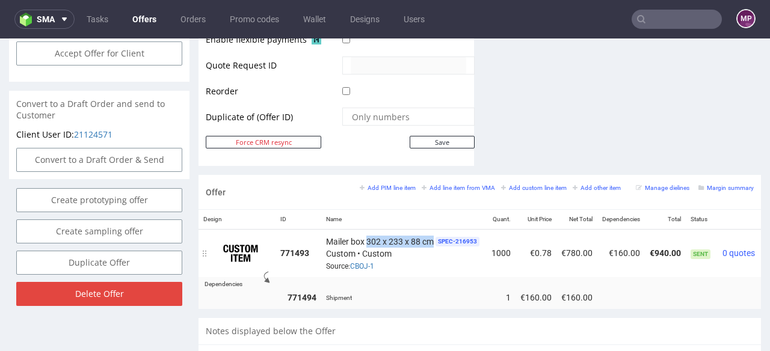
drag, startPoint x: 369, startPoint y: 225, endPoint x: 434, endPoint y: 231, distance: 65.8
click at [434, 236] on span "Mailer box 302 x 233 x 88 cm" at bounding box center [380, 242] width 108 height 12
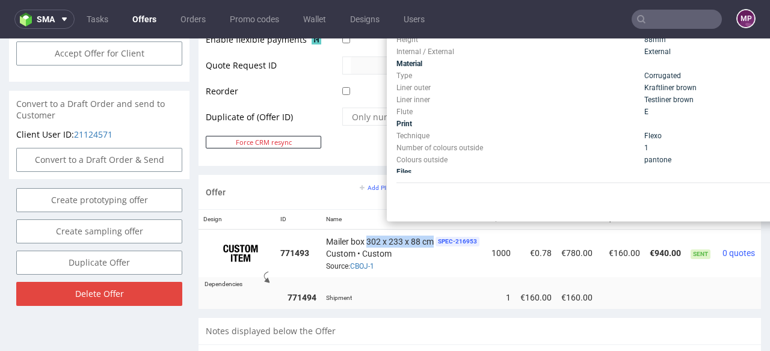
copy span "302 x 233 x 88 cm"
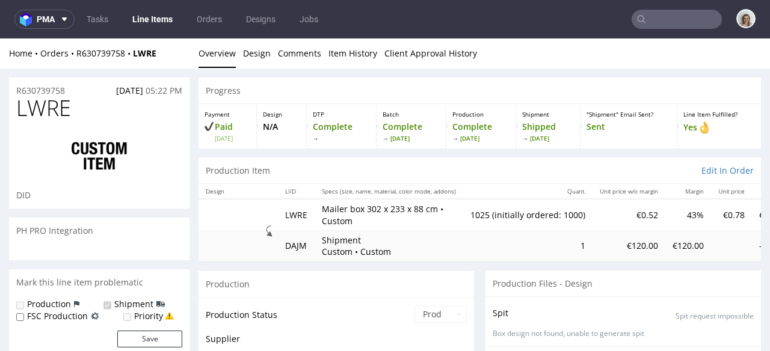
scroll to position [123, 0]
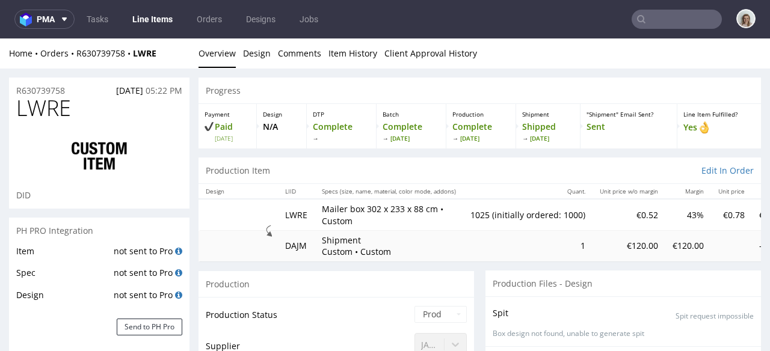
select select "in_progress"
drag, startPoint x: 324, startPoint y: 207, endPoint x: 445, endPoint y: 211, distance: 121.0
click at [445, 211] on p "Mailer box 302 x 233 x 88 cm • Custom" at bounding box center [389, 214] width 134 height 23
copy p "Mailer box 302 x 233 x 88 cm •"
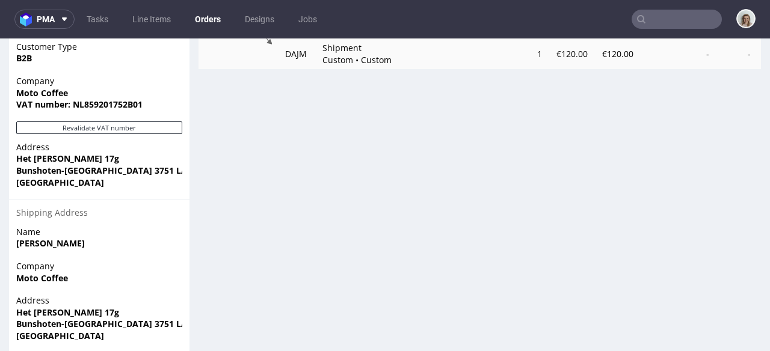
scroll to position [828, 0]
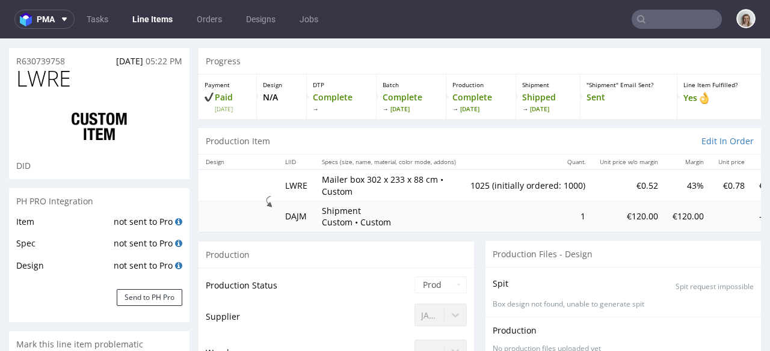
scroll to position [88, 0]
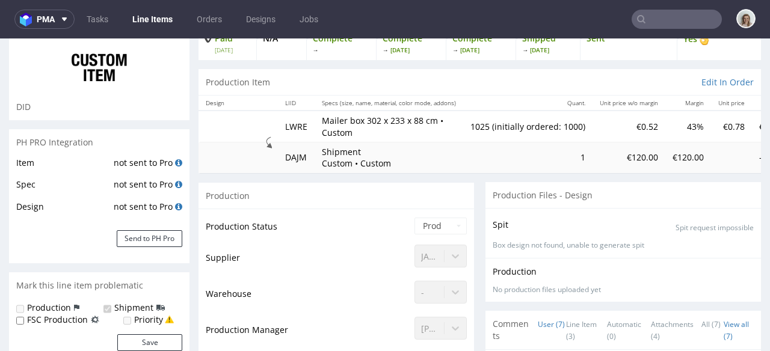
select select "in_progress"
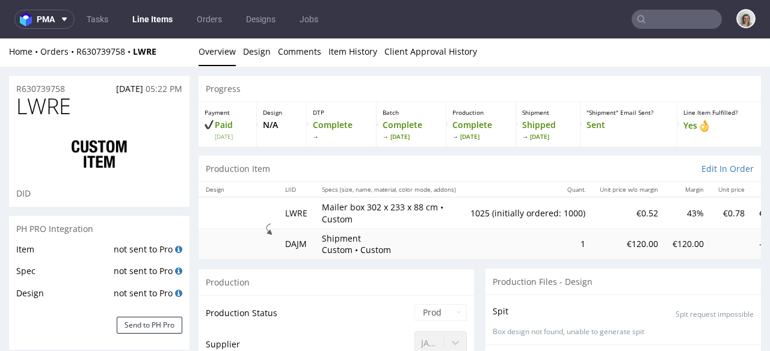
scroll to position [0, 0]
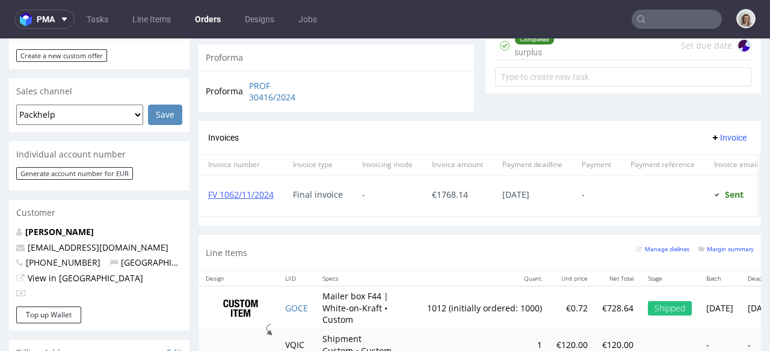
scroll to position [306, 0]
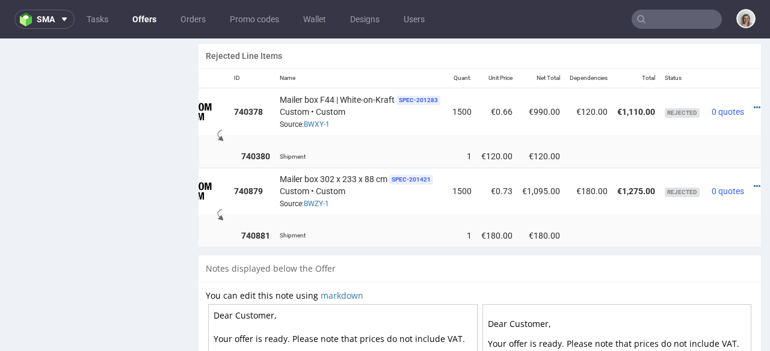
scroll to position [0, 79]
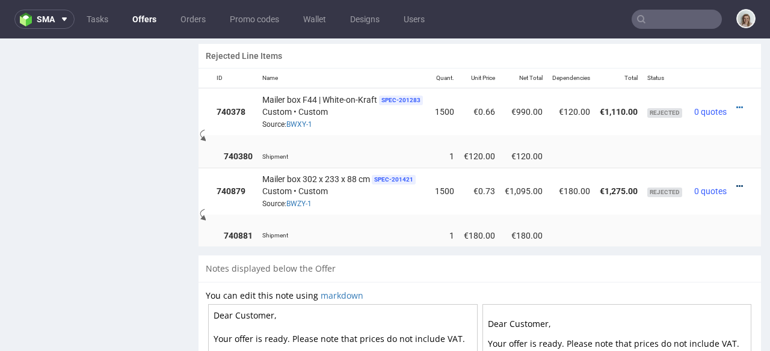
click at [736, 182] on icon at bounding box center [739, 186] width 7 height 8
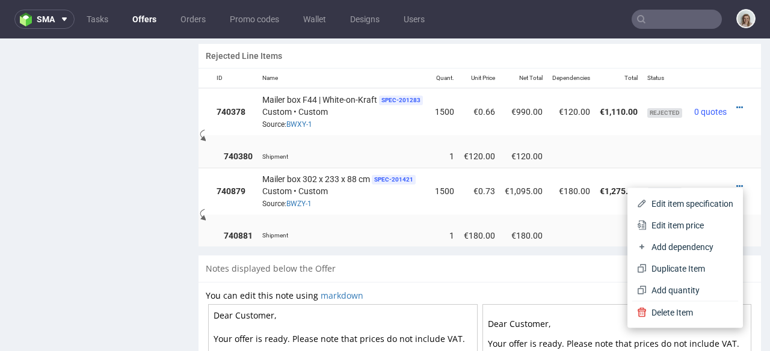
click at [732, 168] on td at bounding box center [746, 191] width 29 height 47
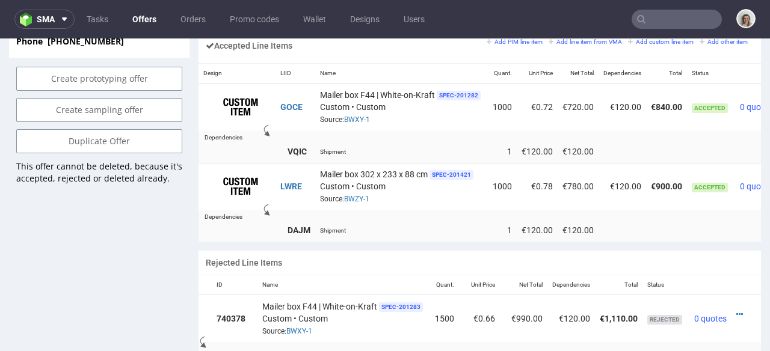
scroll to position [0, 61]
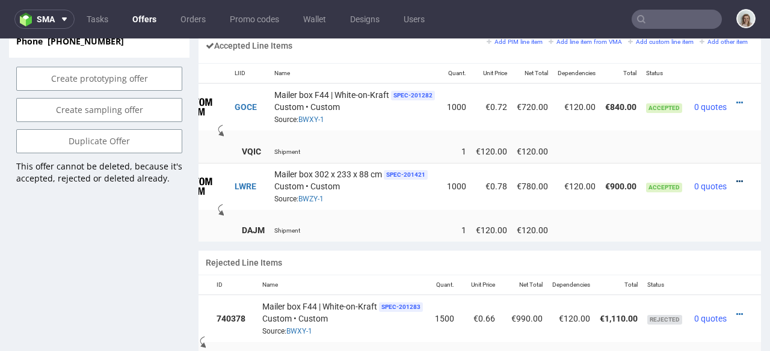
click at [736, 177] on icon at bounding box center [739, 181] width 7 height 8
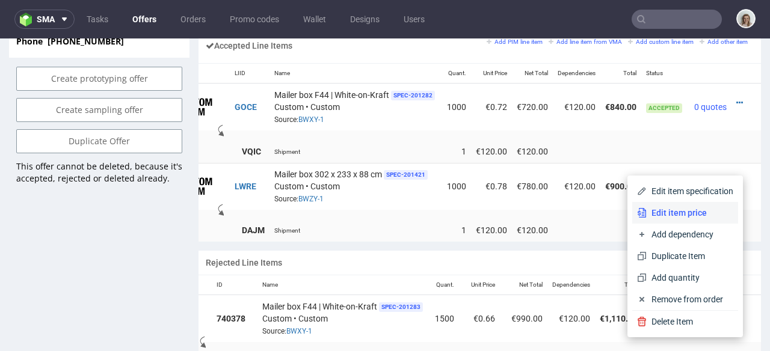
click at [681, 208] on span "Edit item price" at bounding box center [690, 213] width 87 height 12
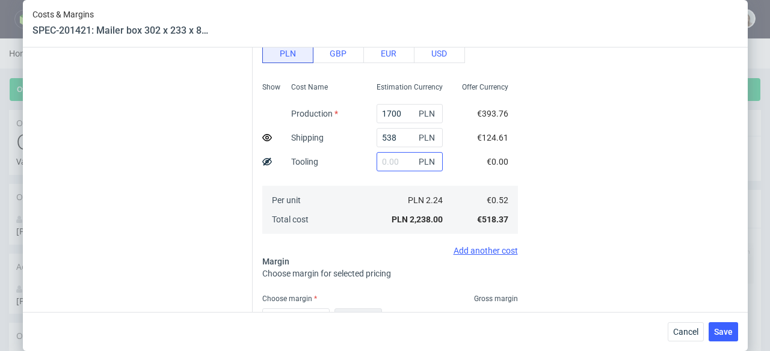
scroll to position [291, 0]
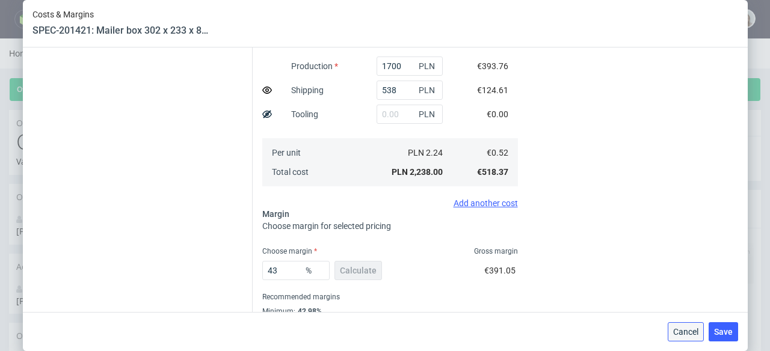
drag, startPoint x: 689, startPoint y: 331, endPoint x: 689, endPoint y: 291, distance: 40.3
click at [689, 331] on span "Cancel" at bounding box center [685, 332] width 25 height 8
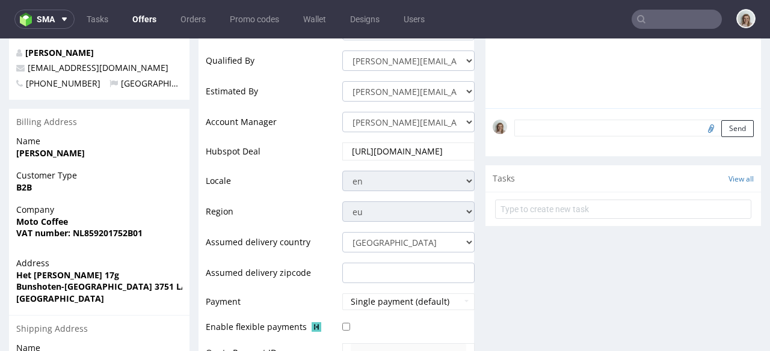
scroll to position [220, 0]
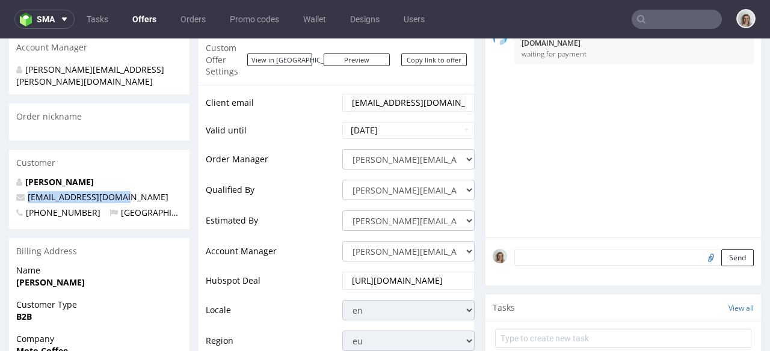
drag, startPoint x: 134, startPoint y: 173, endPoint x: 0, endPoint y: 173, distance: 134.2
copy span "[EMAIL_ADDRESS][DOMAIN_NAME]"
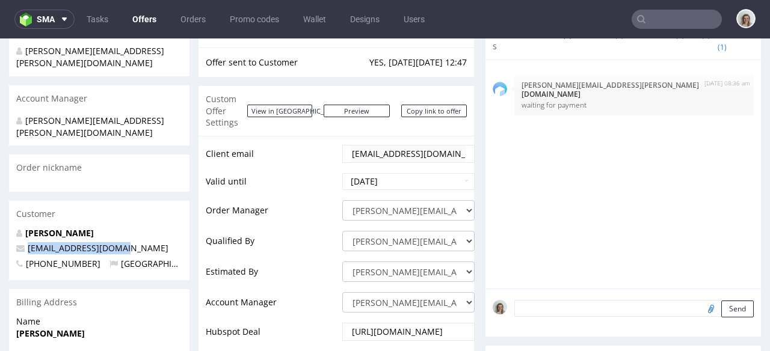
scroll to position [249, 0]
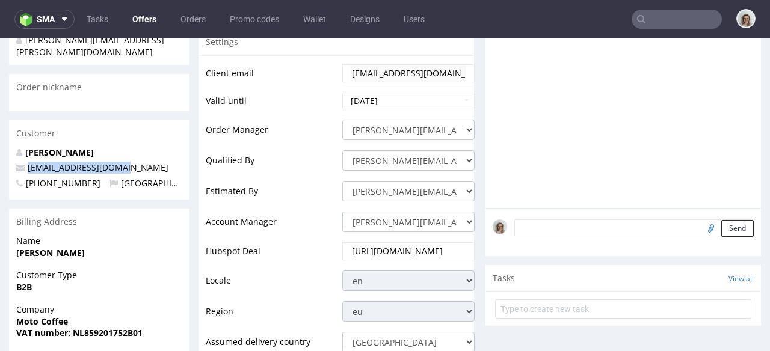
copy span "[EMAIL_ADDRESS][DOMAIN_NAME]"
click at [642, 18] on input "text" at bounding box center [677, 19] width 90 height 19
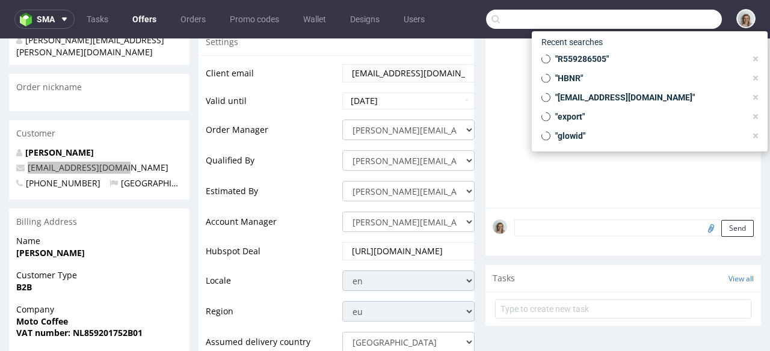
paste input "[EMAIL_ADDRESS][DOMAIN_NAME]"
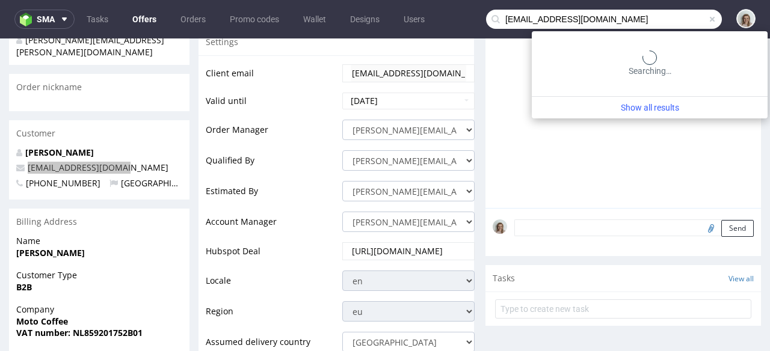
type input "[EMAIL_ADDRESS][DOMAIN_NAME]"
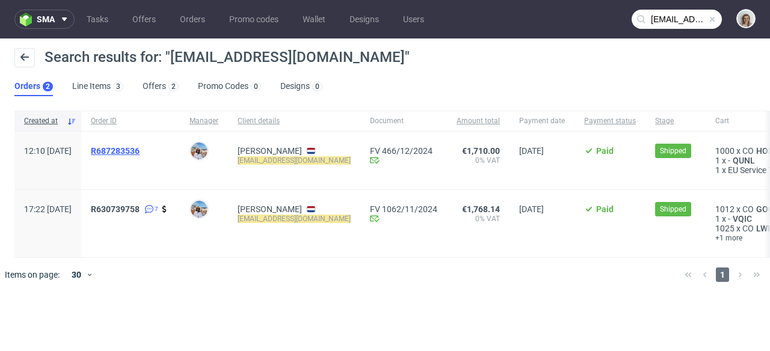
click at [140, 151] on span "R687283536" at bounding box center [115, 151] width 49 height 10
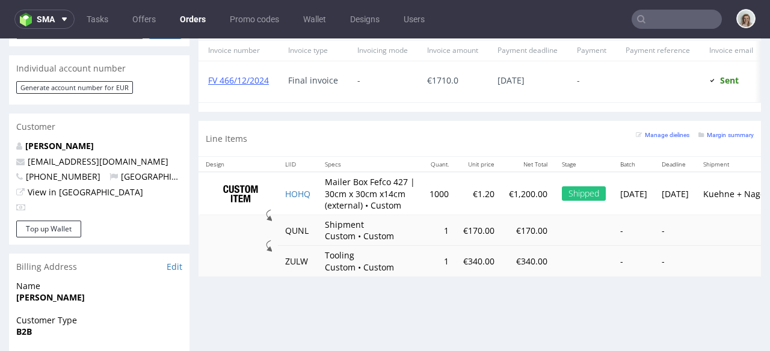
scroll to position [568, 0]
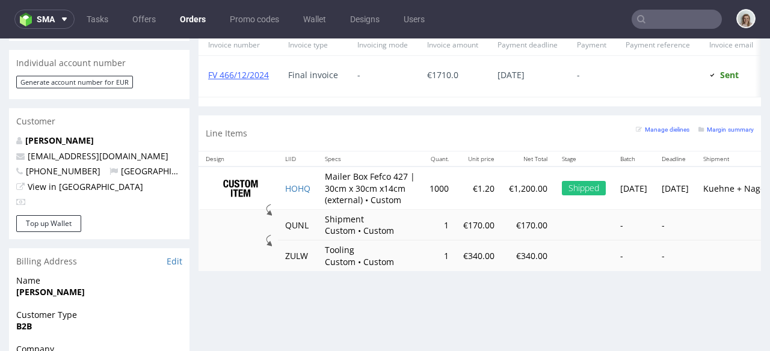
type input "[EMAIL_ADDRESS][DOMAIN_NAME]"
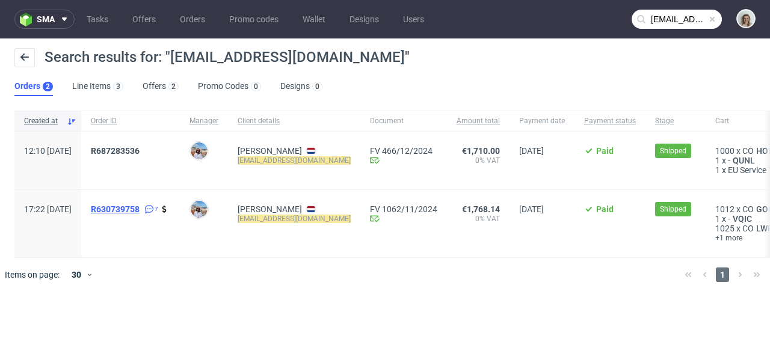
click at [140, 212] on span "R630739758" at bounding box center [115, 210] width 49 height 10
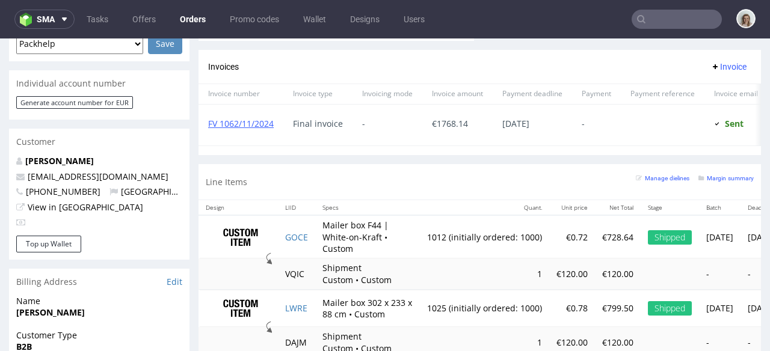
scroll to position [553, 0]
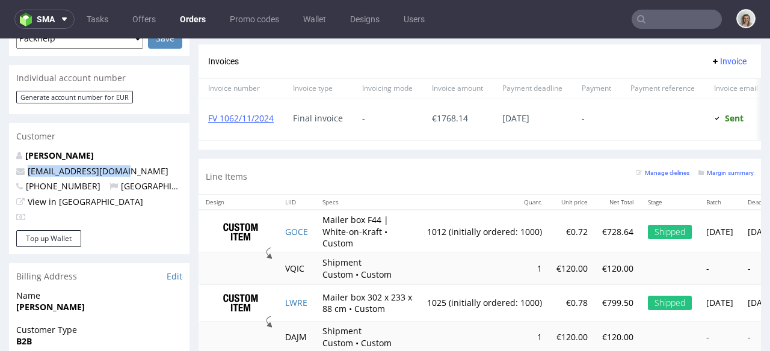
drag, startPoint x: 131, startPoint y: 151, endPoint x: 23, endPoint y: 149, distance: 107.7
click at [23, 165] on p "[EMAIL_ADDRESS][DOMAIN_NAME]" at bounding box center [99, 171] width 166 height 12
copy span "[EMAIL_ADDRESS][DOMAIN_NAME]"
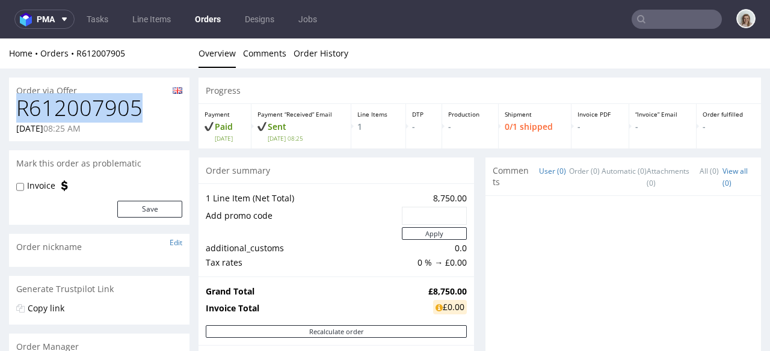
drag, startPoint x: 152, startPoint y: 105, endPoint x: 0, endPoint y: 119, distance: 152.8
copy h1 "R612007905"
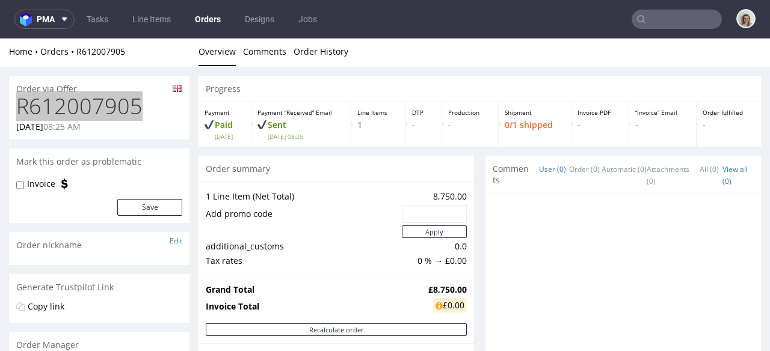
scroll to position [2, 0]
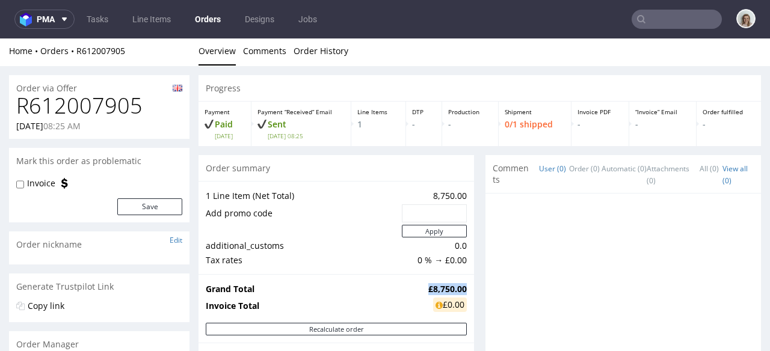
drag, startPoint x: 416, startPoint y: 288, endPoint x: 457, endPoint y: 285, distance: 41.0
click at [457, 285] on strong "£8,750.00" at bounding box center [447, 288] width 39 height 11
copy strong "£8,750.00"
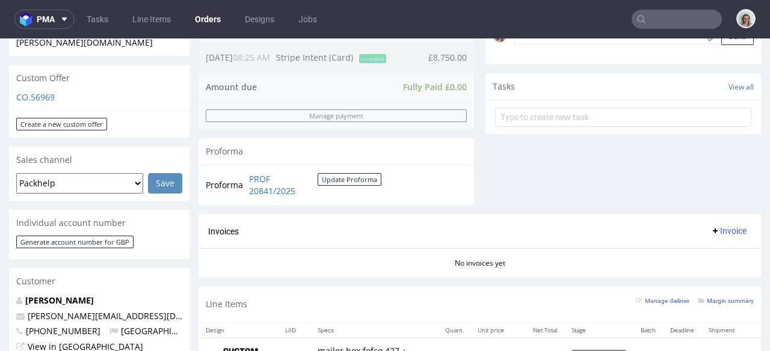
scroll to position [503, 0]
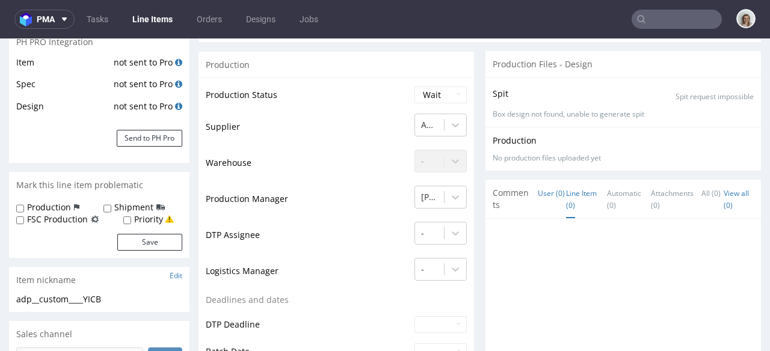
click at [566, 193] on link "Line Item (0)" at bounding box center [581, 199] width 31 height 38
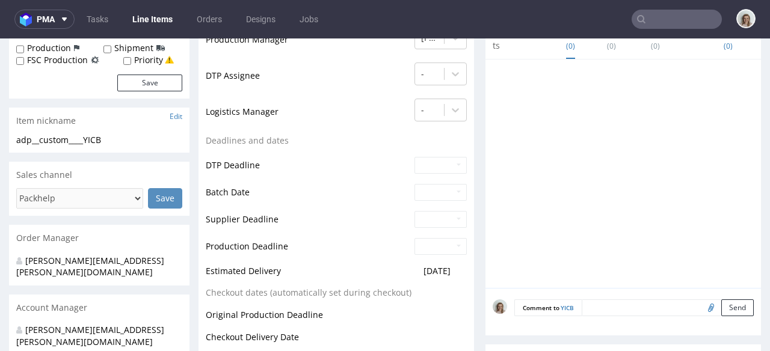
scroll to position [437, 0]
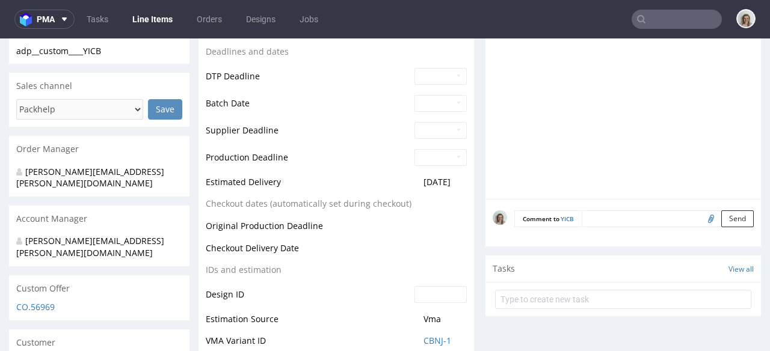
click at [601, 219] on textarea at bounding box center [668, 219] width 172 height 17
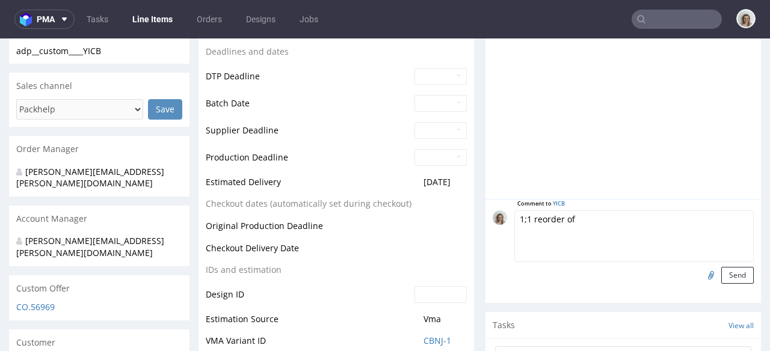
paste textarea "HBNR"
type textarea "1;1 reorder of HBNR, artwork confirmed"
click at [701, 273] on input "file" at bounding box center [709, 275] width 17 height 16
type input "C:\fakepath\adp__custom____HBNR__d0__oR559286505.pdf"
click at [721, 276] on button "Send" at bounding box center [737, 275] width 32 height 17
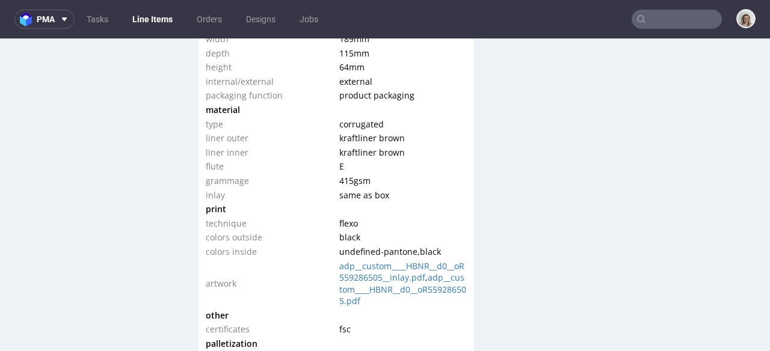
scroll to position [1450, 0]
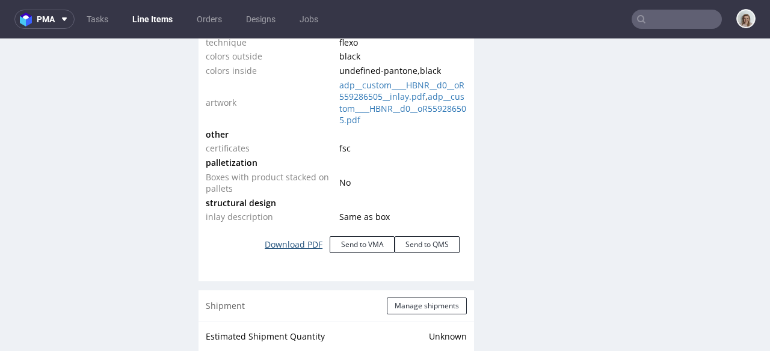
click at [306, 244] on link "Download PDF" at bounding box center [293, 245] width 72 height 26
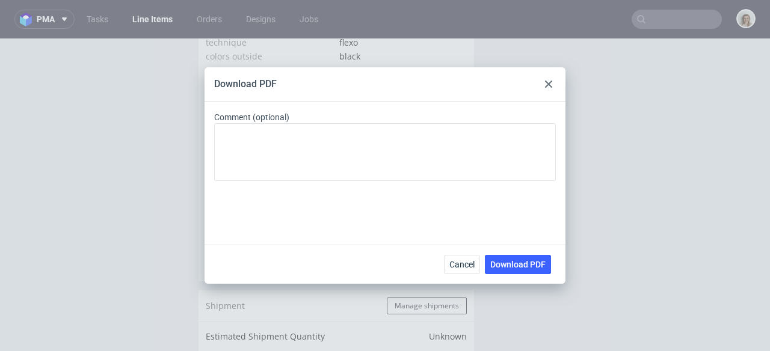
drag, startPoint x: 497, startPoint y: 265, endPoint x: 457, endPoint y: 239, distance: 47.1
click at [497, 265] on span "Download PDF" at bounding box center [517, 264] width 55 height 8
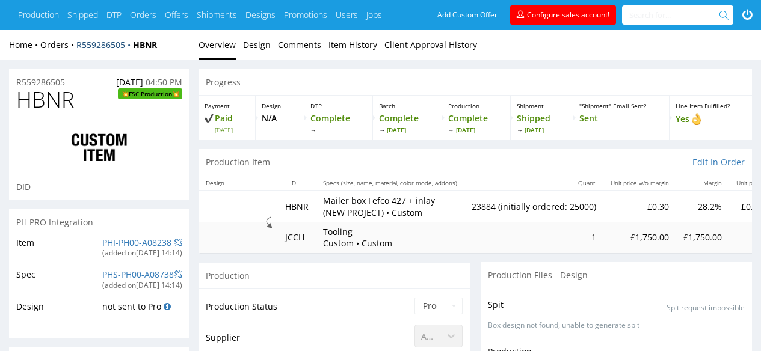
click at [90, 41] on link "R559286505" at bounding box center [104, 44] width 57 height 11
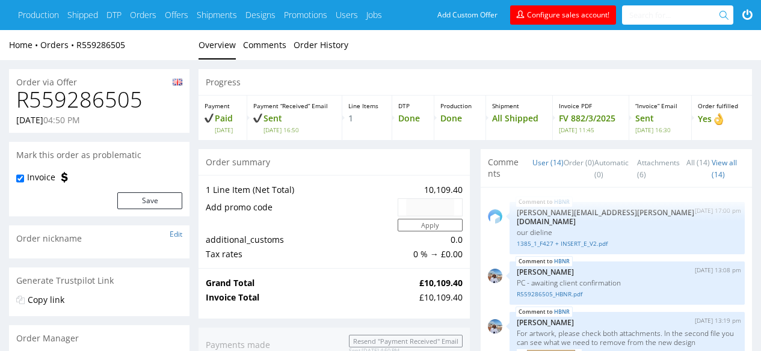
scroll to position [568, 0]
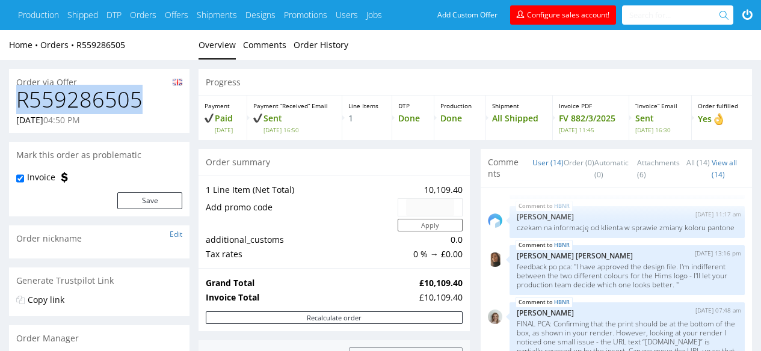
drag, startPoint x: 156, startPoint y: 100, endPoint x: 0, endPoint y: 101, distance: 155.8
copy h1 "R559286505"
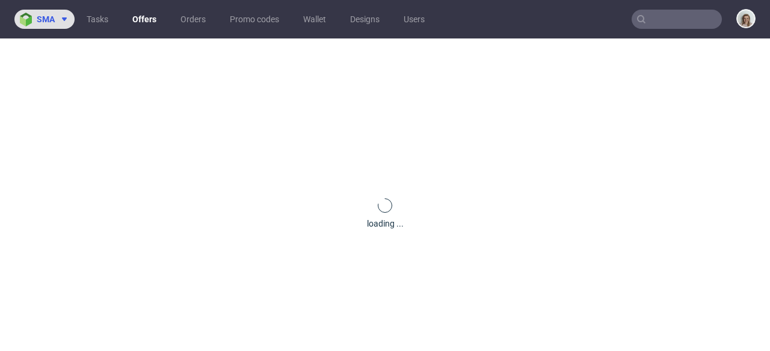
click at [31, 16] on img at bounding box center [28, 20] width 17 height 14
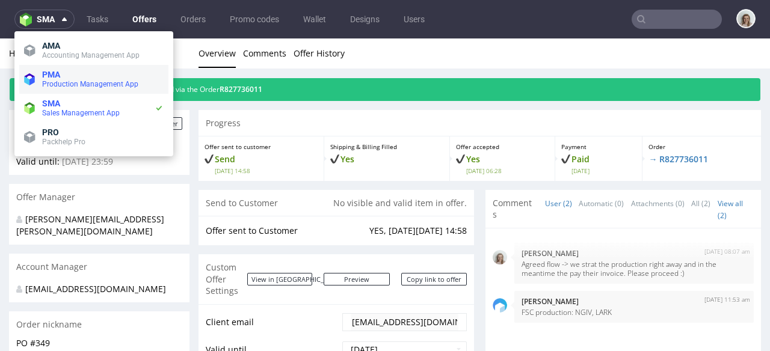
click at [58, 72] on span "PMA" at bounding box center [51, 75] width 18 height 10
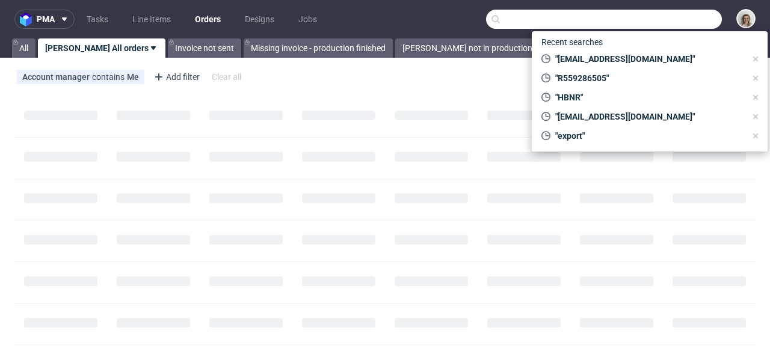
click at [677, 20] on input "text" at bounding box center [604, 19] width 236 height 19
paste input "R559286505"
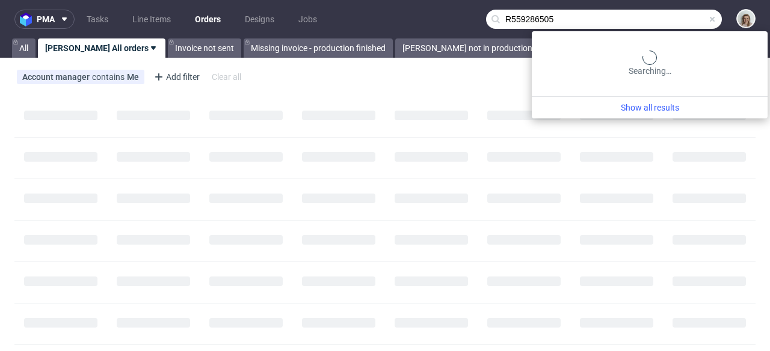
type input "R559286505"
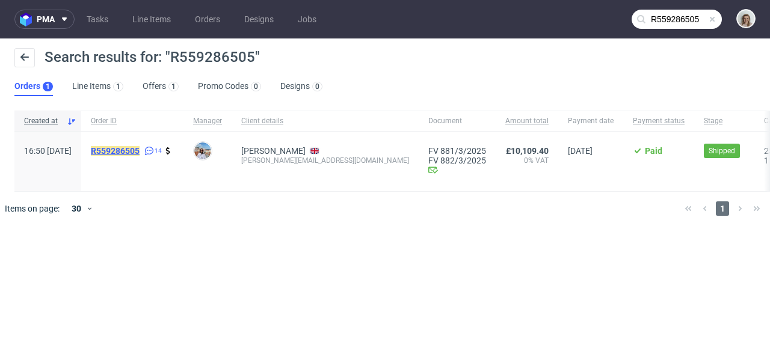
click at [140, 150] on mark "R559286505" at bounding box center [115, 151] width 49 height 10
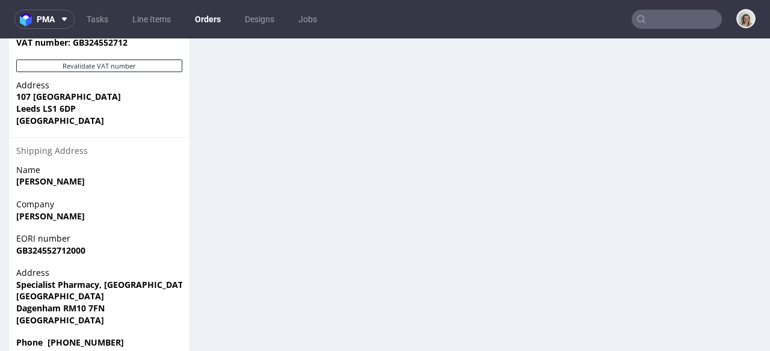
scroll to position [781, 0]
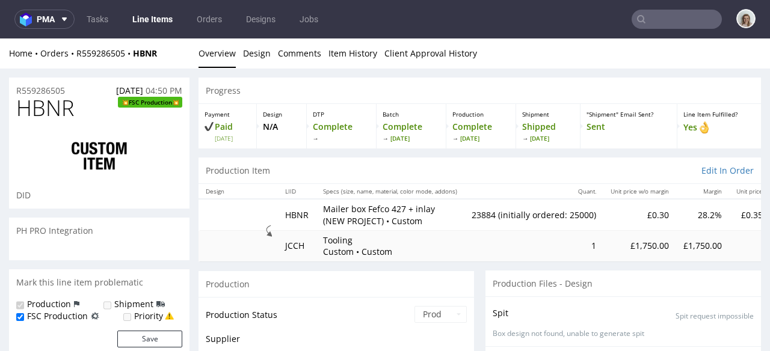
scroll to position [586, 0]
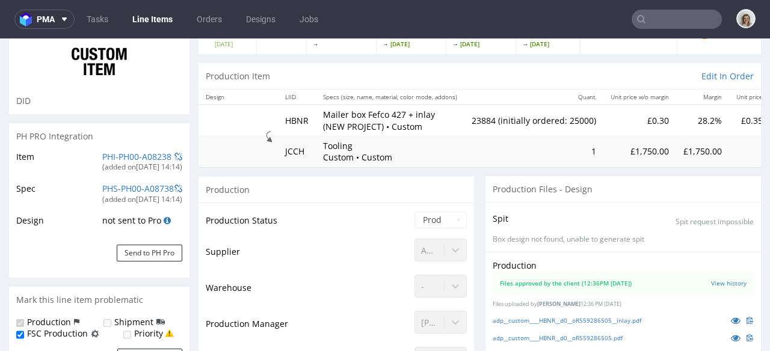
select select "in_progress"
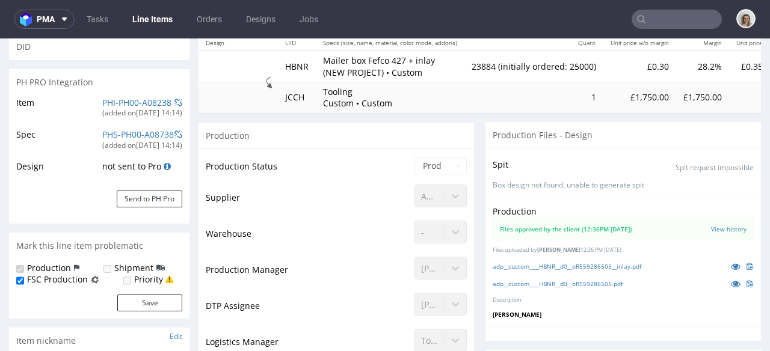
scroll to position [302, 0]
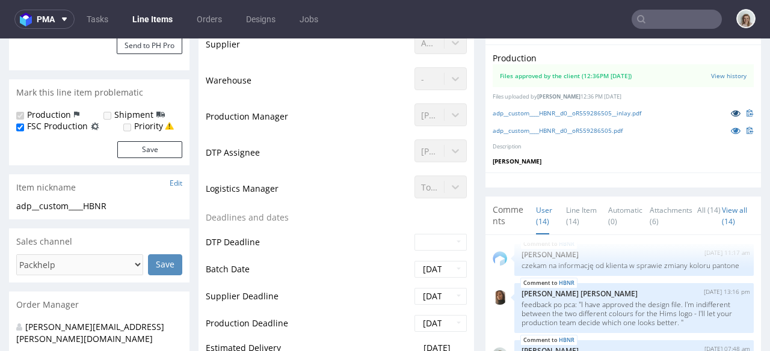
click at [731, 113] on icon at bounding box center [736, 113] width 10 height 8
click at [731, 131] on icon at bounding box center [736, 130] width 10 height 8
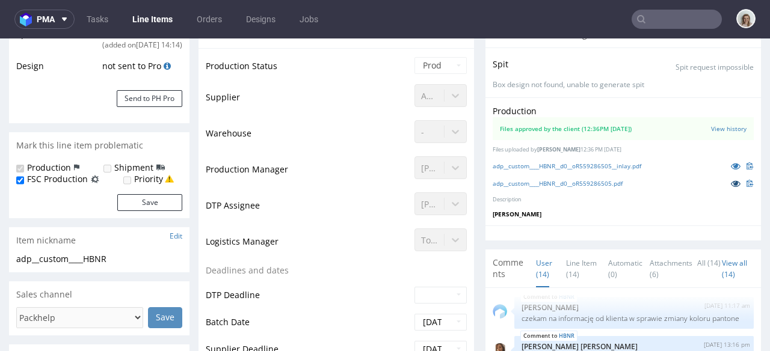
scroll to position [0, 0]
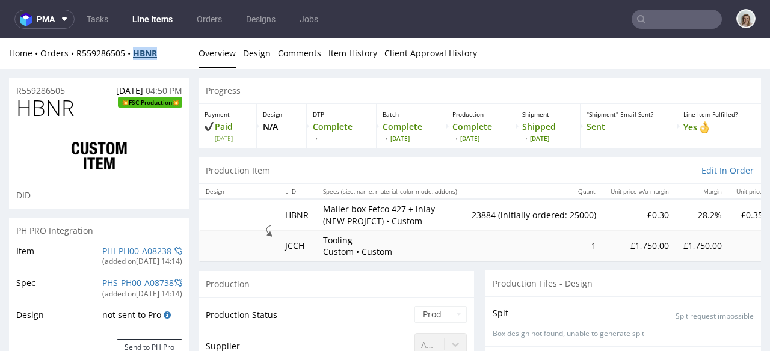
drag, startPoint x: 164, startPoint y: 51, endPoint x: 137, endPoint y: 51, distance: 27.1
click at [137, 51] on div "Home Orders R559286505 HBNR" at bounding box center [99, 54] width 180 height 12
copy strong "HBNR"
